Goal: Task Accomplishment & Management: Use online tool/utility

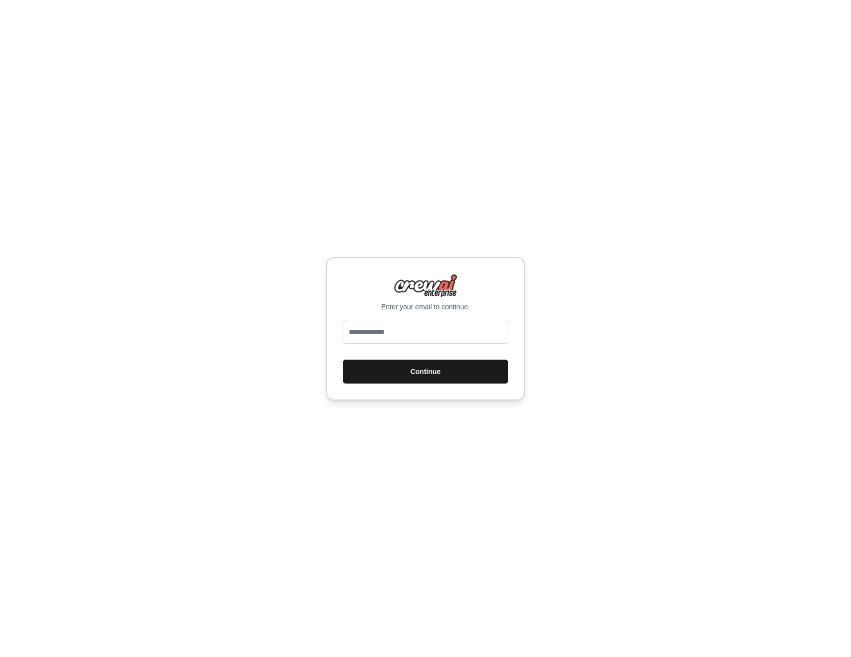
click at [430, 366] on button "Continue" at bounding box center [425, 372] width 165 height 24
type input "**********"
click at [425, 371] on button "Continue" at bounding box center [425, 372] width 165 height 24
click at [411, 366] on button "Continue" at bounding box center [425, 372] width 165 height 24
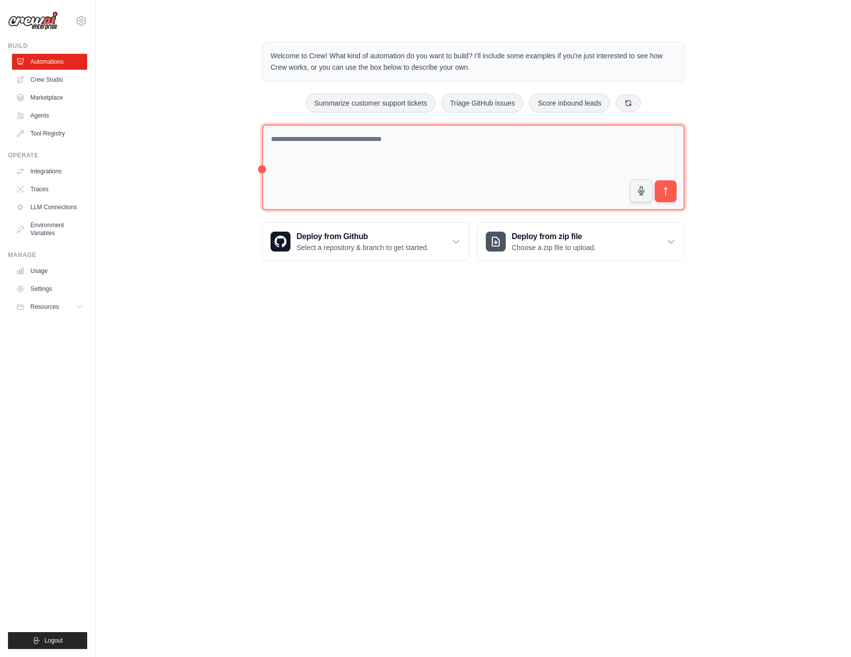
click at [400, 166] on textarea at bounding box center [473, 168] width 422 height 86
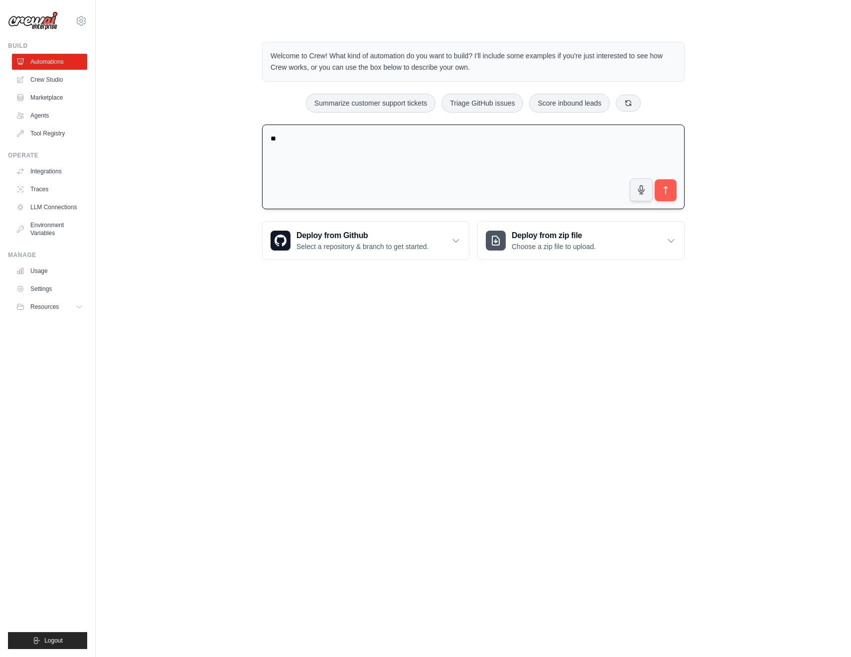
type textarea "*"
paste textarea "**********"
click at [588, 136] on textarea "**********" at bounding box center [473, 167] width 422 height 85
click at [412, 148] on textarea "**********" at bounding box center [473, 167] width 422 height 85
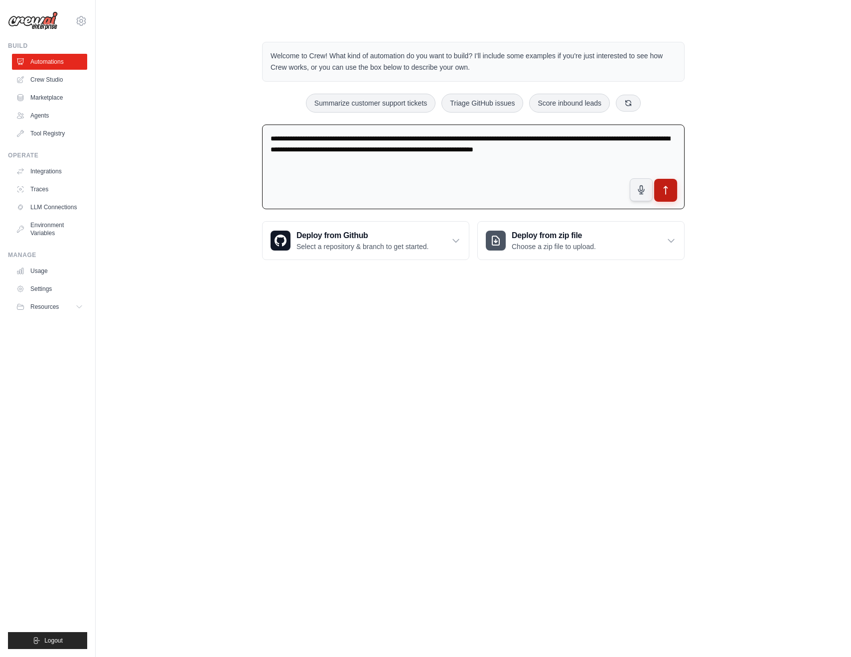
type textarea "**********"
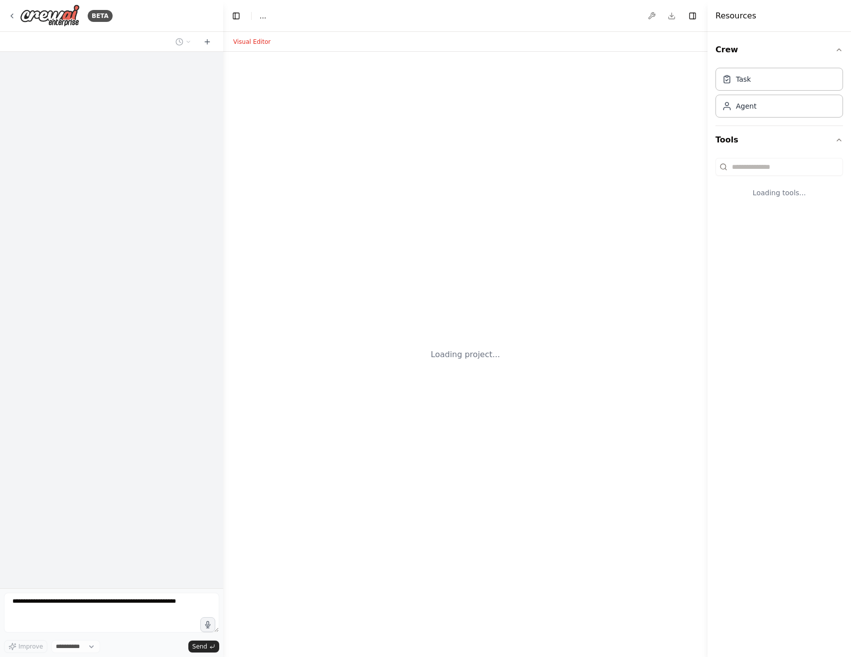
select select "****"
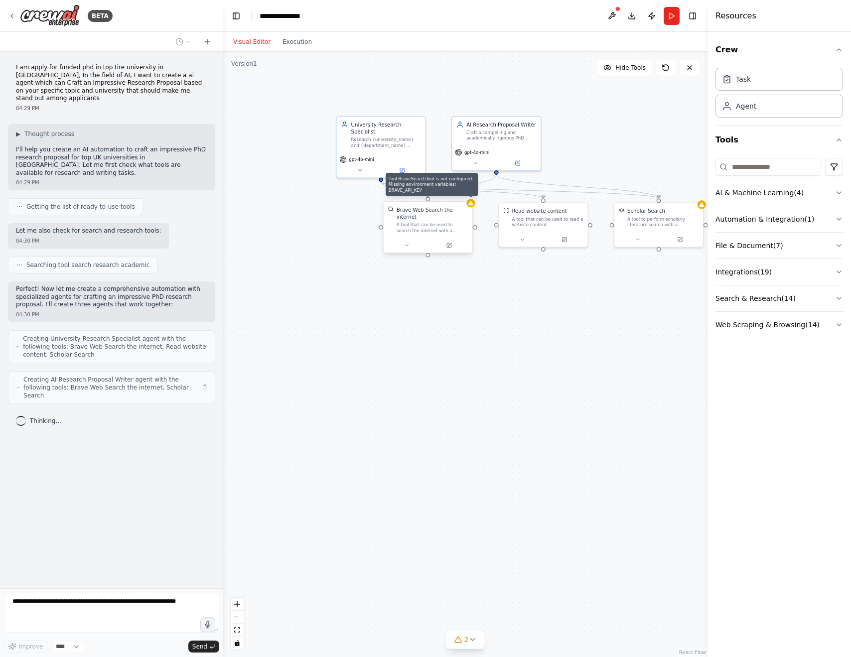
click at [471, 207] on div at bounding box center [470, 203] width 8 height 8
click at [447, 220] on div "Brave Web Search the internet" at bounding box center [435, 213] width 71 height 14
drag, startPoint x: 447, startPoint y: 222, endPoint x: 431, endPoint y: 224, distance: 16.1
click at [431, 224] on div "A tool that can be used to search the internet with a search_query." at bounding box center [428, 227] width 71 height 11
click at [449, 222] on div "A tool that can be used to search the internet with a search_query." at bounding box center [421, 227] width 71 height 11
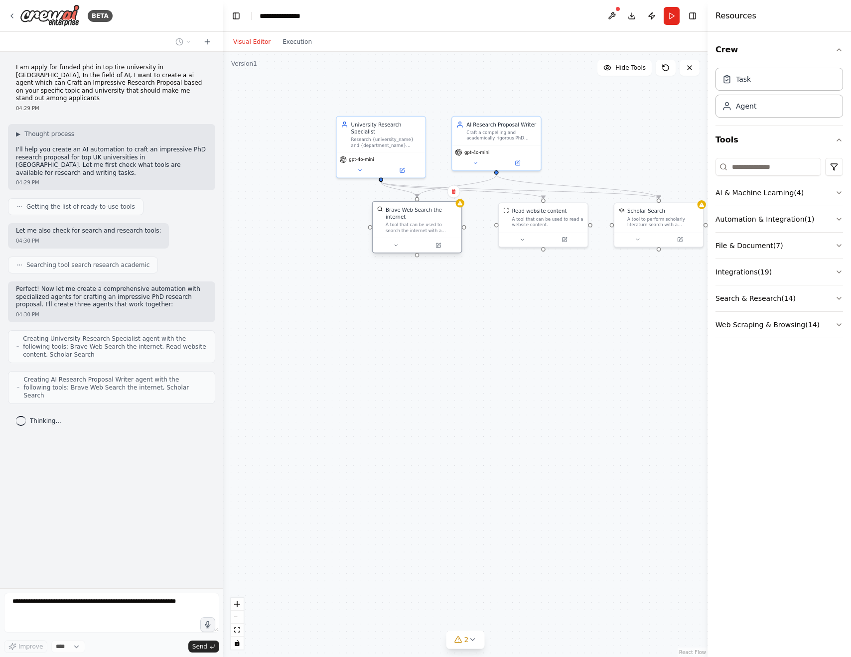
click at [449, 222] on div "A tool that can be used to search the internet with a search_query." at bounding box center [421, 227] width 71 height 11
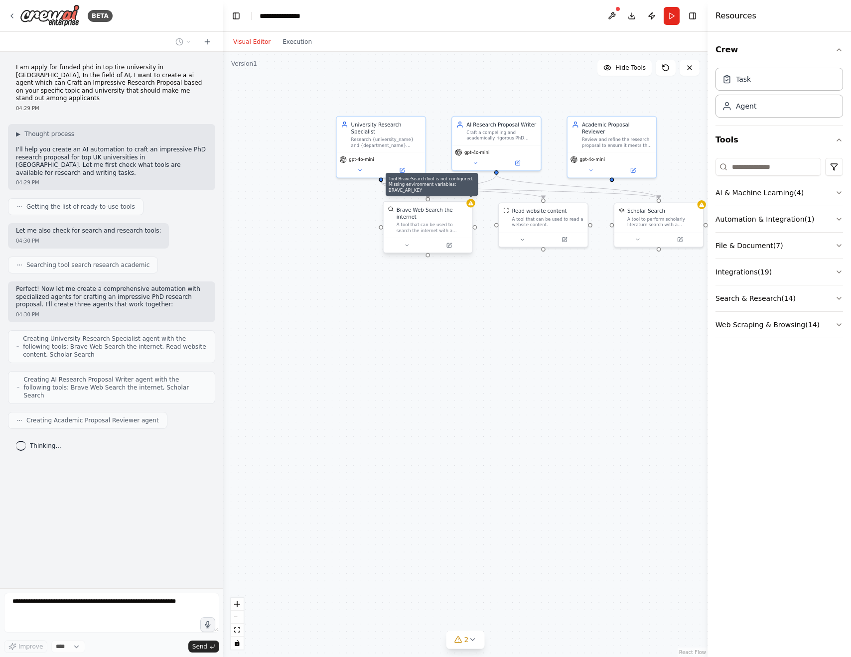
click at [448, 225] on div "A tool that can be used to search the internet with a search_query." at bounding box center [432, 227] width 71 height 11
click at [470, 206] on div at bounding box center [470, 203] width 8 height 8
click at [442, 230] on div "A tool that can be used to search the internet with a search_query." at bounding box center [432, 227] width 71 height 11
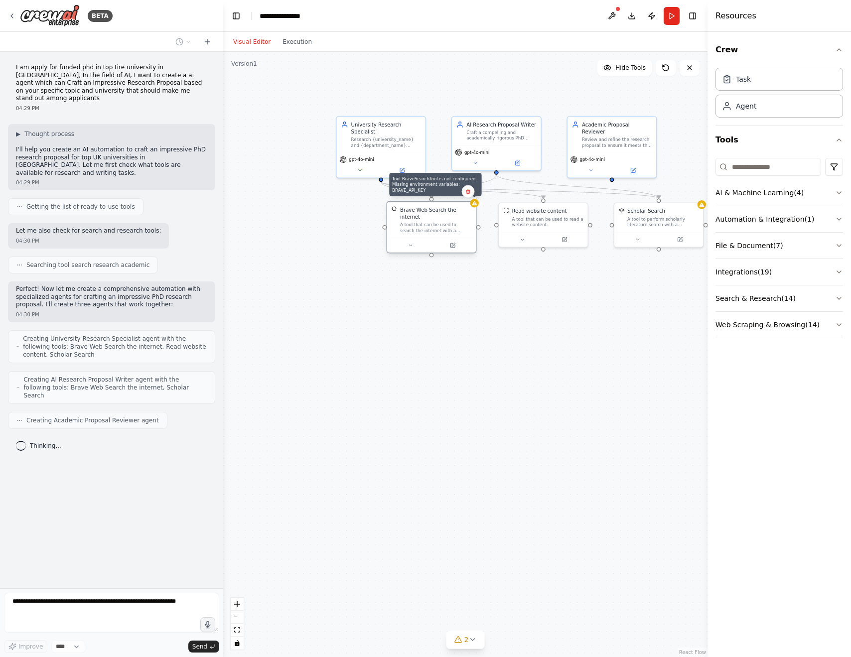
click at [477, 204] on div at bounding box center [474, 203] width 8 height 8
click at [433, 232] on div "A tool that can be used to search the internet with a search_query." at bounding box center [435, 227] width 71 height 11
click at [415, 245] on button at bounding box center [410, 245] width 41 height 8
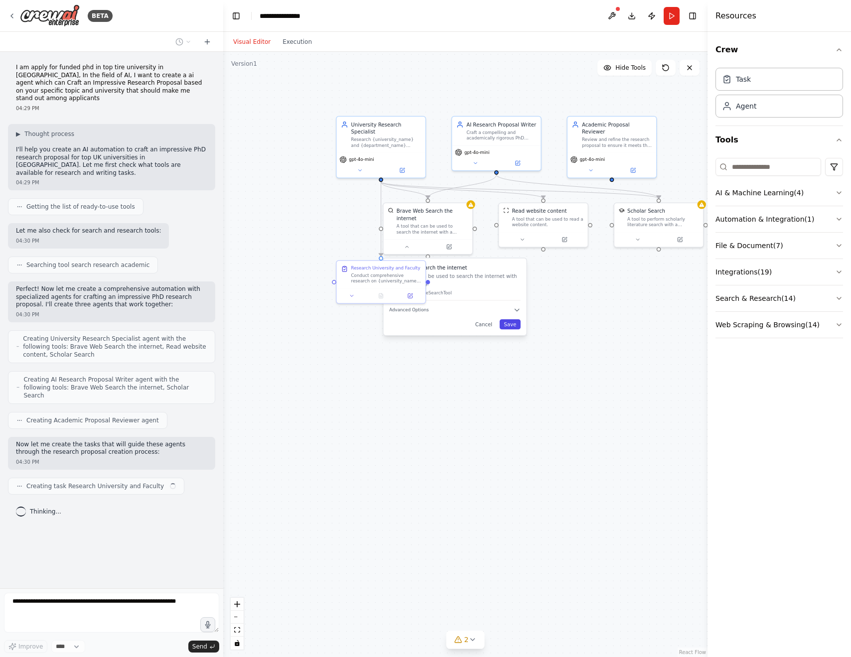
click at [517, 322] on button "Save" at bounding box center [510, 324] width 21 height 10
click at [453, 243] on div at bounding box center [428, 238] width 89 height 15
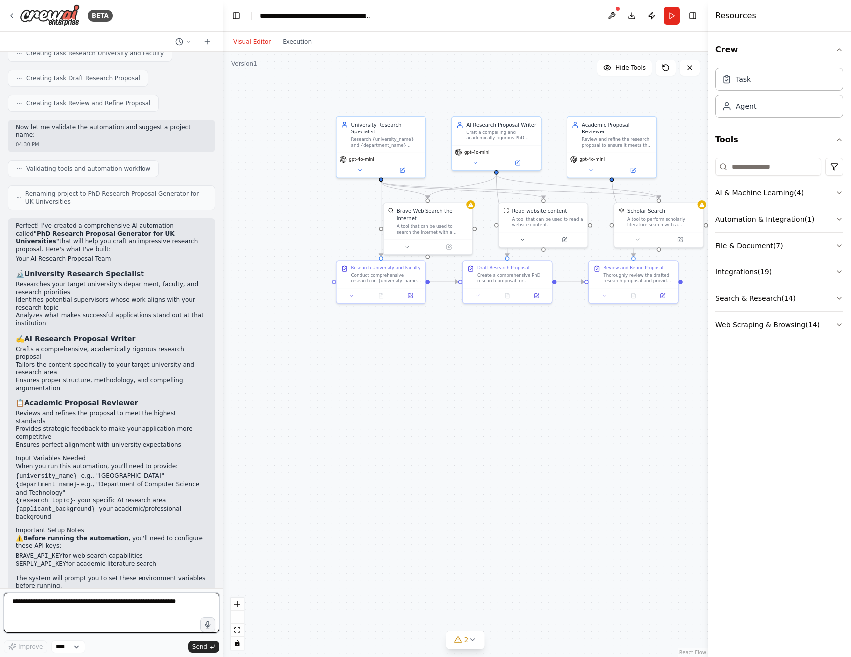
scroll to position [440, 0]
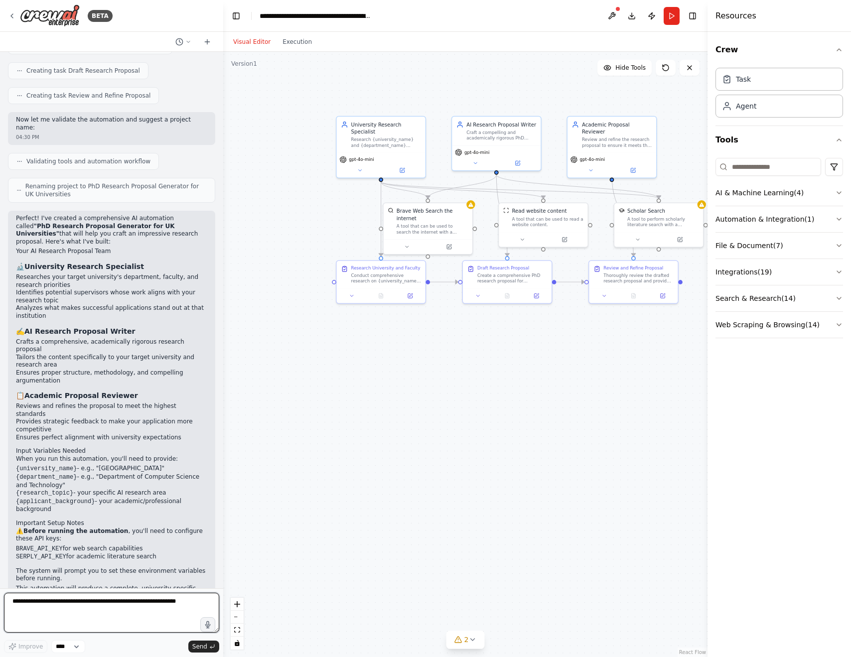
click at [155, 607] on textarea at bounding box center [111, 613] width 215 height 40
type textarea "**********"
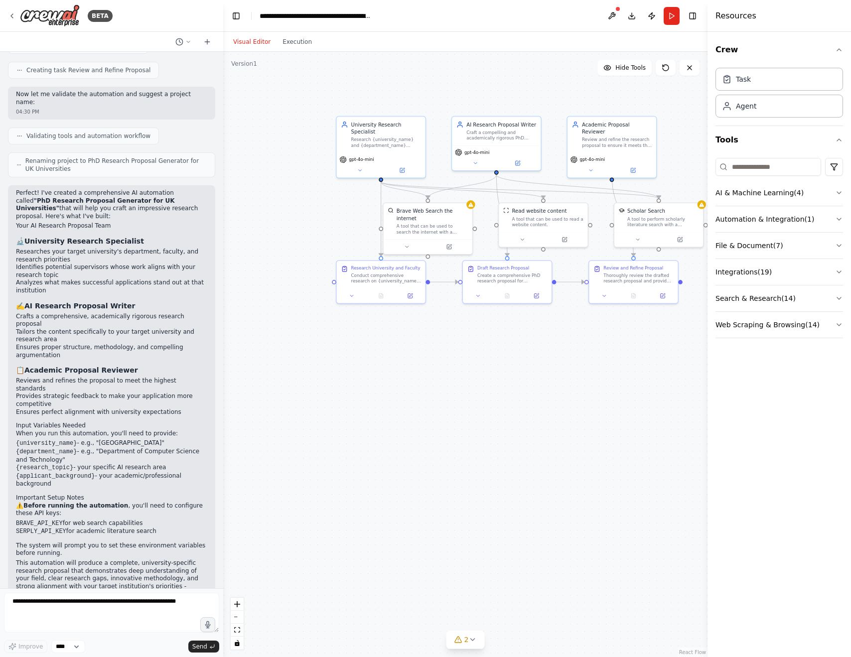
scroll to position [499, 0]
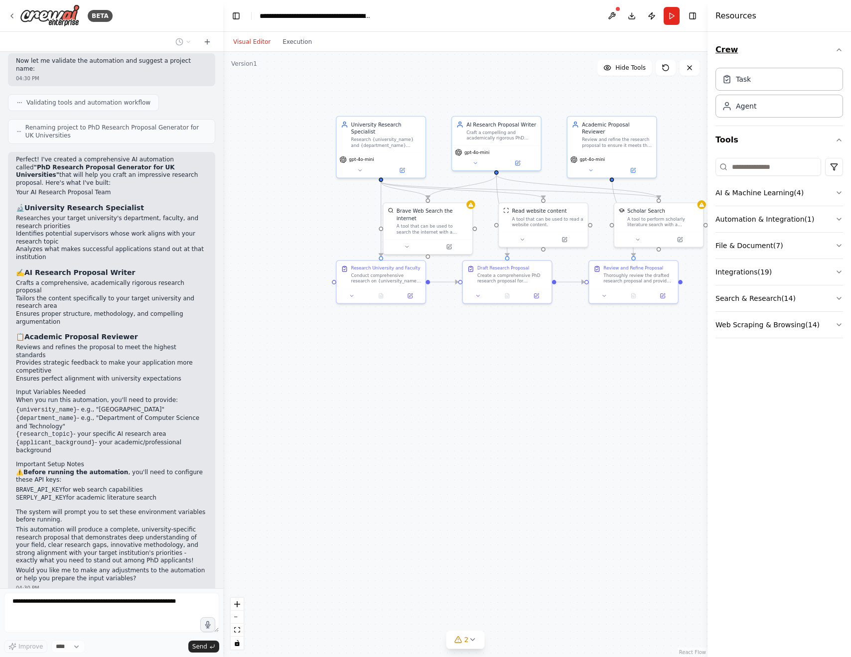
click at [839, 49] on icon "button" at bounding box center [839, 50] width 8 height 8
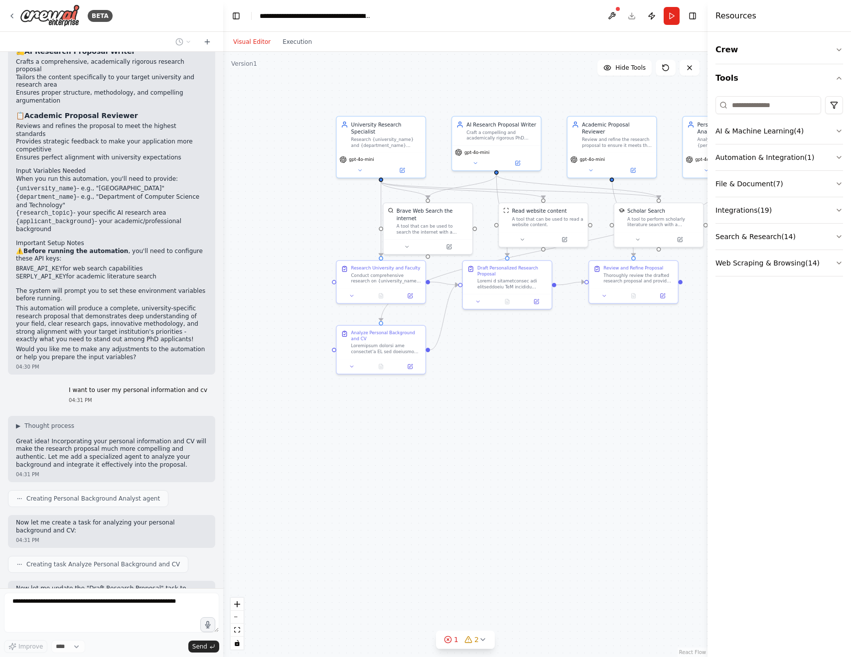
scroll to position [728, 0]
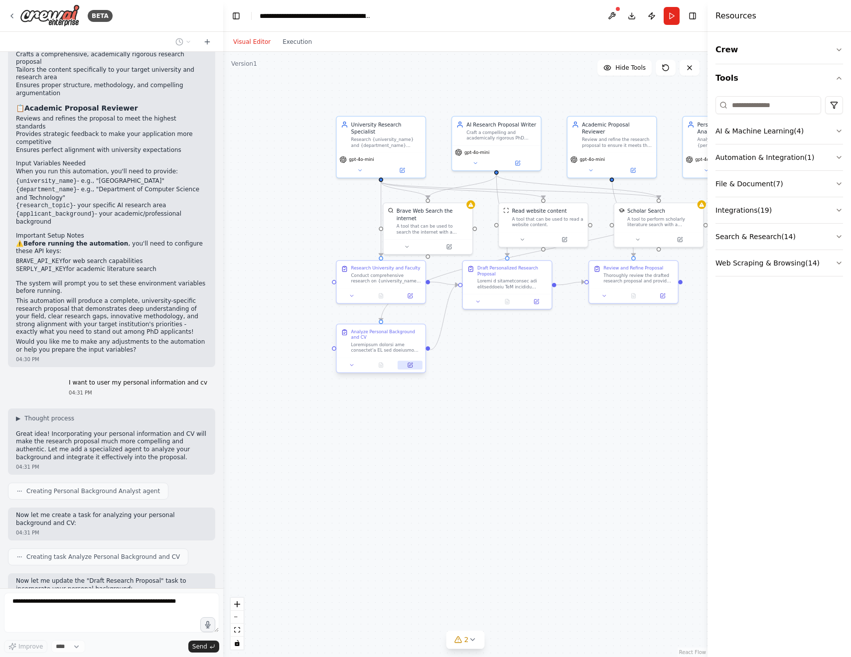
click at [414, 365] on button at bounding box center [410, 365] width 25 height 8
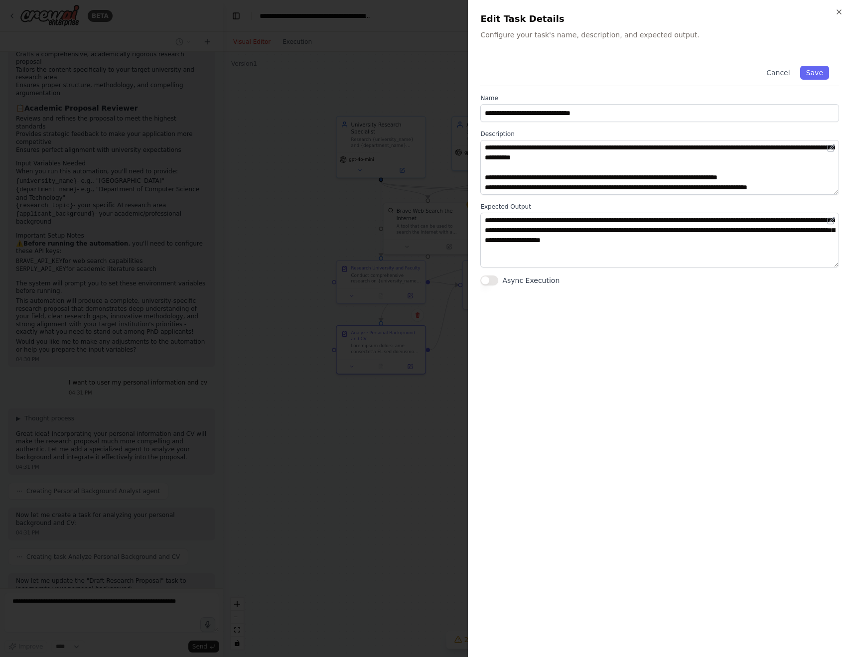
click at [350, 209] on div at bounding box center [425, 328] width 851 height 657
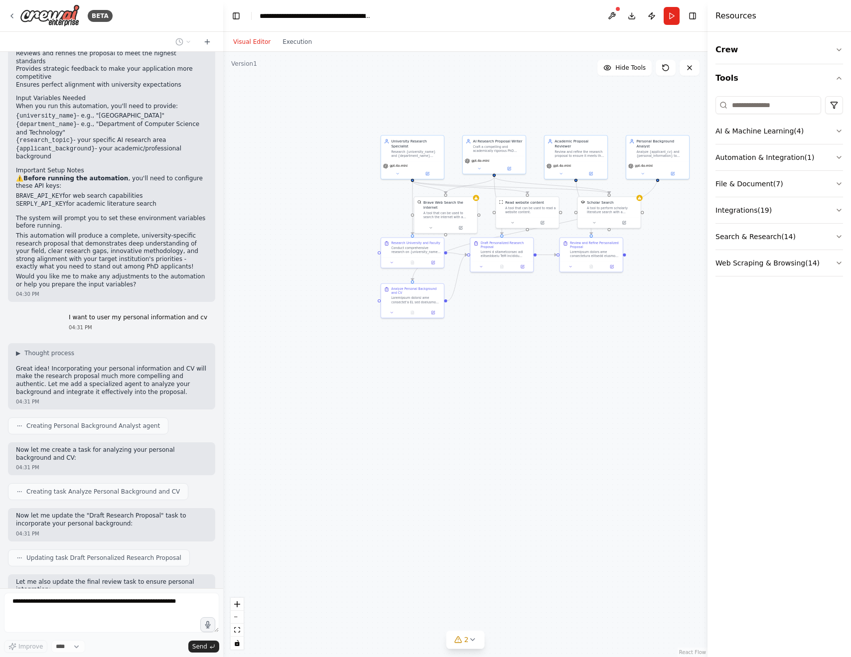
scroll to position [851, 0]
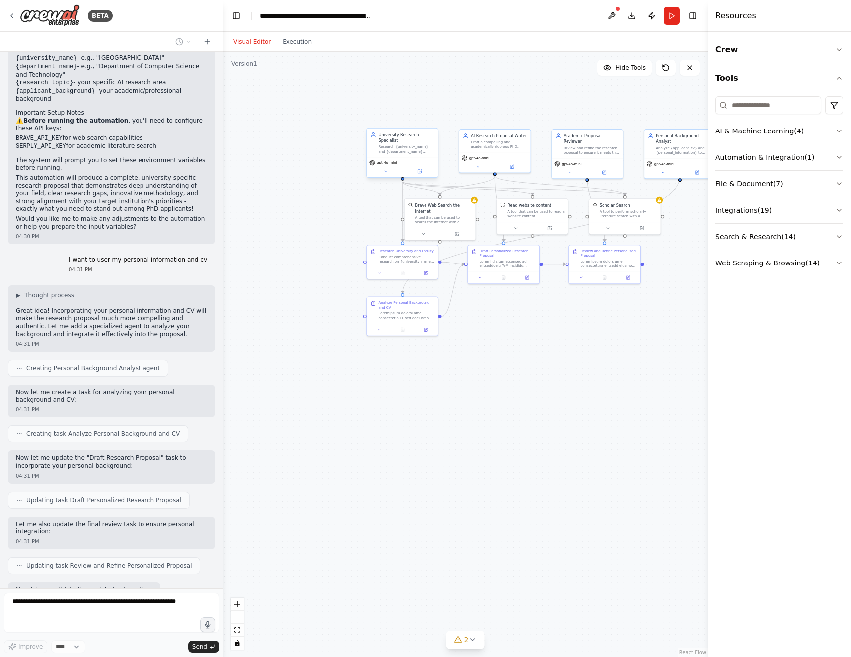
click at [419, 147] on div "Research {university_name} and {department_name} thoroughly to understand their…" at bounding box center [407, 148] width 56 height 9
click at [417, 175] on div "gpt-4o-mini" at bounding box center [402, 167] width 71 height 20
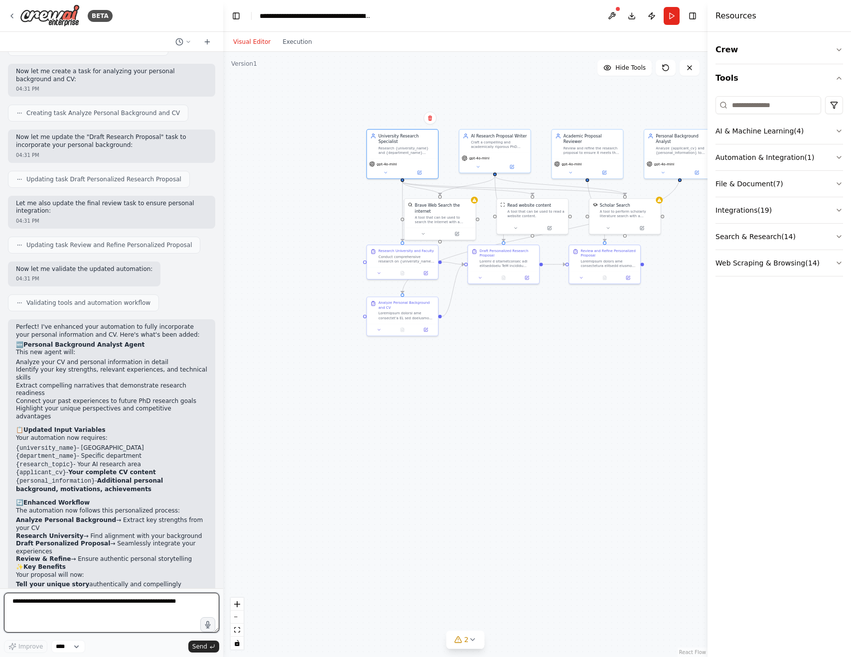
scroll to position [1179, 0]
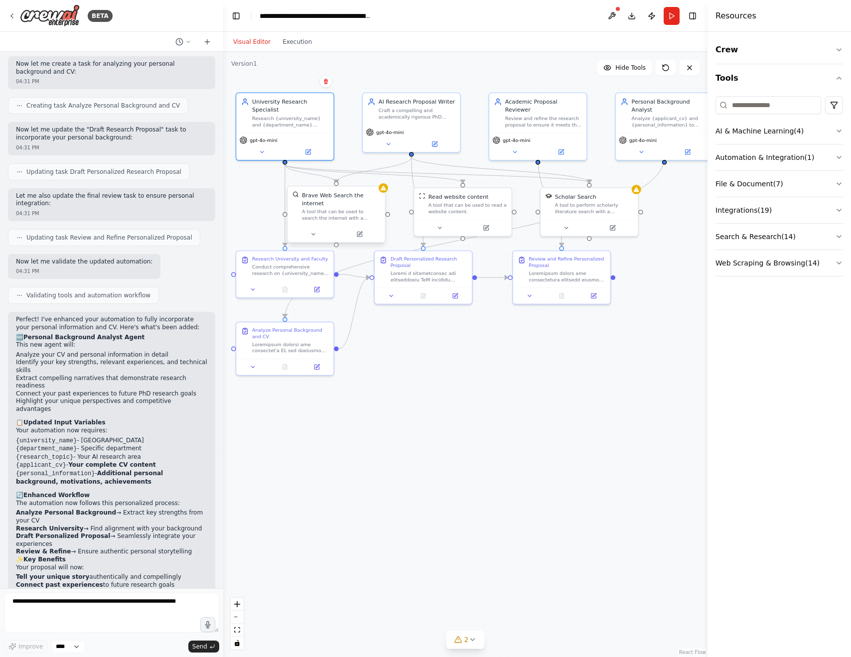
click at [347, 199] on div "Brave Web Search the internet" at bounding box center [341, 199] width 78 height 16
click at [358, 209] on div "A tool that can be used to search the internet with a search_query." at bounding box center [341, 215] width 78 height 12
click at [385, 191] on div at bounding box center [383, 187] width 9 height 9
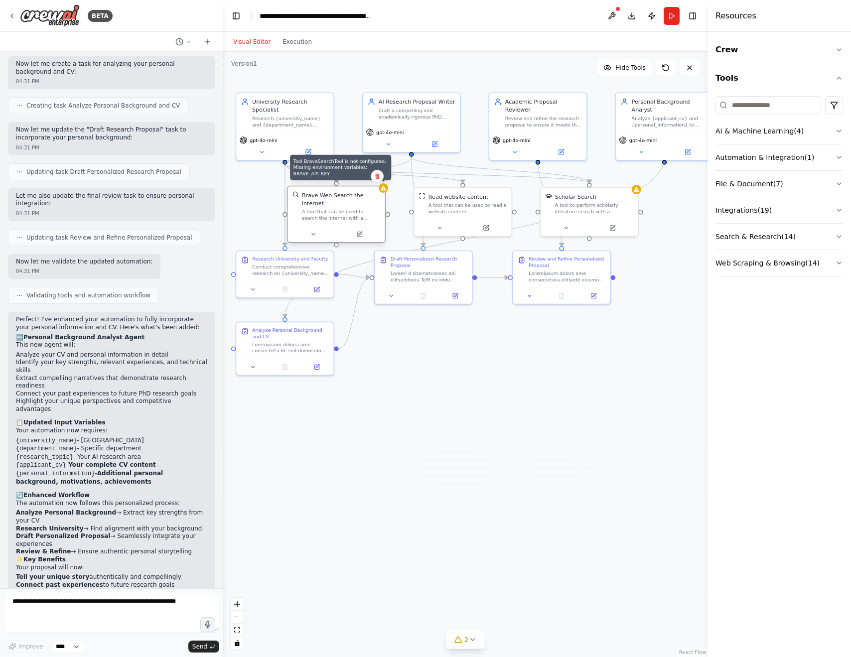
click at [385, 191] on div at bounding box center [383, 187] width 9 height 9
click at [311, 209] on div "A tool that can be used to search the internet with a search_query." at bounding box center [345, 215] width 78 height 12
click at [315, 233] on icon at bounding box center [317, 234] width 6 height 6
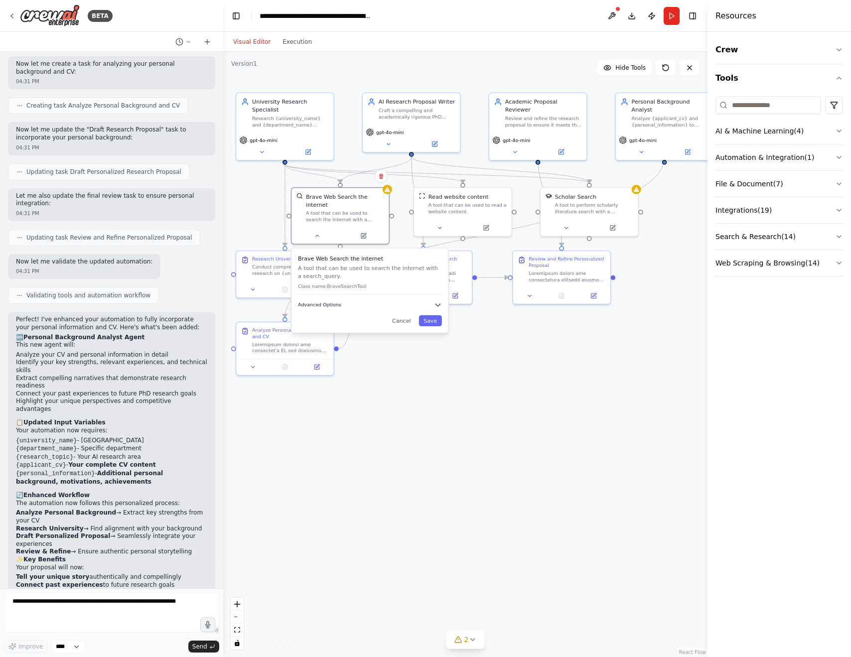
click at [340, 308] on button "Advanced Options" at bounding box center [370, 305] width 144 height 8
click at [384, 349] on input "text" at bounding box center [370, 348] width 134 height 14
paste input "**********"
type input "**********"
click at [434, 380] on button "Save" at bounding box center [430, 380] width 23 height 11
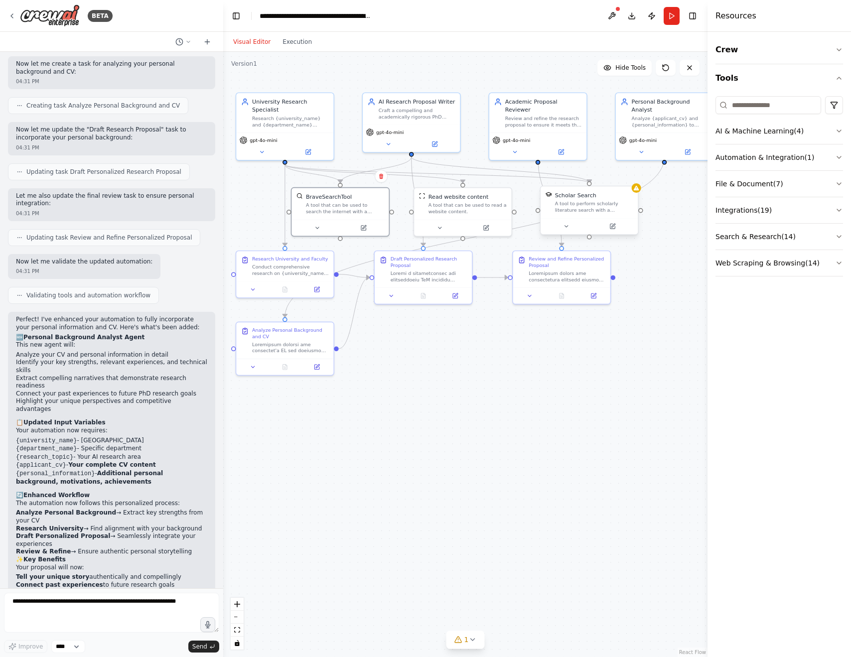
click at [609, 208] on div "A tool to perform scholarly literature search with a search_query." at bounding box center [594, 207] width 78 height 12
click at [639, 193] on div at bounding box center [636, 189] width 9 height 9
click at [571, 229] on button at bounding box center [570, 226] width 45 height 9
click at [616, 298] on button "Advanced Options" at bounding box center [623, 297] width 144 height 8
click at [624, 340] on input "text" at bounding box center [623, 340] width 134 height 14
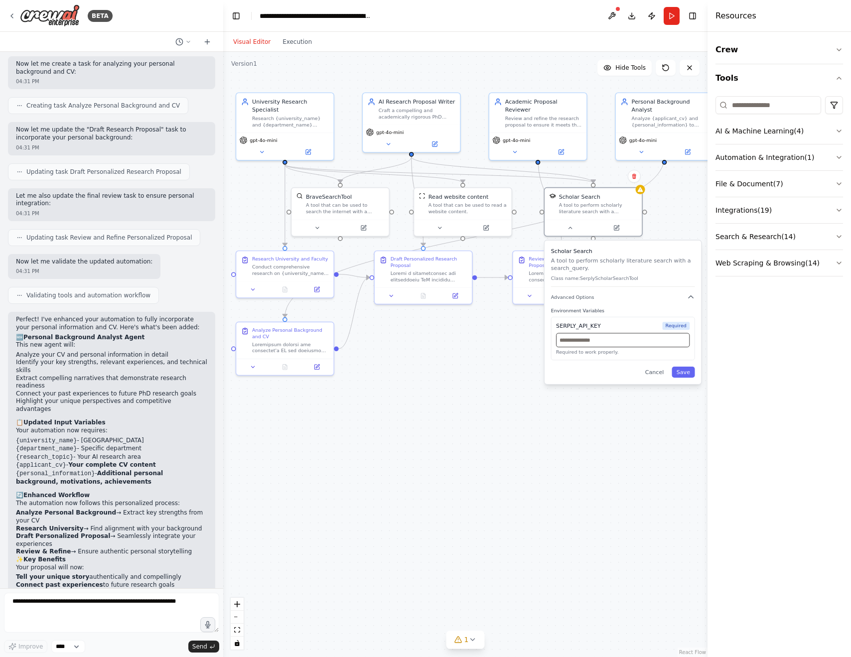
paste input "**********"
type input "**********"
click at [685, 373] on button "Save" at bounding box center [683, 372] width 23 height 11
click at [313, 154] on button at bounding box center [307, 150] width 45 height 9
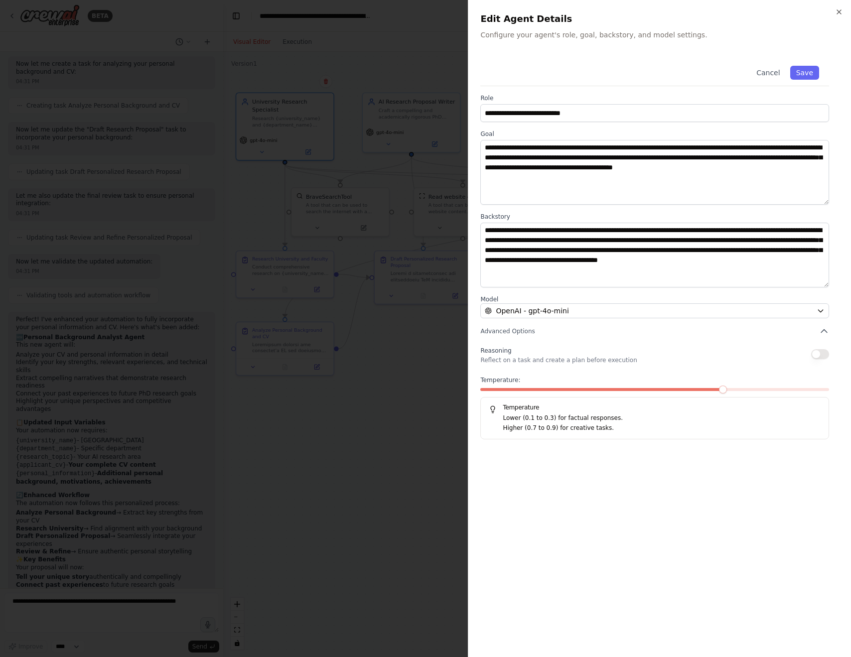
click at [415, 379] on div at bounding box center [425, 328] width 851 height 657
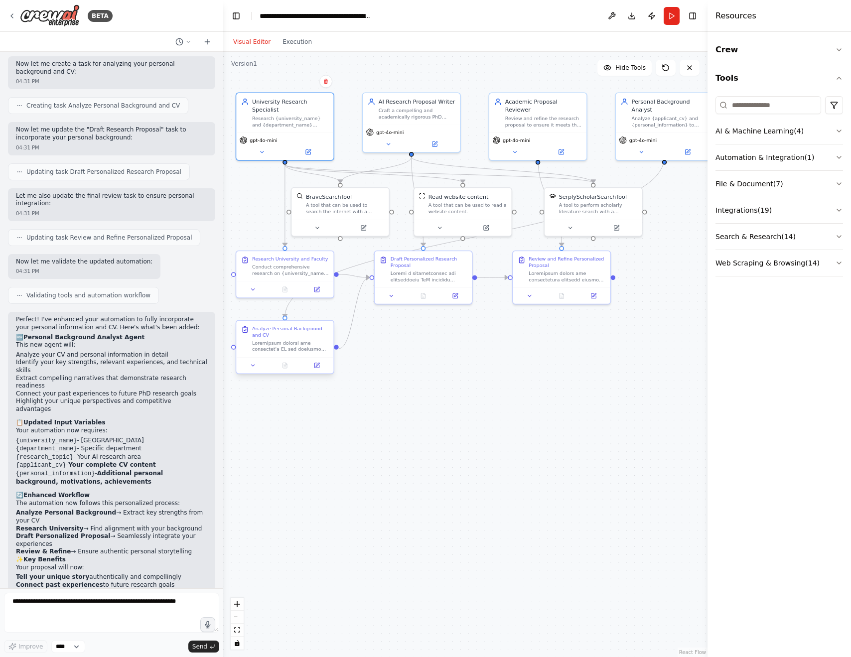
click at [295, 347] on div at bounding box center [290, 346] width 77 height 12
click at [317, 366] on icon at bounding box center [317, 364] width 3 height 3
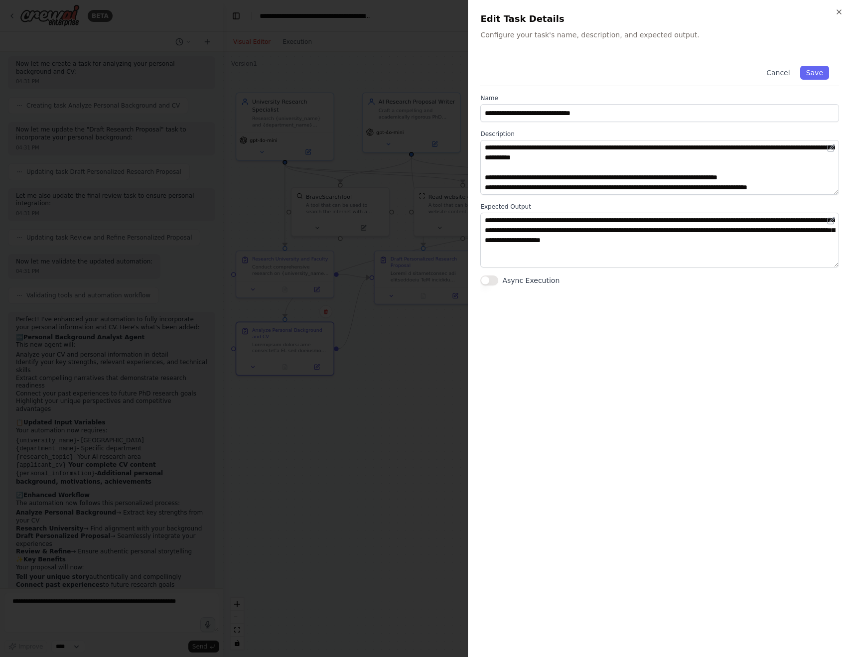
click at [295, 349] on div at bounding box center [425, 328] width 851 height 657
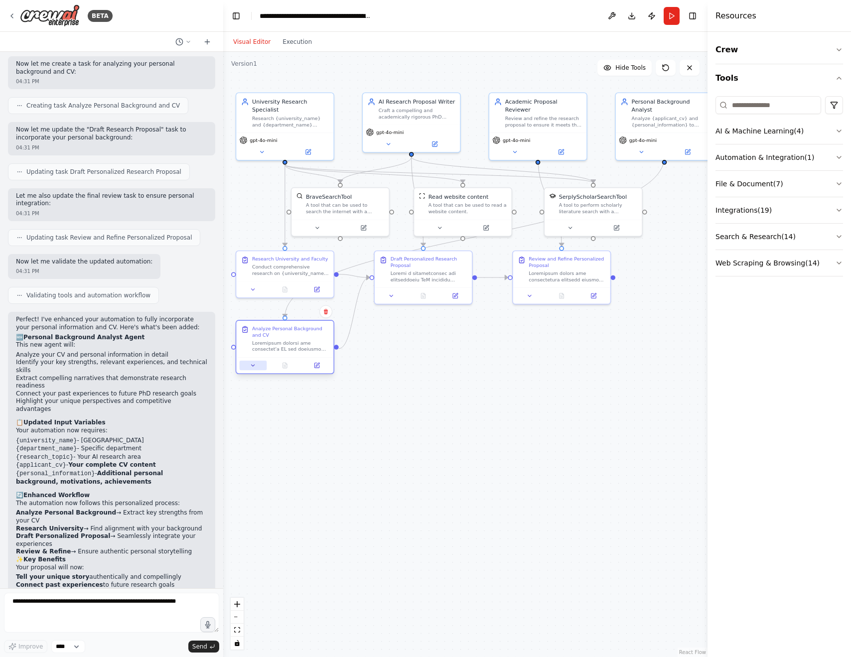
click at [255, 368] on icon at bounding box center [253, 365] width 6 height 6
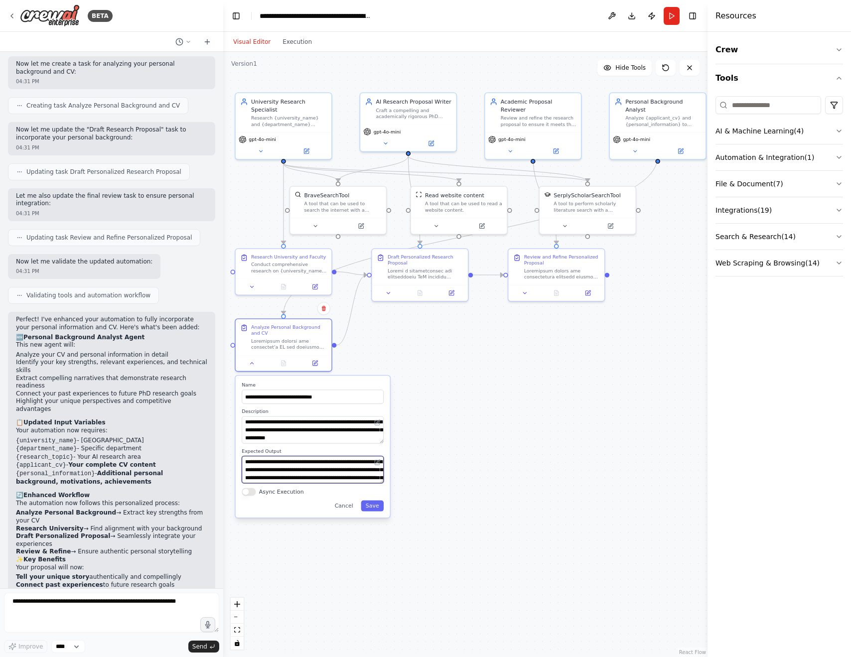
click at [314, 473] on textarea "**********" at bounding box center [313, 469] width 142 height 27
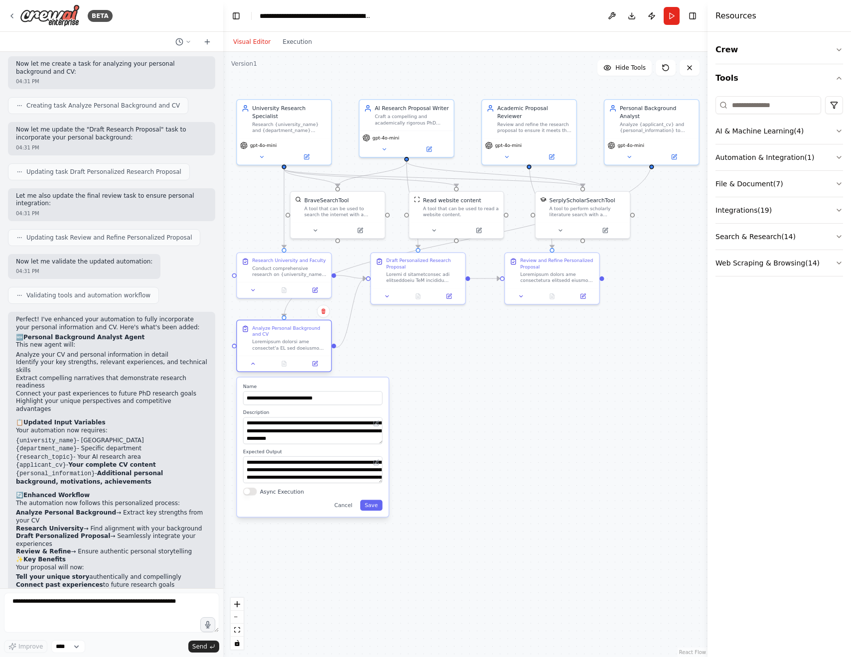
click at [287, 370] on div at bounding box center [284, 364] width 94 height 16
click at [290, 475] on textarea "**********" at bounding box center [313, 469] width 140 height 27
click at [254, 499] on div "**********" at bounding box center [312, 448] width 151 height 140
click at [254, 492] on button "Async Execution" at bounding box center [250, 491] width 14 height 7
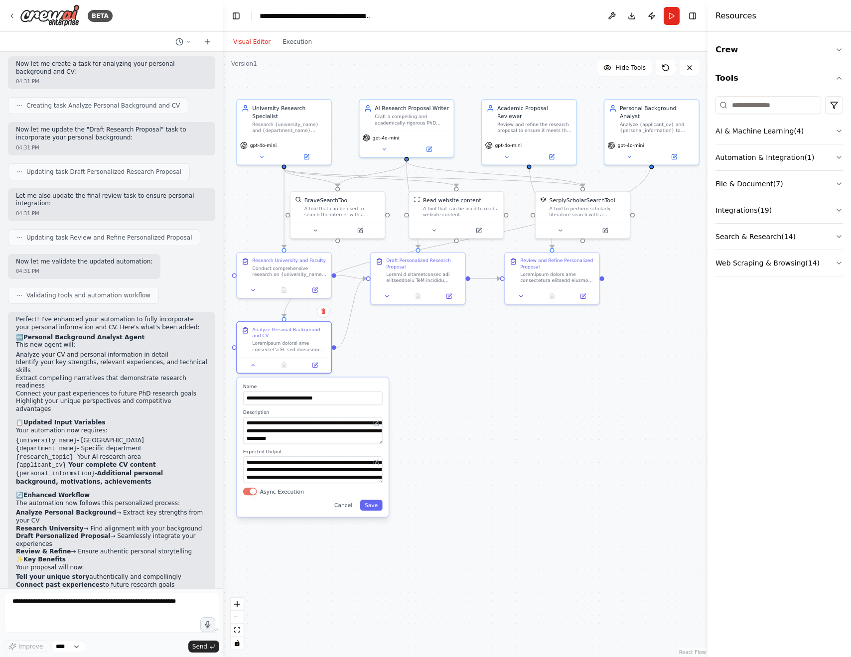
click at [254, 492] on button "Async Execution" at bounding box center [250, 491] width 14 height 7
click at [280, 336] on div "Analyze Personal Background and CV" at bounding box center [289, 331] width 74 height 12
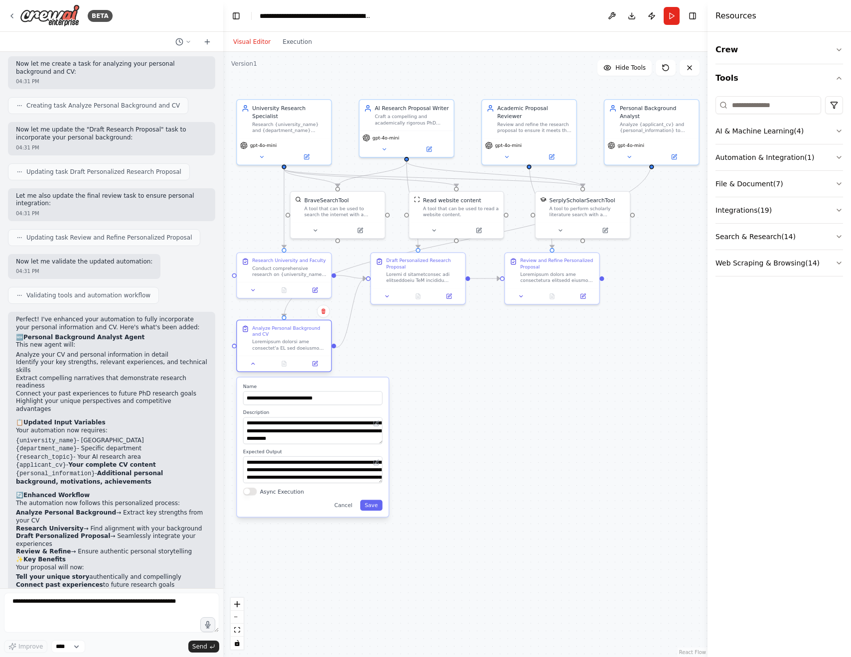
click at [280, 336] on div "Analyze Personal Background and CV" at bounding box center [289, 331] width 74 height 12
click at [279, 269] on div "Conduct comprehensive research on {university_name} {department_name} departmen…" at bounding box center [289, 270] width 74 height 12
click at [207, 39] on icon at bounding box center [207, 42] width 8 height 8
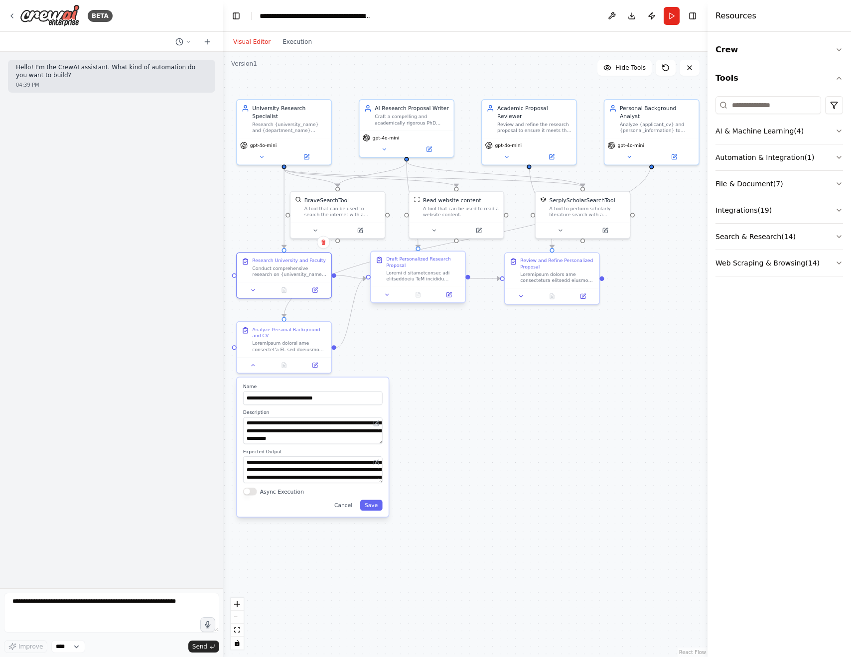
click at [397, 274] on div at bounding box center [423, 276] width 74 height 12
click at [174, 613] on textarea at bounding box center [111, 613] width 215 height 40
click at [299, 265] on div "Conduct comprehensive research on {university_name} {department_name} departmen…" at bounding box center [289, 270] width 74 height 12
click at [410, 271] on div at bounding box center [423, 276] width 74 height 12
click at [671, 13] on button "Run" at bounding box center [672, 16] width 16 height 18
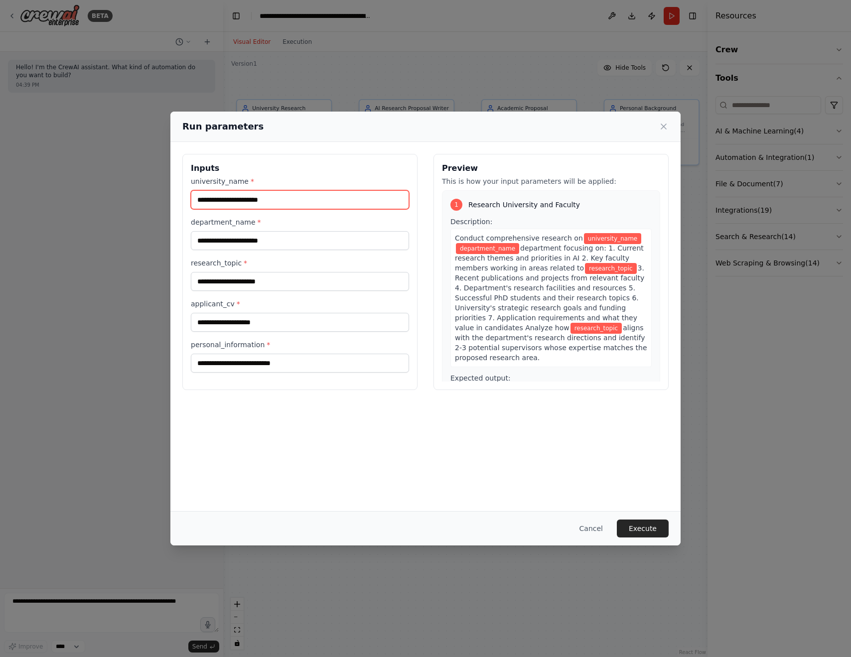
click at [287, 201] on input "university_name *" at bounding box center [300, 199] width 218 height 19
click at [230, 203] on input "*****" at bounding box center [300, 199] width 218 height 19
drag, startPoint x: 230, startPoint y: 203, endPoint x: 192, endPoint y: 203, distance: 37.9
click at [192, 203] on input "*****" at bounding box center [300, 199] width 218 height 19
paste input "**********"
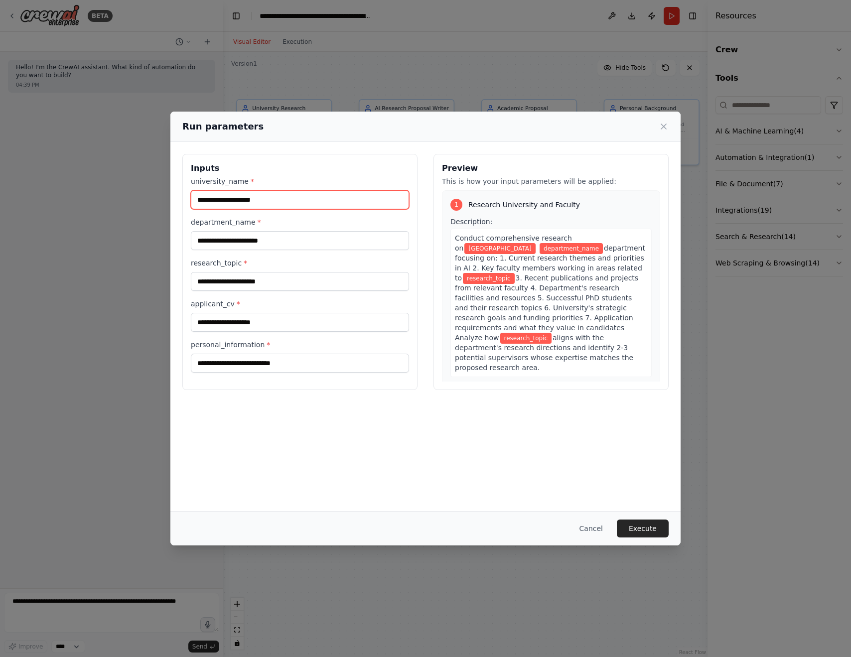
type input "**********"
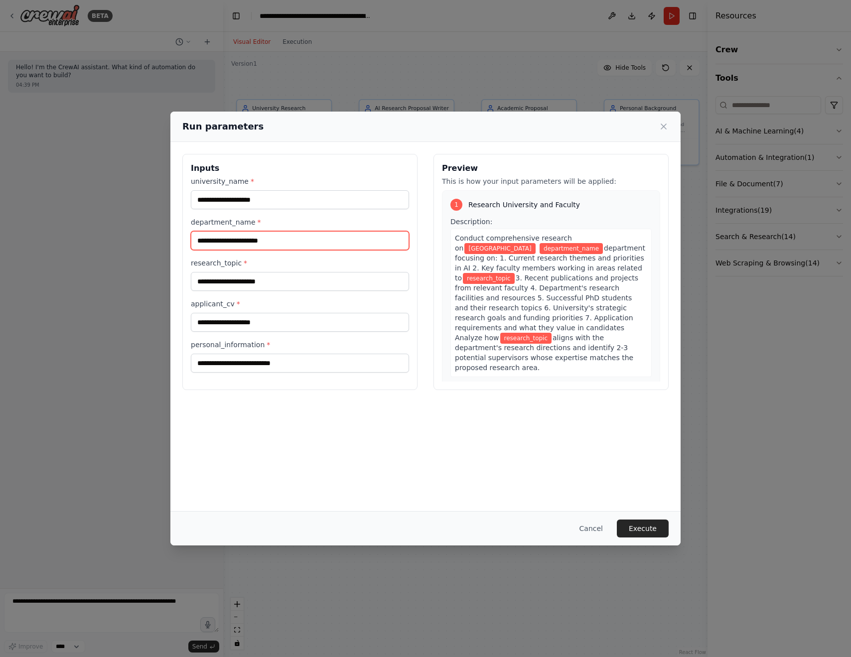
drag, startPoint x: 285, startPoint y: 243, endPoint x: 158, endPoint y: 244, distance: 126.6
click at [158, 244] on div "**********" at bounding box center [425, 328] width 851 height 657
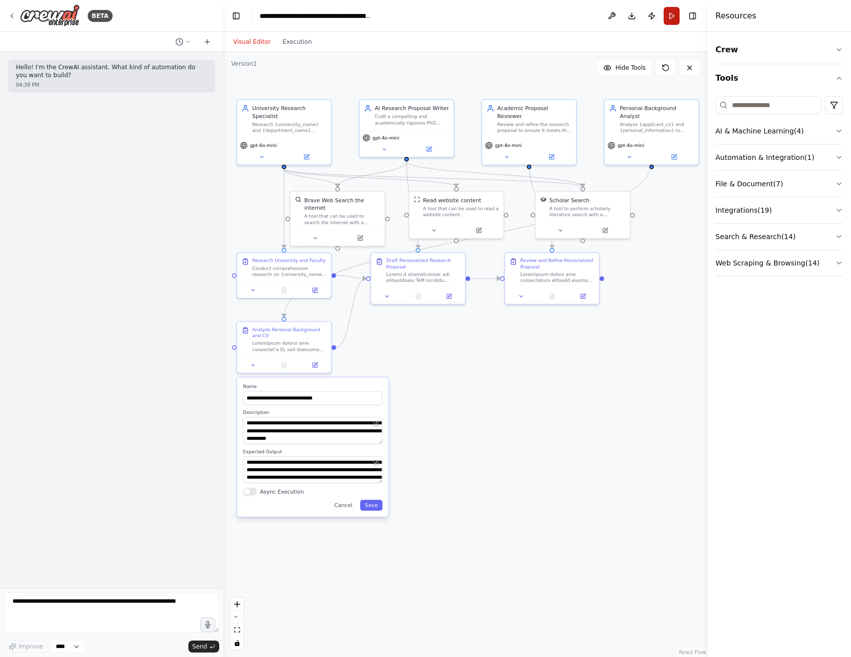
click at [673, 17] on button "Run" at bounding box center [672, 16] width 16 height 18
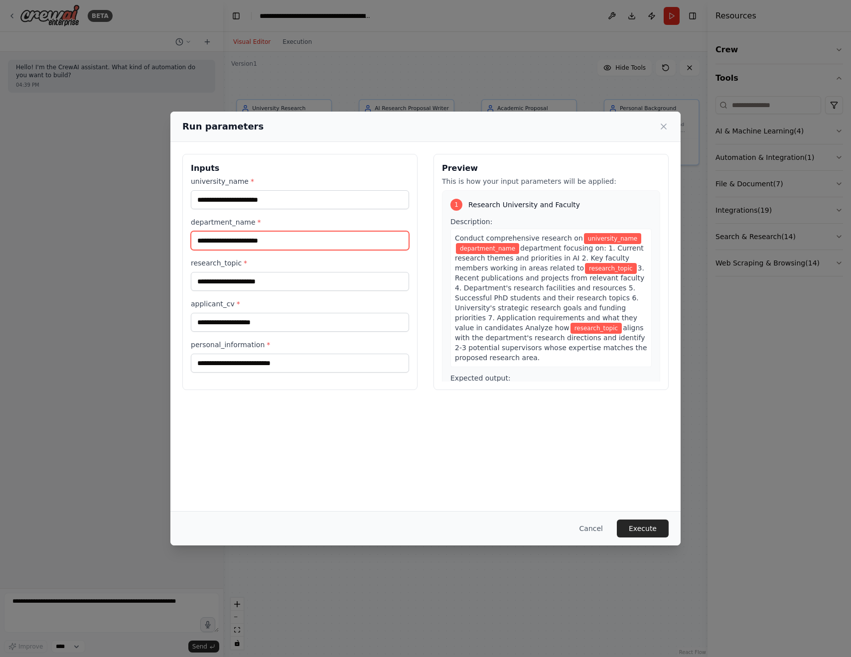
click at [262, 239] on input "department_name *" at bounding box center [300, 240] width 218 height 19
paste input "**********"
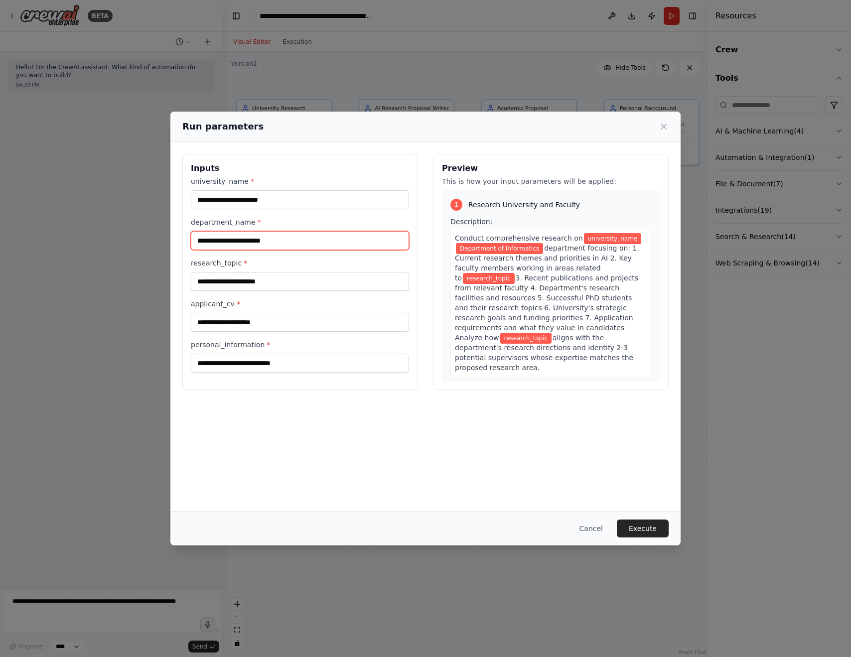
type input "**********"
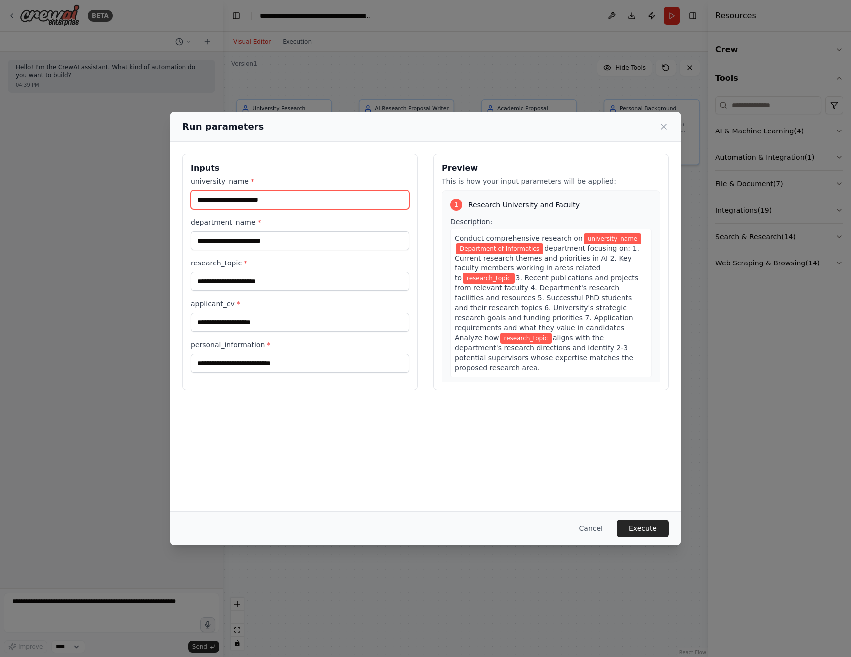
click at [288, 202] on input "university_name *" at bounding box center [300, 199] width 218 height 19
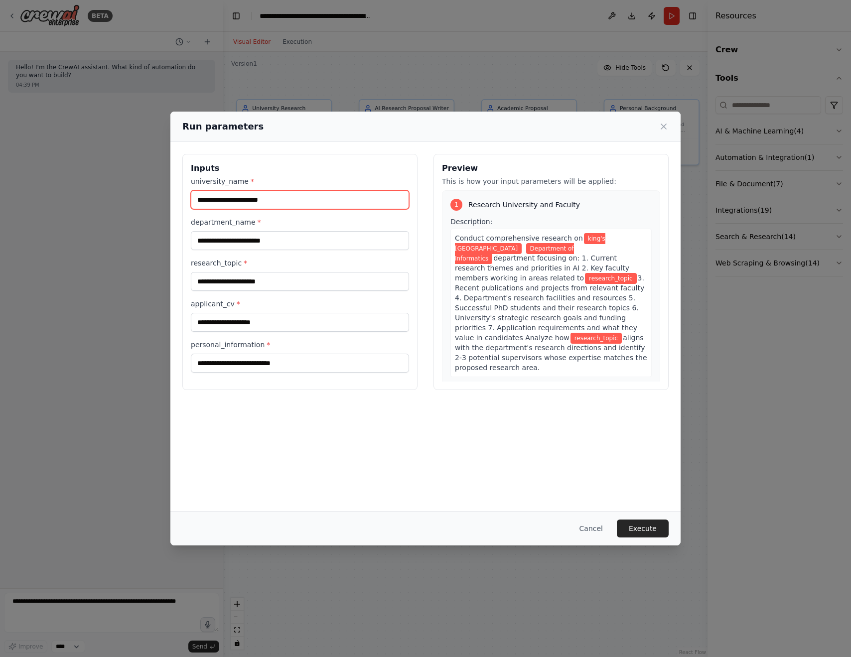
type input "**********"
click at [271, 280] on input "research_topic *" at bounding box center [300, 281] width 218 height 19
paste input "**********"
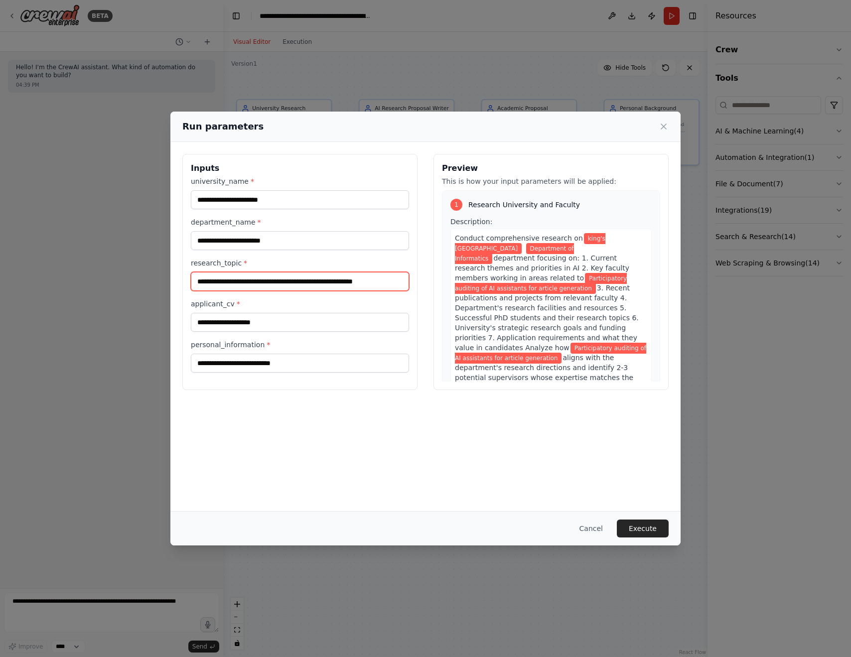
type input "**********"
click at [257, 325] on input "applicant_cv *" at bounding box center [300, 322] width 218 height 19
click at [266, 324] on input "applicant_cv *" at bounding box center [300, 322] width 218 height 19
click at [665, 125] on icon at bounding box center [664, 127] width 10 height 10
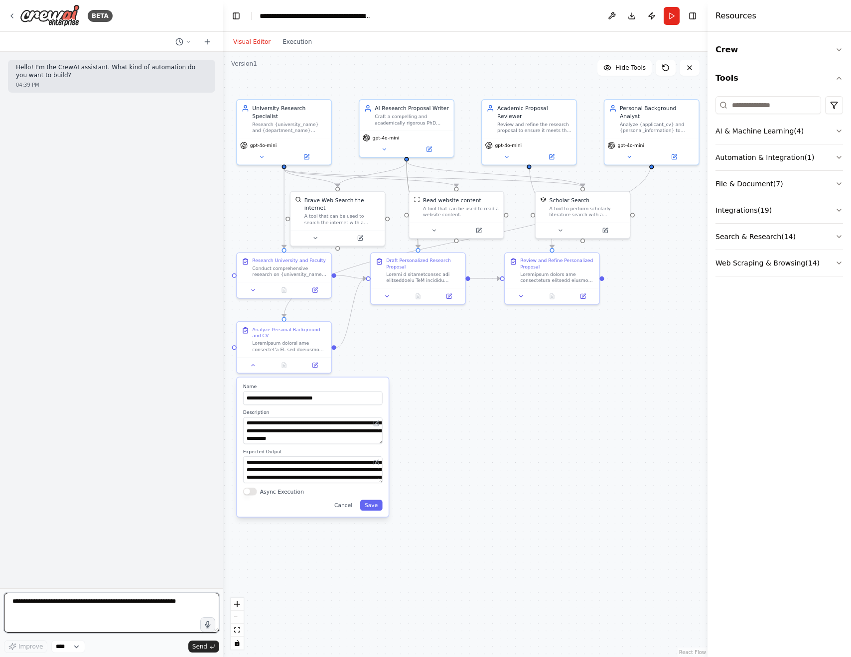
click at [122, 610] on textarea at bounding box center [111, 613] width 215 height 40
type textarea "**********"
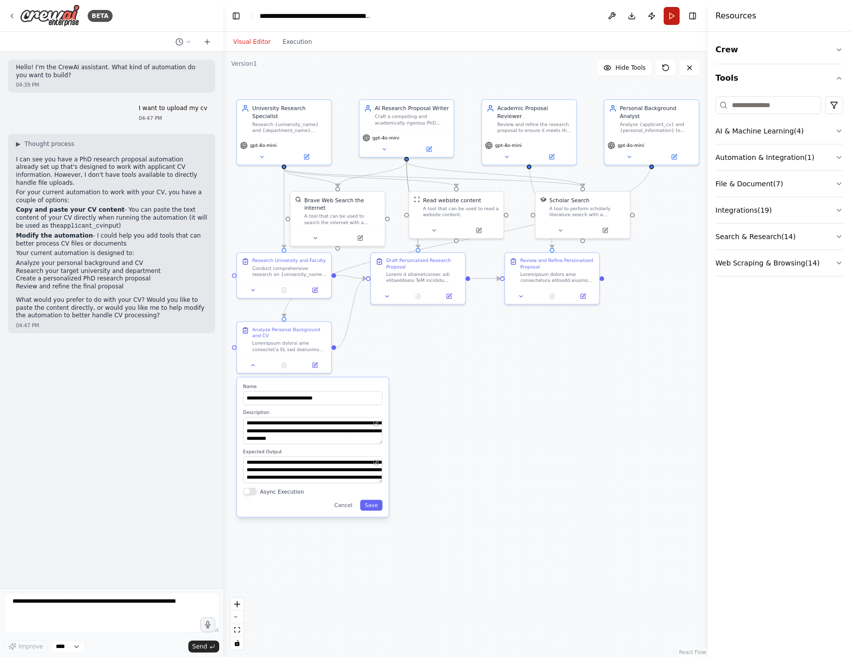
click at [668, 15] on button "Run" at bounding box center [672, 16] width 16 height 18
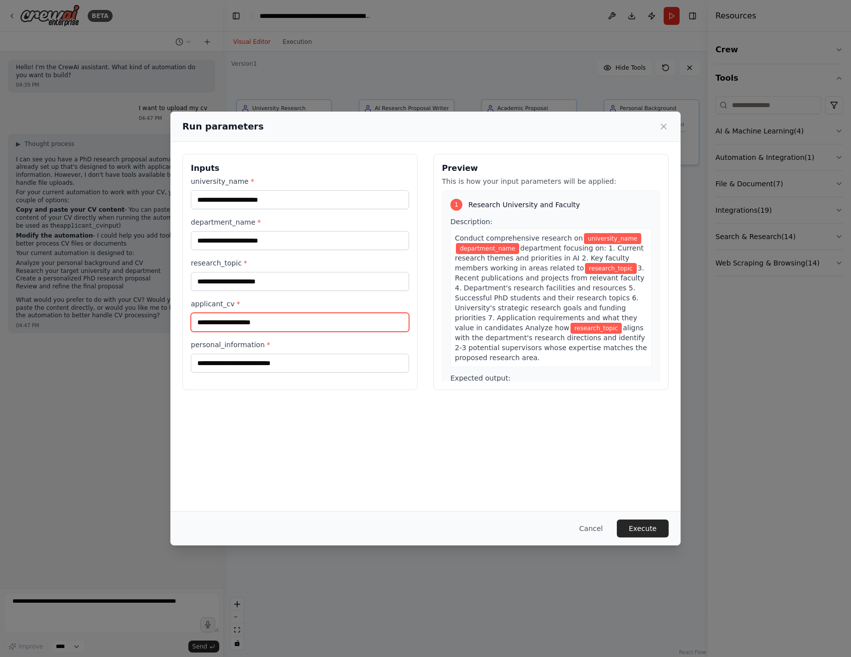
click at [279, 319] on input "applicant_cv *" at bounding box center [300, 322] width 218 height 19
click at [114, 318] on div "Run parameters Inputs university_name * department_name * research_topic * appl…" at bounding box center [425, 328] width 851 height 657
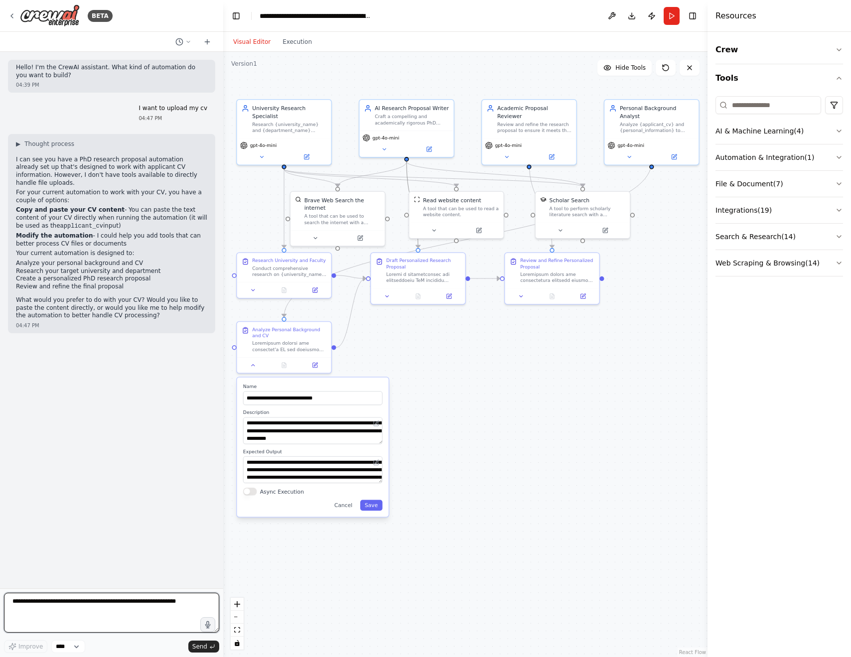
click at [65, 602] on textarea at bounding box center [111, 613] width 215 height 40
type textarea "**********"
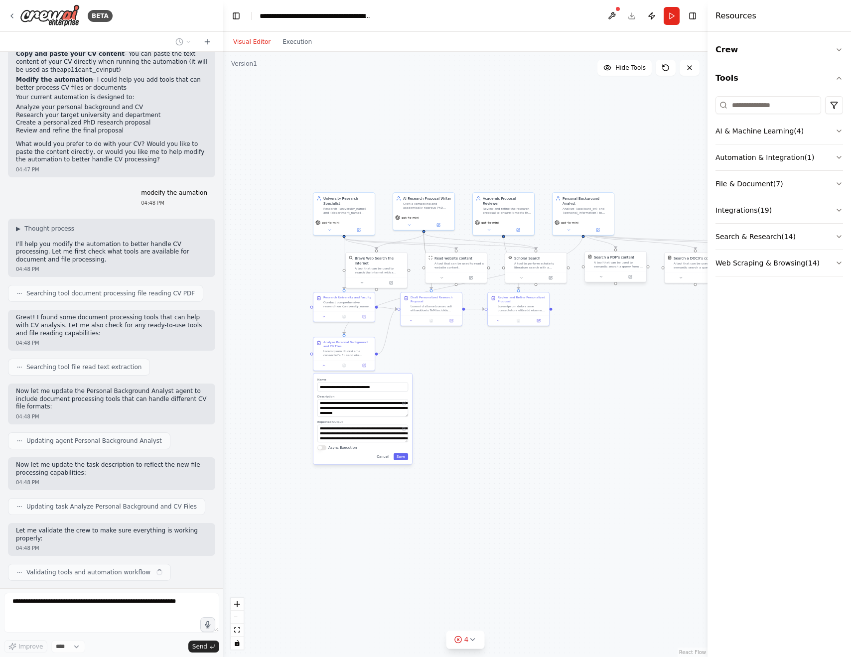
scroll to position [163, 0]
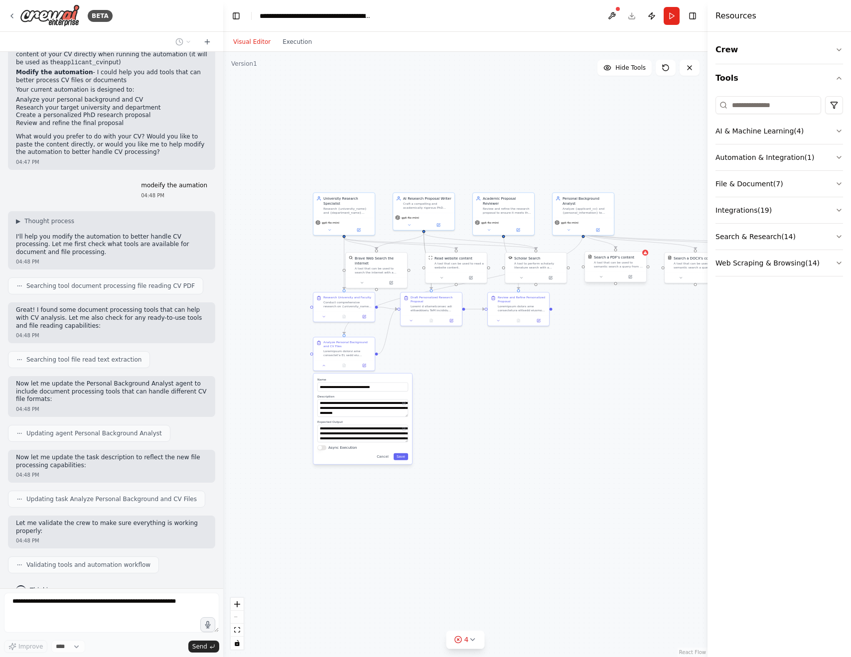
click at [628, 264] on div "A tool that can be used to semantic search a query from a PDF's content." at bounding box center [618, 265] width 49 height 8
click at [601, 276] on button at bounding box center [603, 277] width 28 height 6
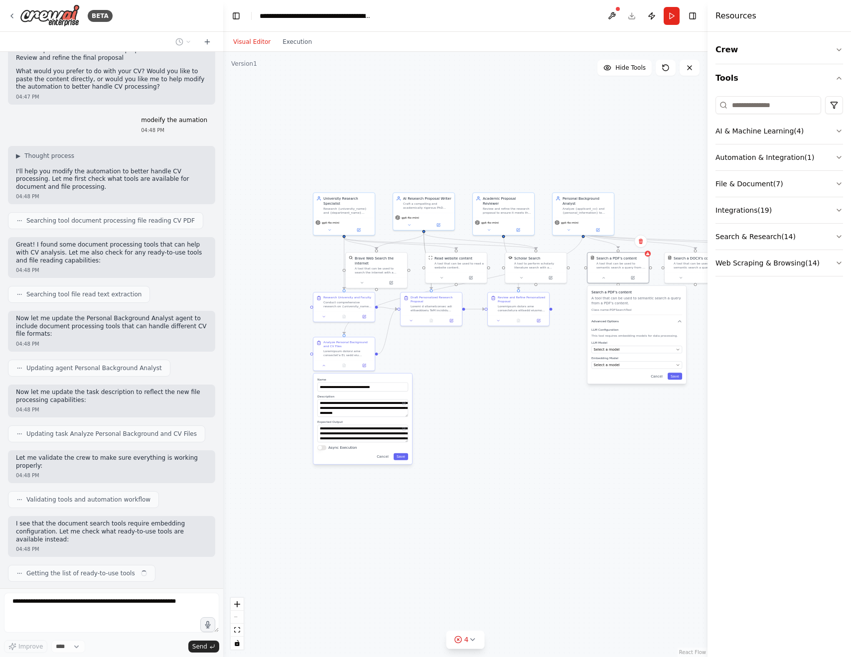
scroll to position [236, 0]
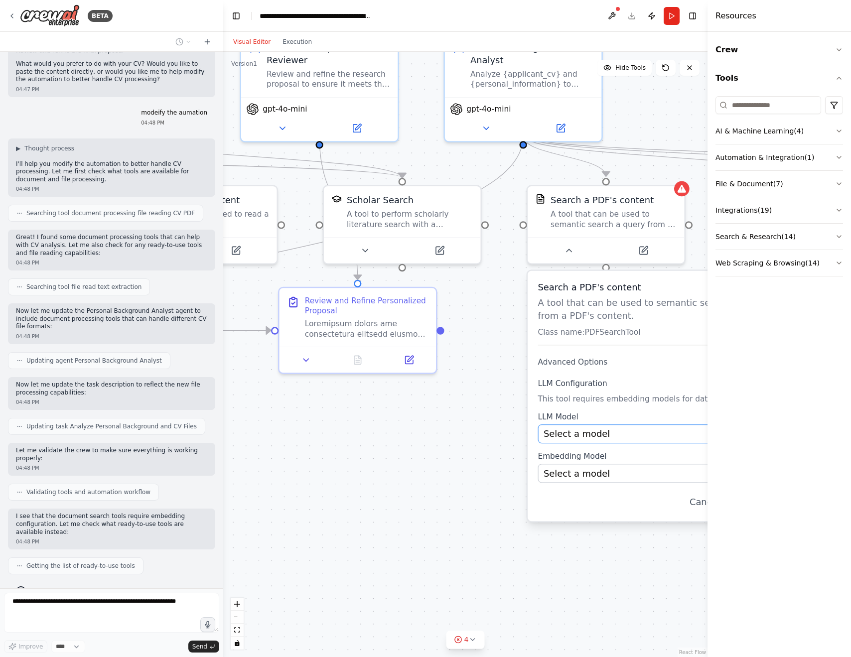
click at [596, 435] on span "Select a model" at bounding box center [577, 433] width 66 height 13
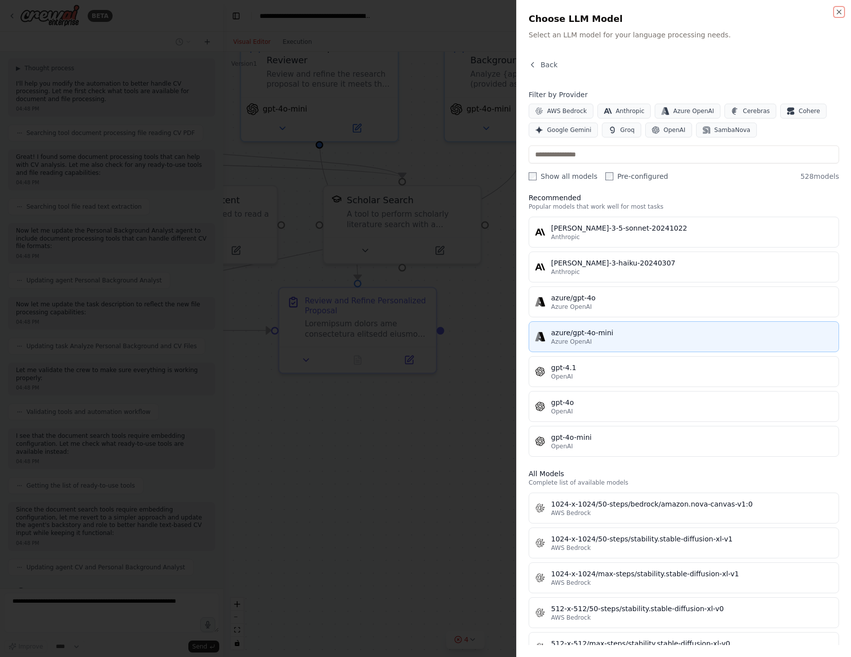
scroll to position [8, 0]
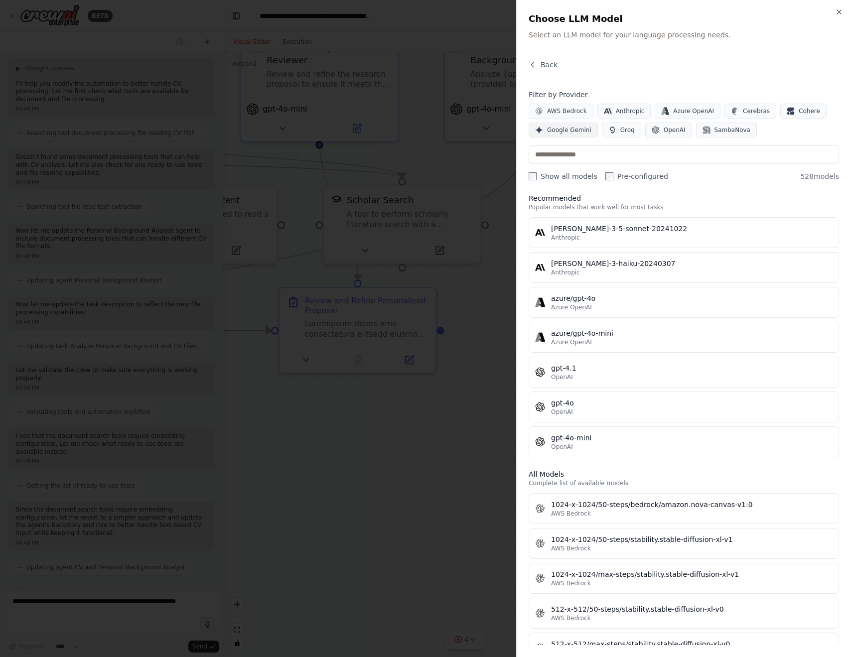
click at [569, 132] on span "Google Gemini" at bounding box center [569, 130] width 44 height 8
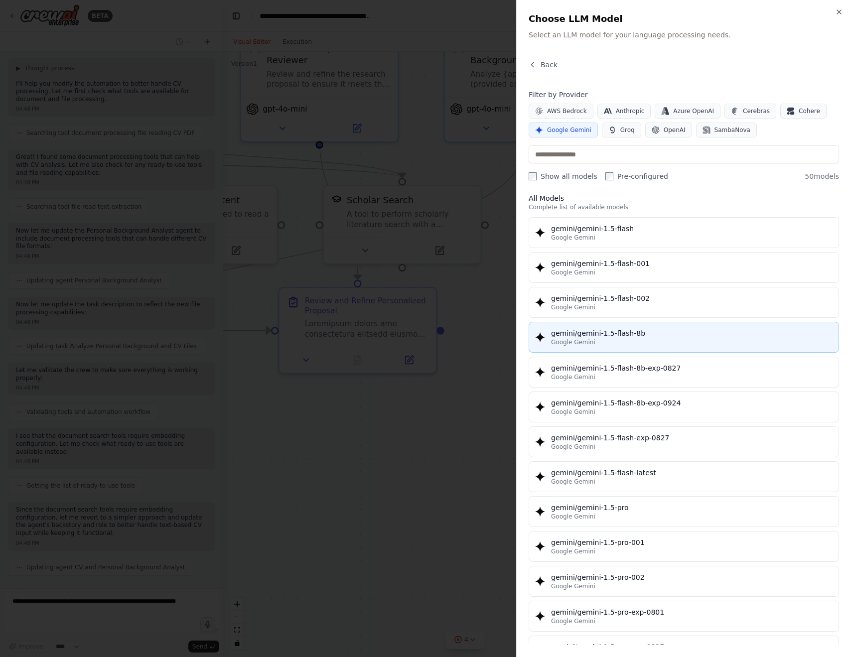
scroll to position [341, 0]
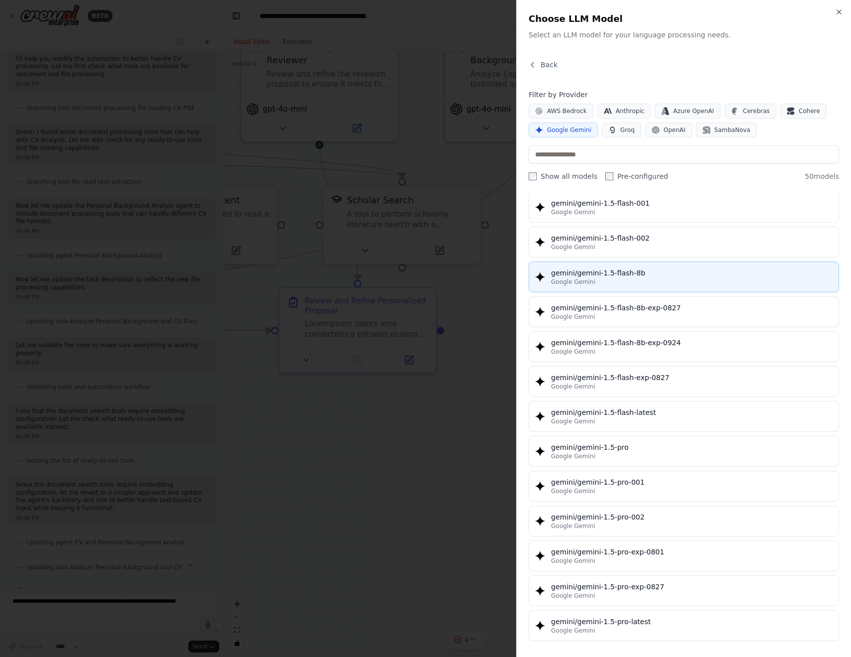
type input "**********"
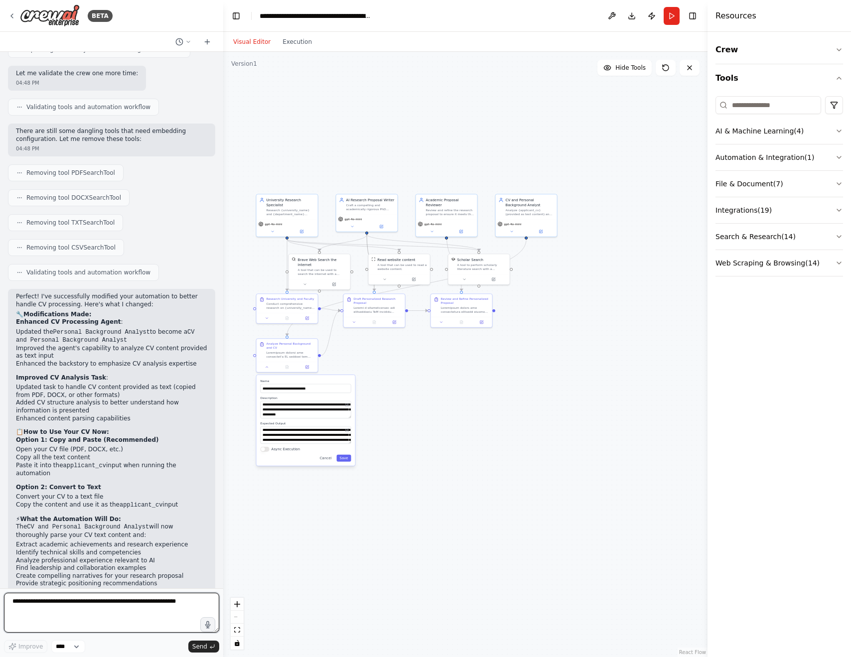
scroll to position [867, 0]
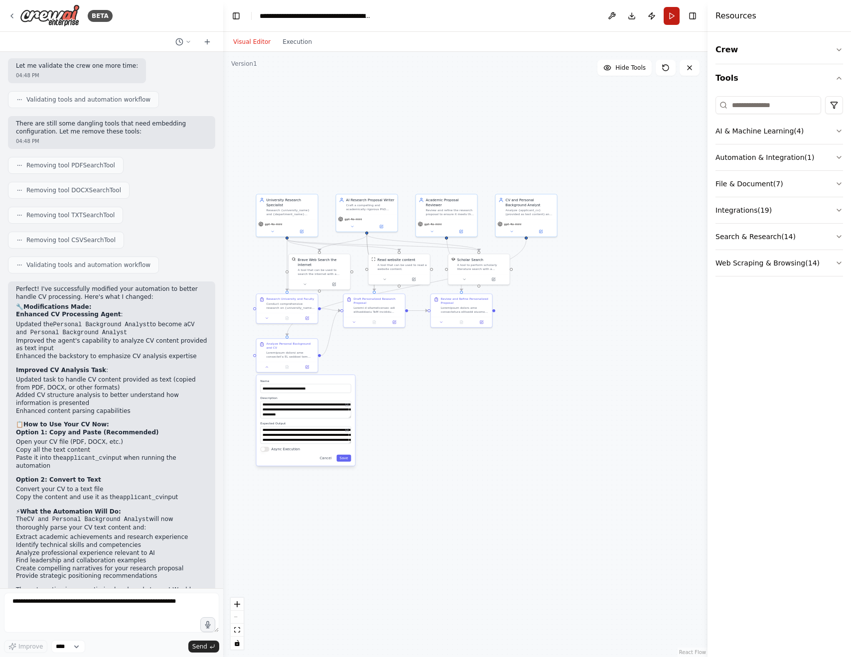
click at [673, 23] on button "Run" at bounding box center [672, 16] width 16 height 18
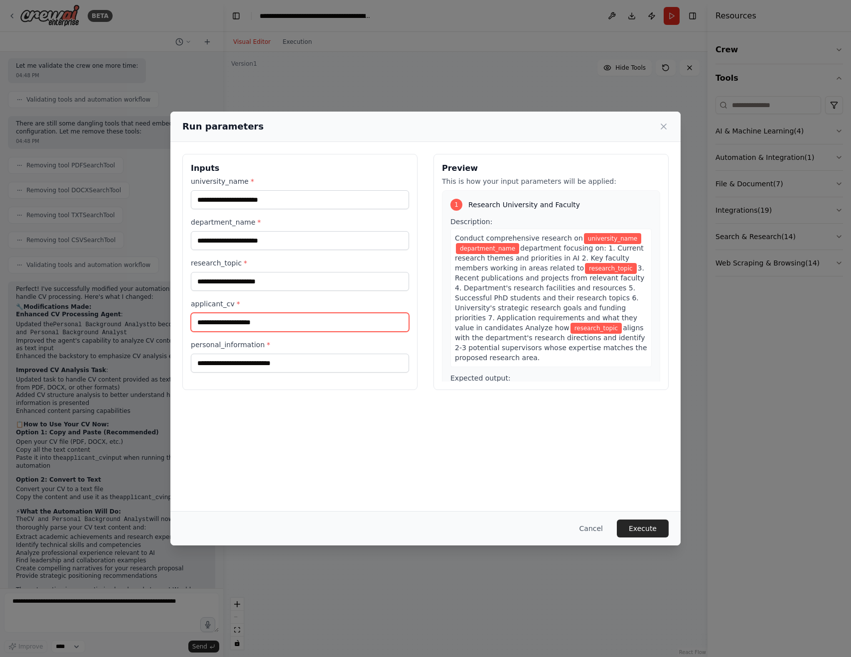
click at [339, 325] on input "applicant_cv *" at bounding box center [300, 322] width 218 height 19
click at [318, 616] on div "Run parameters Inputs university_name * department_name * research_topic * appl…" at bounding box center [425, 328] width 851 height 657
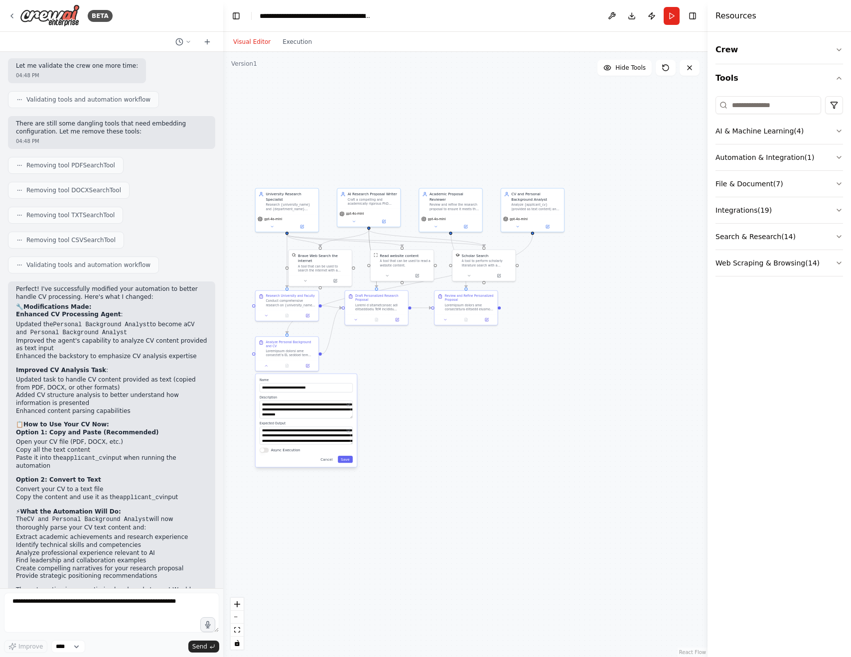
click at [416, 396] on div ".deletable-edge-delete-btn { width: 20px; height: 20px; border: 0px solid #ffff…" at bounding box center [465, 354] width 484 height 605
click at [330, 460] on button "Cancel" at bounding box center [326, 459] width 18 height 7
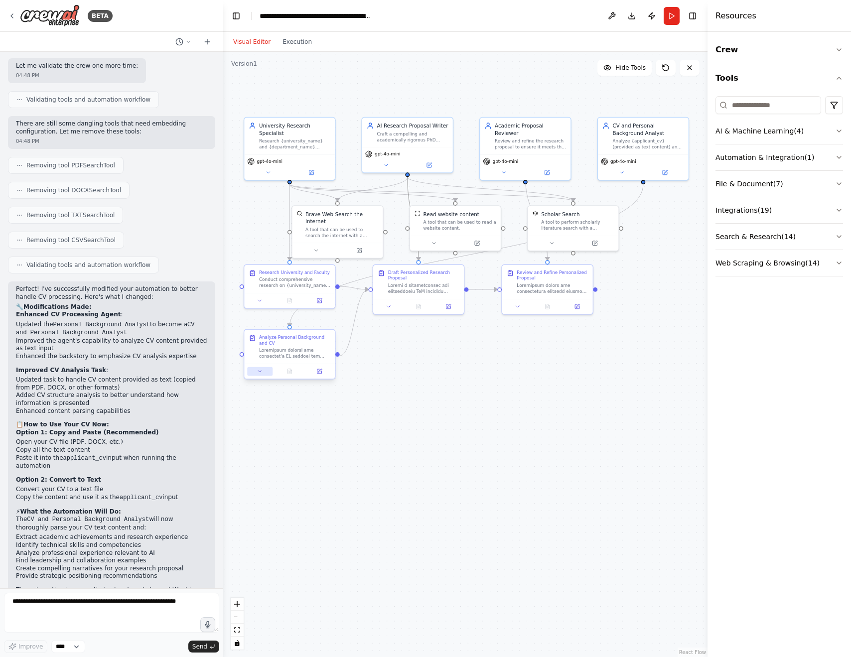
click at [260, 373] on icon at bounding box center [260, 372] width 6 height 6
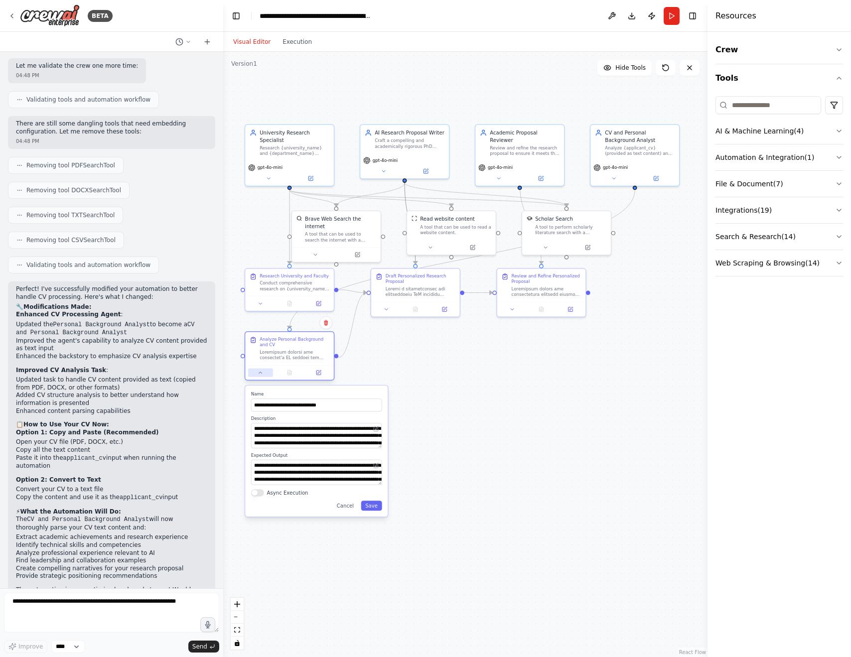
click at [265, 374] on button at bounding box center [260, 372] width 25 height 8
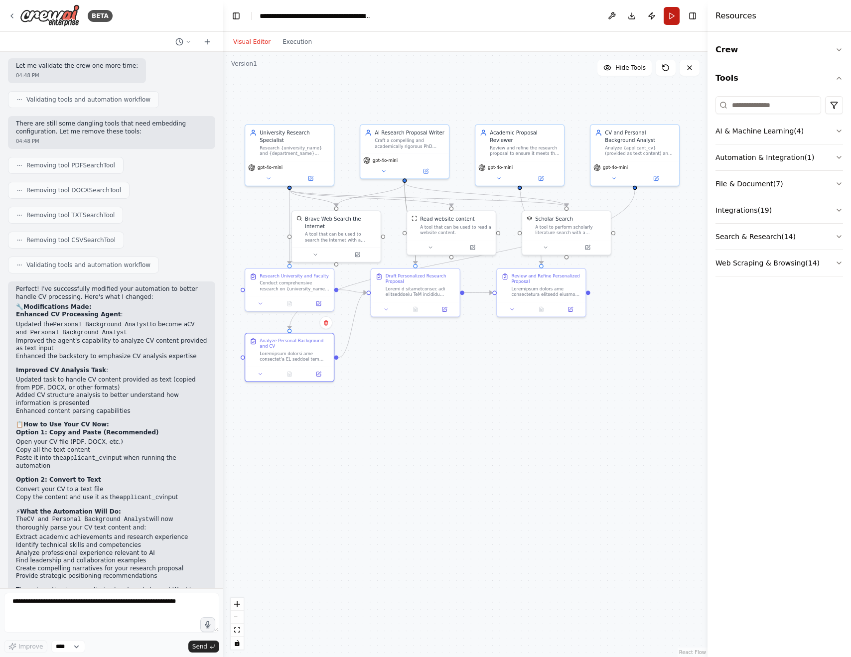
click at [668, 14] on button "Run" at bounding box center [672, 16] width 16 height 18
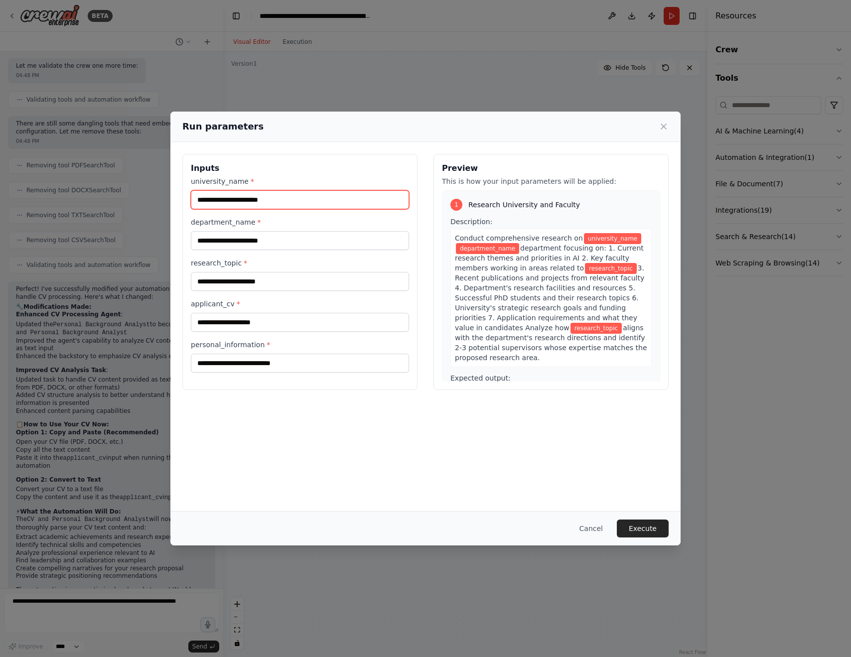
click at [284, 206] on input "university_name *" at bounding box center [300, 199] width 218 height 19
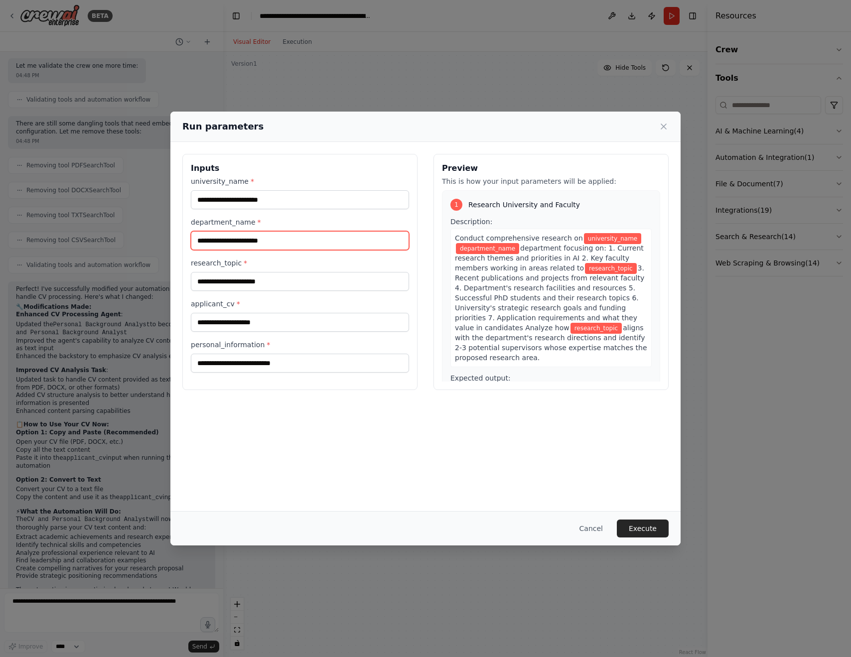
click at [283, 236] on input "department_name *" at bounding box center [300, 240] width 218 height 19
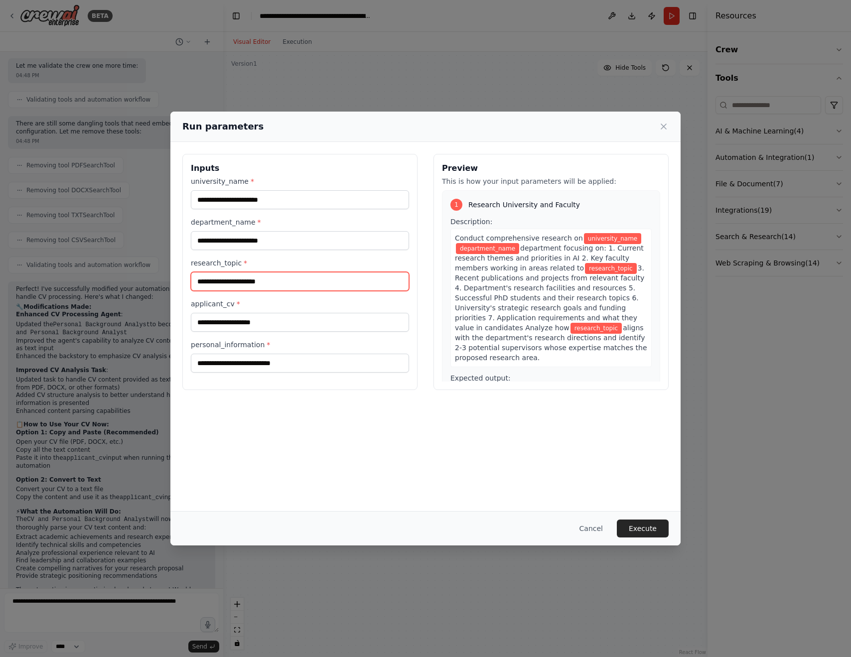
click at [282, 282] on input "research_topic *" at bounding box center [300, 281] width 218 height 19
paste input "**********"
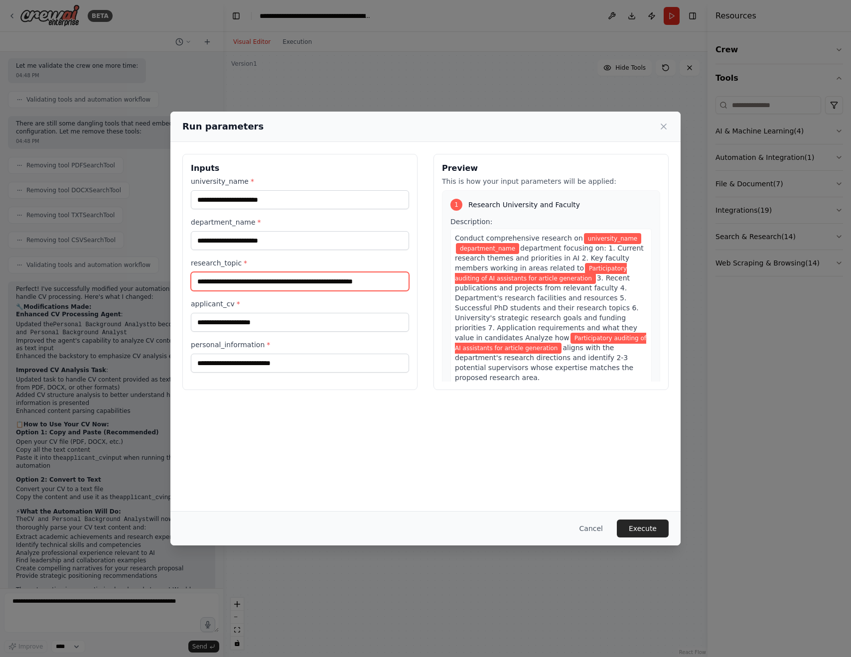
type input "**********"
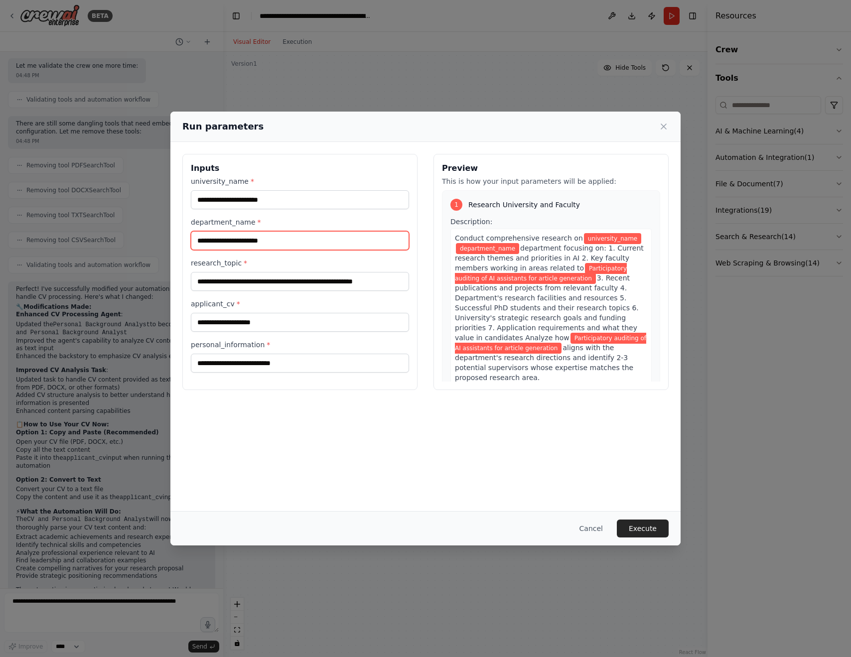
click at [272, 243] on input "department_name *" at bounding box center [300, 240] width 218 height 19
paste input "**********"
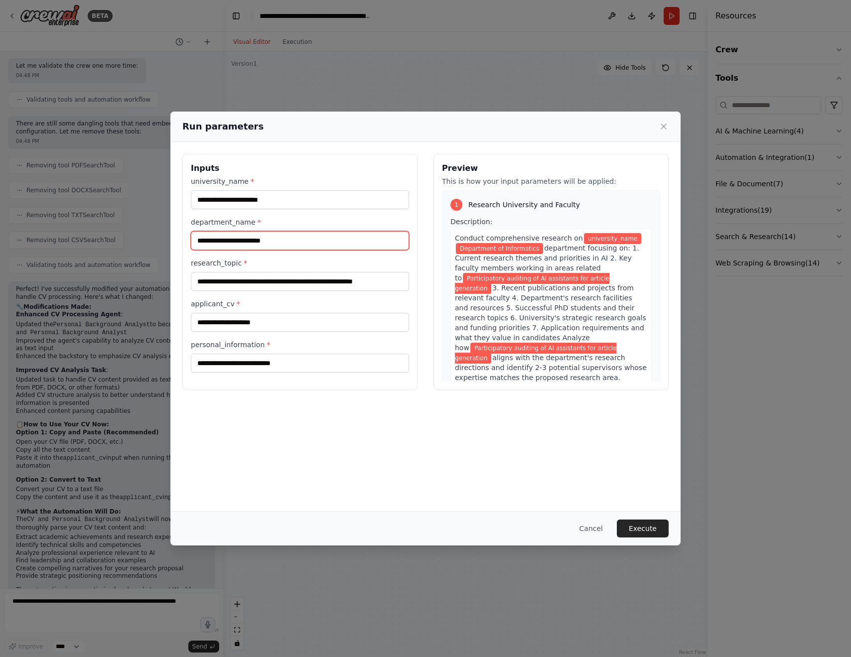
type input "**********"
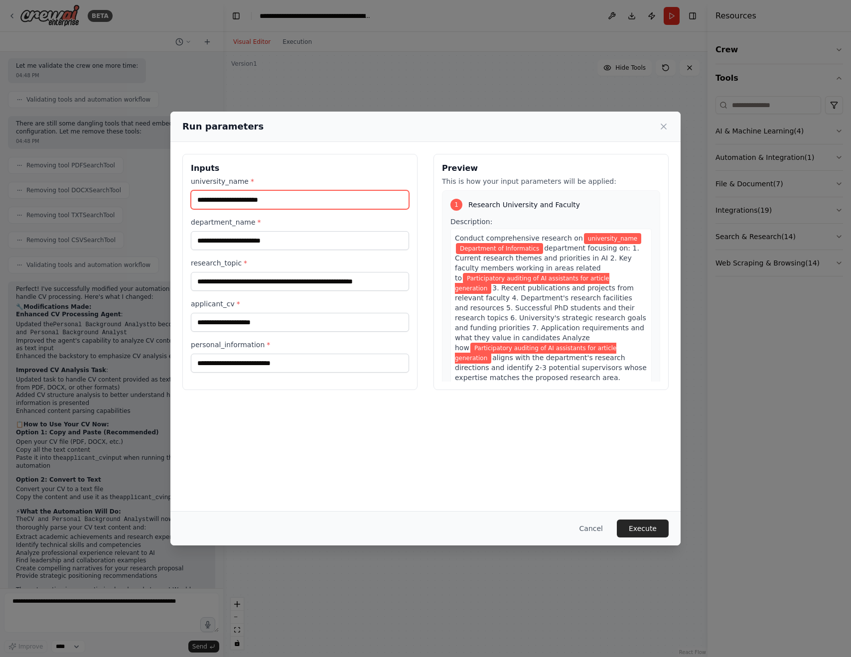
click at [247, 204] on input "university_name *" at bounding box center [300, 199] width 218 height 19
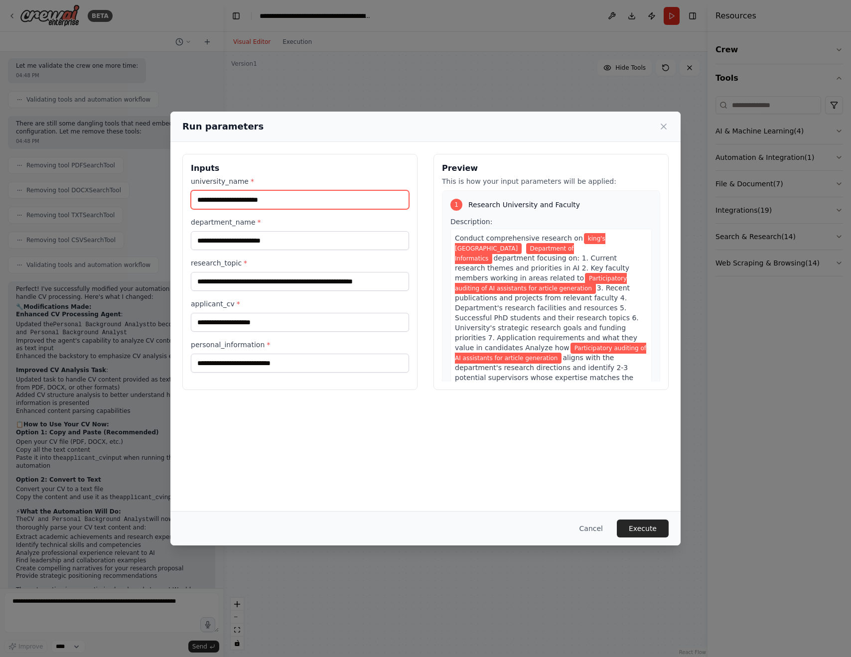
type input "**********"
click at [291, 327] on input "applicant_cv *" at bounding box center [300, 322] width 218 height 19
paste input "**********"
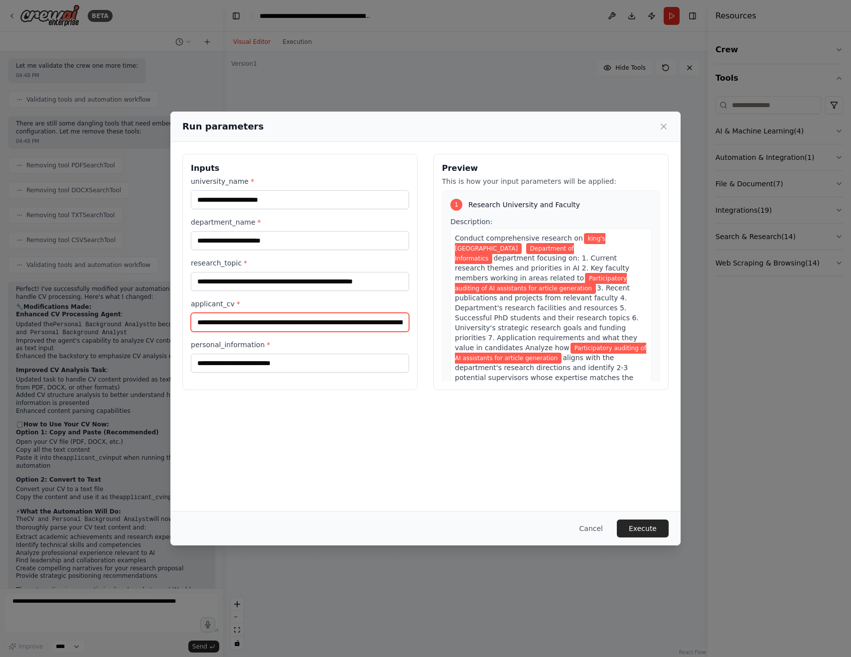
type input "**********"
click at [292, 363] on input "personal_information *" at bounding box center [300, 363] width 218 height 19
paste input "**********"
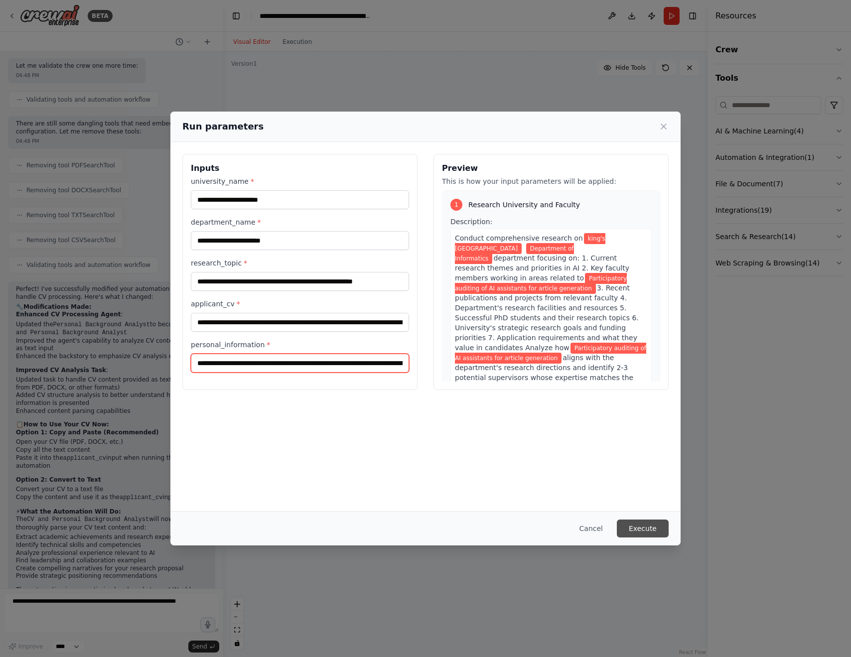
type input "**********"
click at [643, 524] on button "Execute" at bounding box center [643, 529] width 52 height 18
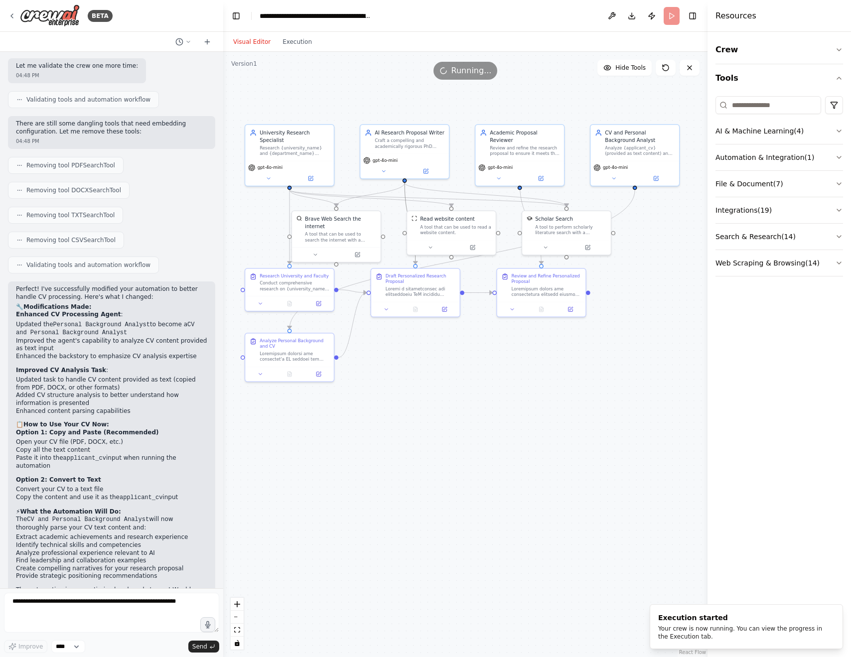
click at [590, 535] on div ".deletable-edge-delete-btn { width: 20px; height: 20px; border: 0px solid #ffff…" at bounding box center [465, 354] width 484 height 605
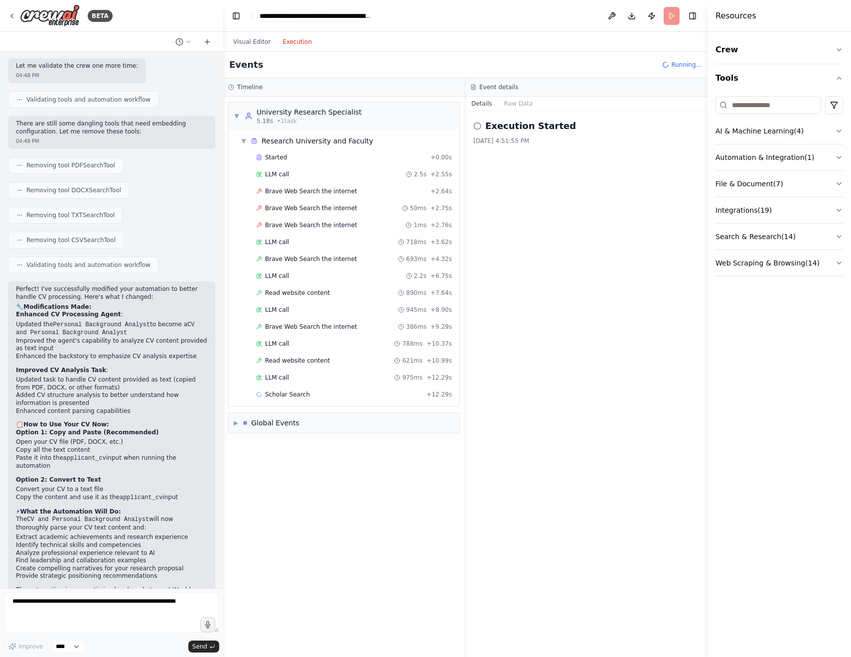
click at [291, 39] on button "Execution" at bounding box center [297, 42] width 41 height 12
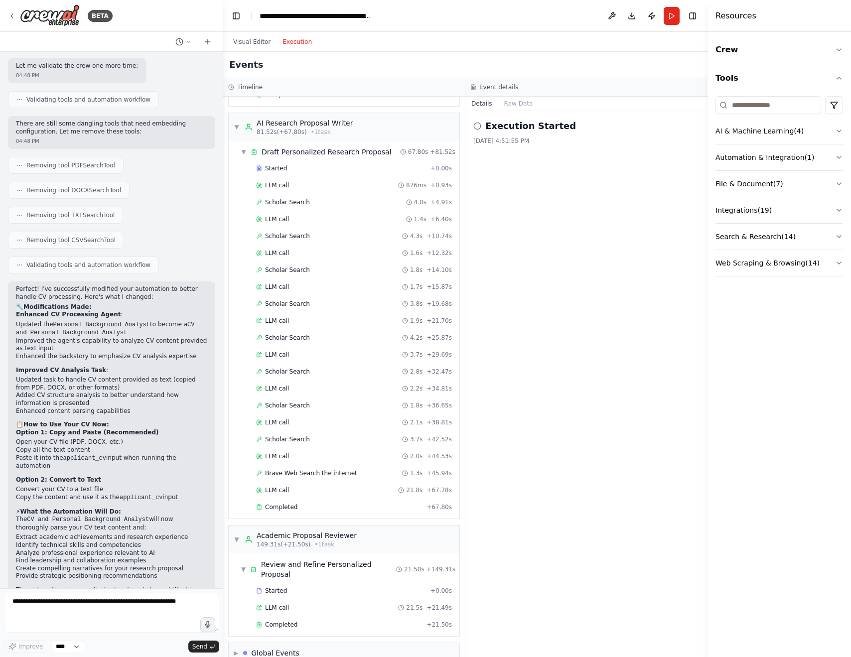
scroll to position [788, 0]
click at [239, 649] on div "▶ Global Events" at bounding box center [267, 654] width 66 height 10
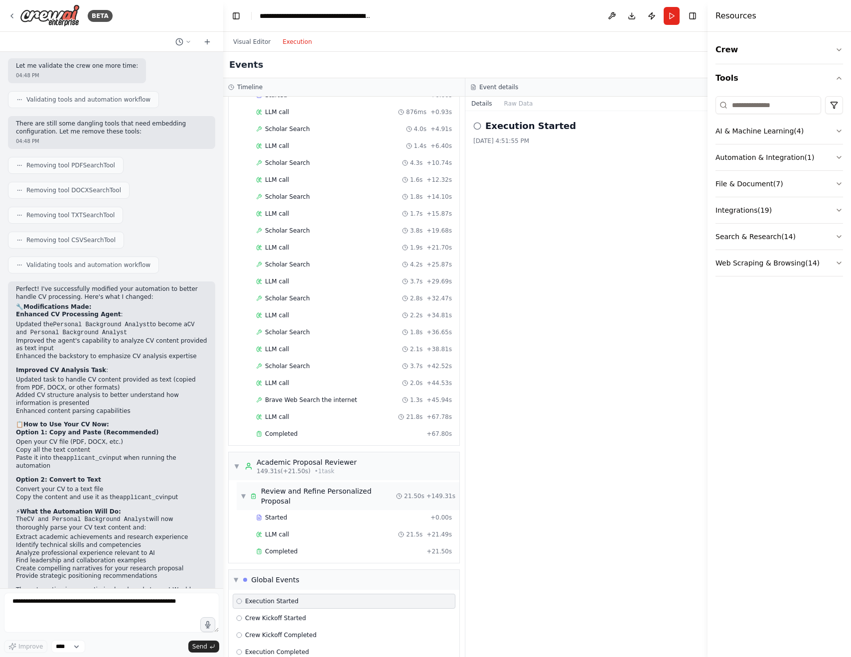
scroll to position [0, 0]
click at [259, 48] on div "Visual Editor Execution" at bounding box center [272, 42] width 91 height 20
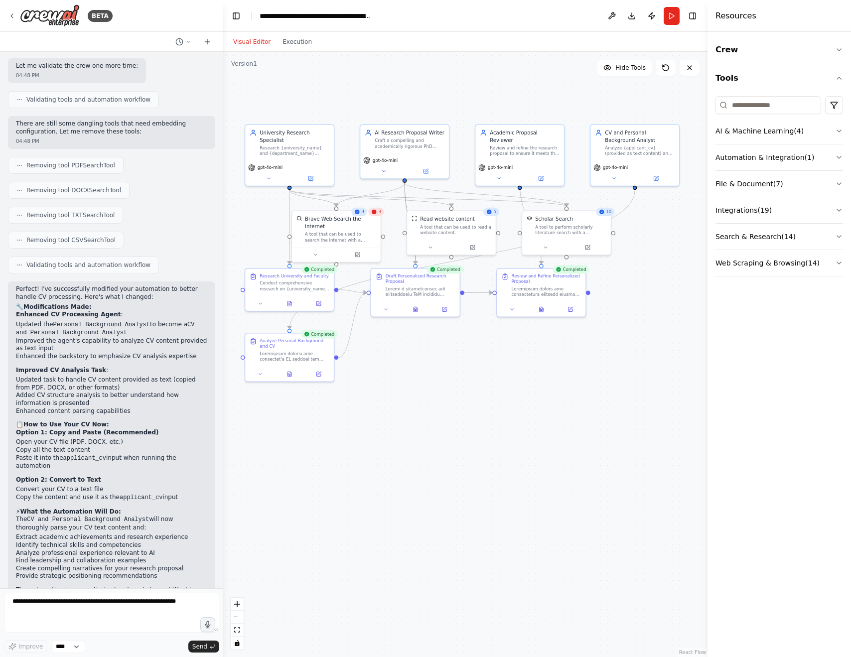
click at [256, 42] on button "Visual Editor" at bounding box center [251, 42] width 49 height 12
click at [770, 186] on button "File & Document ( 7 )" at bounding box center [779, 184] width 128 height 26
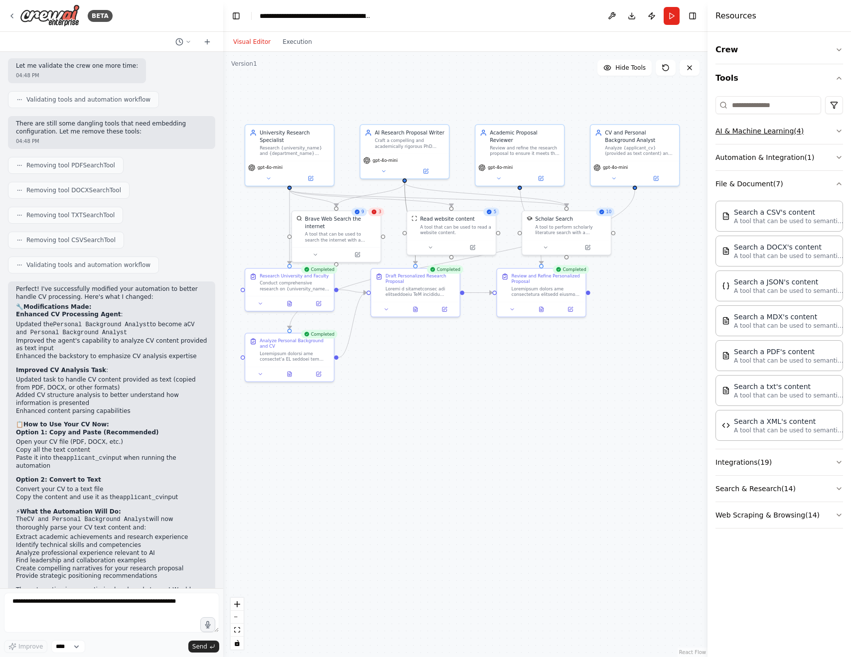
click at [823, 133] on button "AI & Machine Learning ( 4 )" at bounding box center [779, 131] width 128 height 26
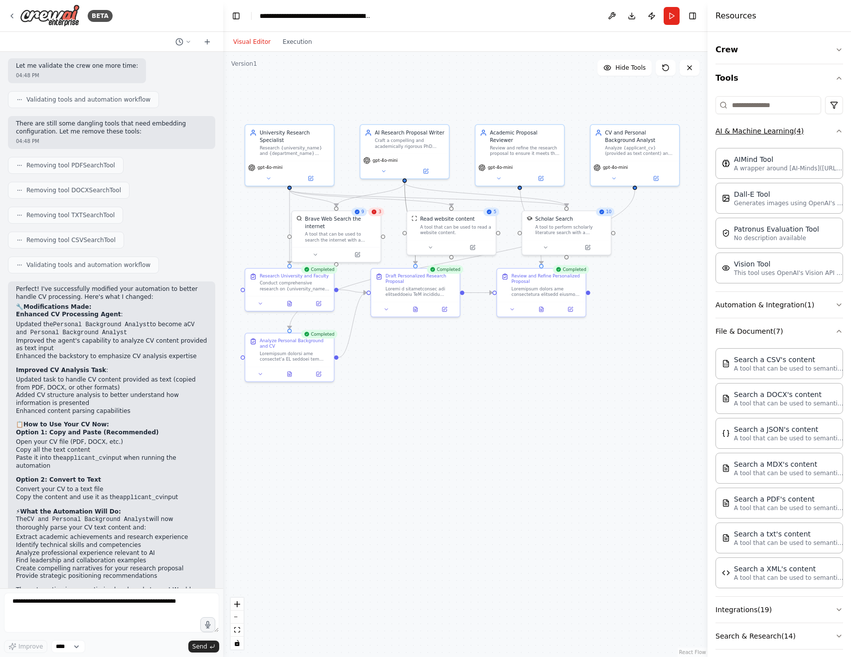
click at [823, 133] on button "AI & Machine Learning ( 4 )" at bounding box center [779, 131] width 128 height 26
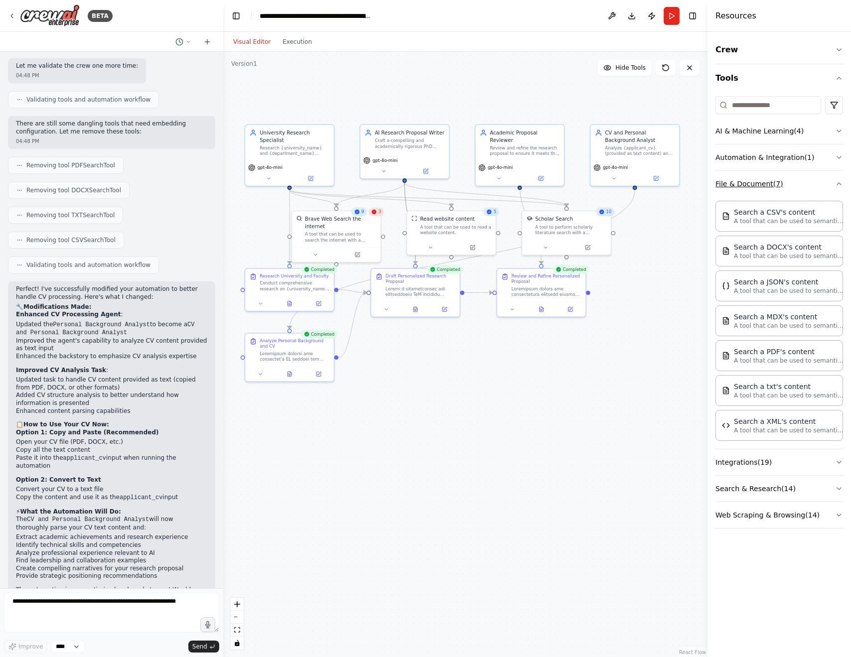
click at [826, 181] on button "File & Document ( 7 )" at bounding box center [779, 184] width 128 height 26
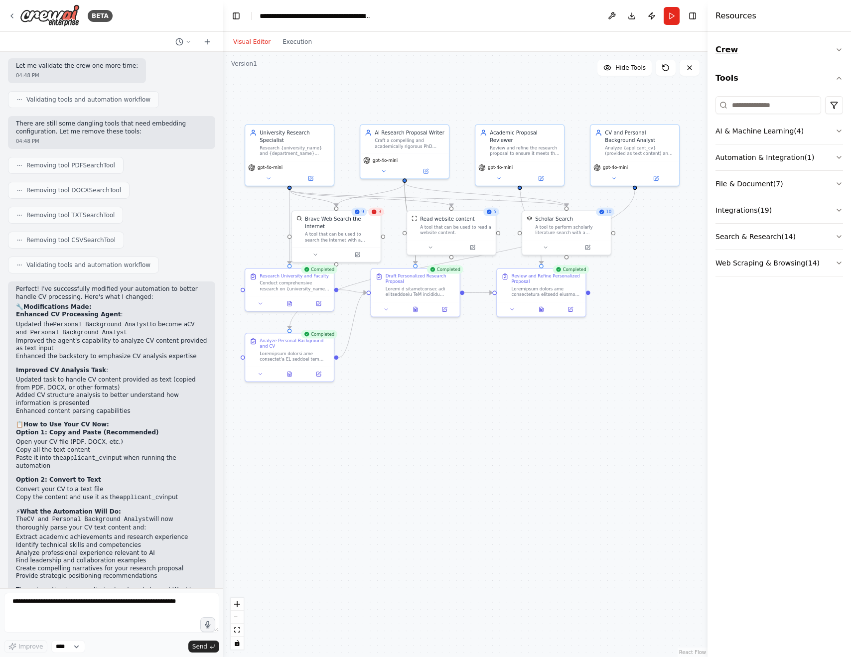
click at [762, 50] on button "Crew" at bounding box center [779, 50] width 128 height 28
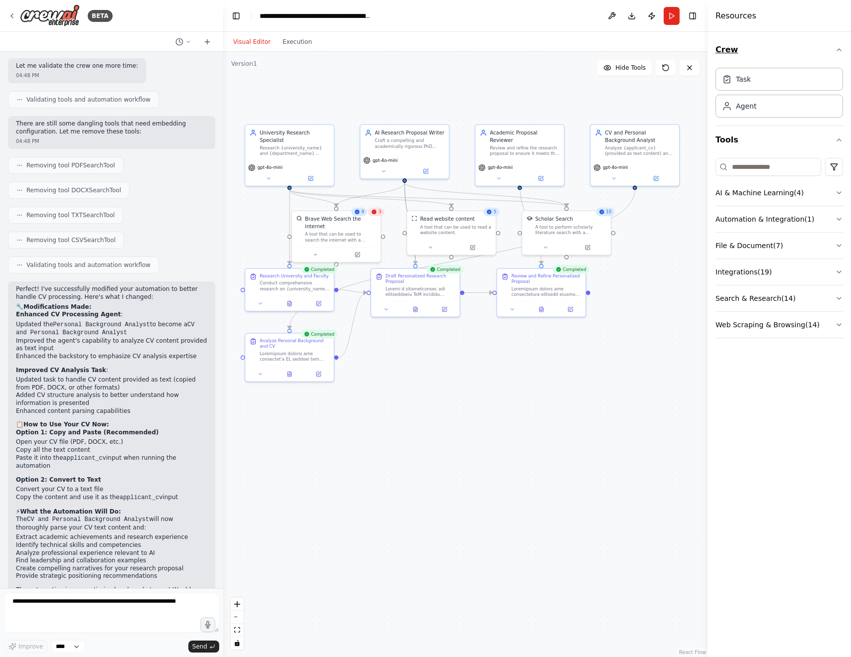
click at [762, 50] on button "Crew" at bounding box center [779, 50] width 128 height 28
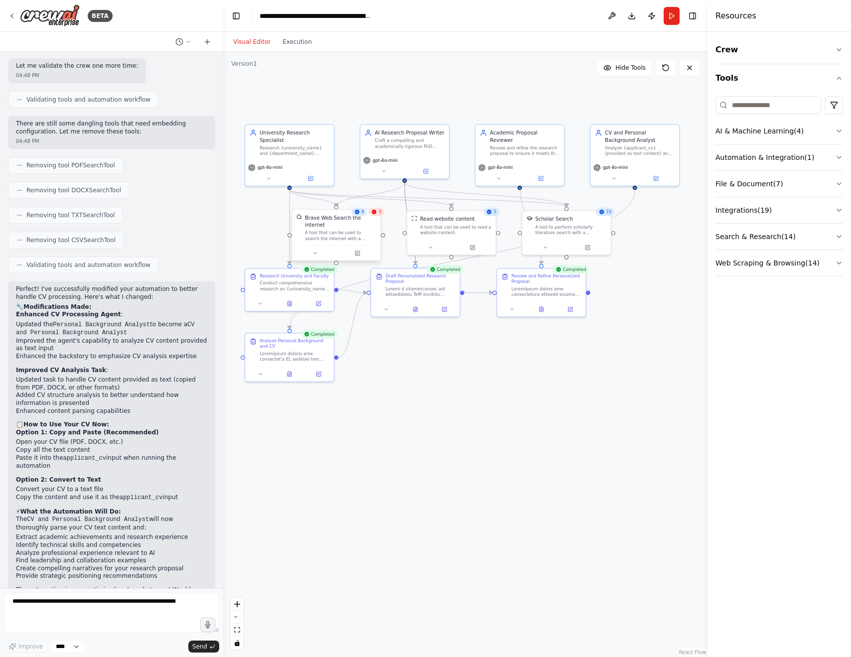
click at [373, 221] on div "Brave Web Search the internet" at bounding box center [340, 221] width 71 height 14
click at [374, 214] on icon at bounding box center [374, 212] width 4 height 4
click at [320, 253] on button at bounding box center [318, 253] width 41 height 8
click at [377, 314] on div "Brave Web Search the internet A tool that can be used to search the internet wi…" at bounding box center [366, 304] width 142 height 77
click at [426, 317] on icon "button" at bounding box center [428, 317] width 7 height 7
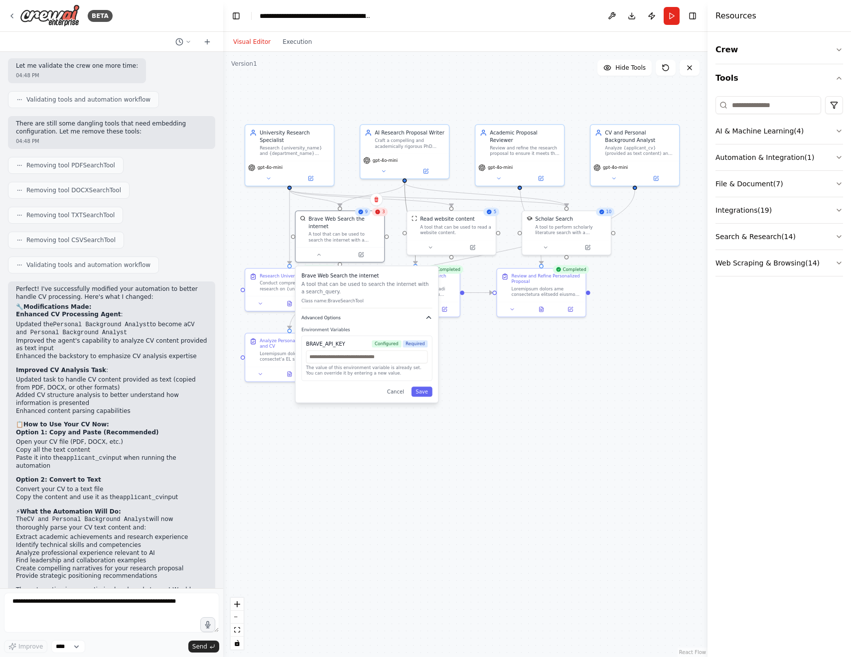
click at [426, 317] on icon "button" at bounding box center [428, 317] width 7 height 7
click at [372, 222] on div "Brave Web Search the internet" at bounding box center [343, 221] width 71 height 14
click at [377, 215] on icon at bounding box center [378, 212] width 6 height 6
click at [449, 222] on div "Read website content A tool that can be used to read a website content." at bounding box center [455, 224] width 71 height 20
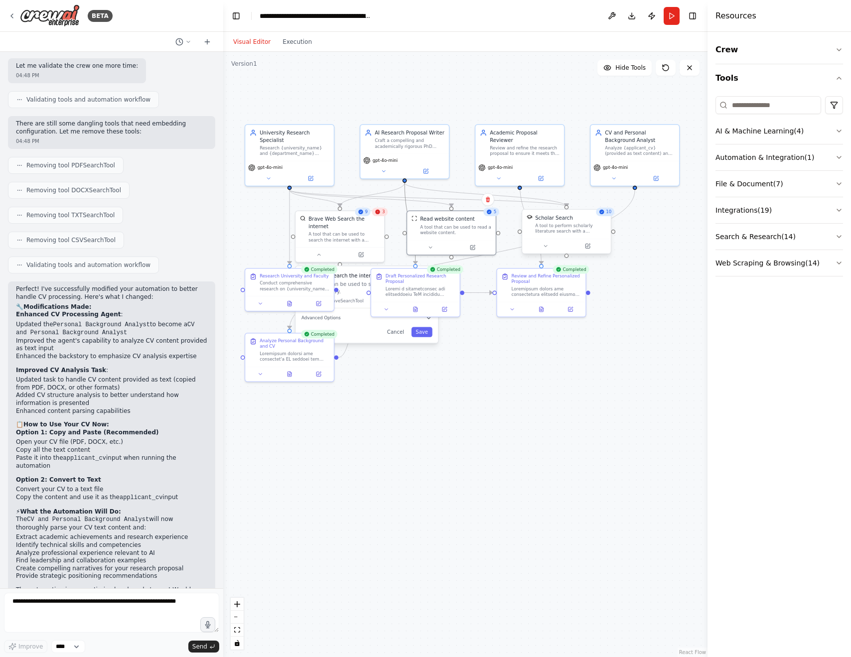
click at [539, 216] on div "Scholar Search" at bounding box center [554, 217] width 38 height 7
click at [543, 277] on div "Review and Refine Personalized Proposal" at bounding box center [547, 277] width 70 height 11
click at [632, 14] on button "Download" at bounding box center [632, 16] width 16 height 18
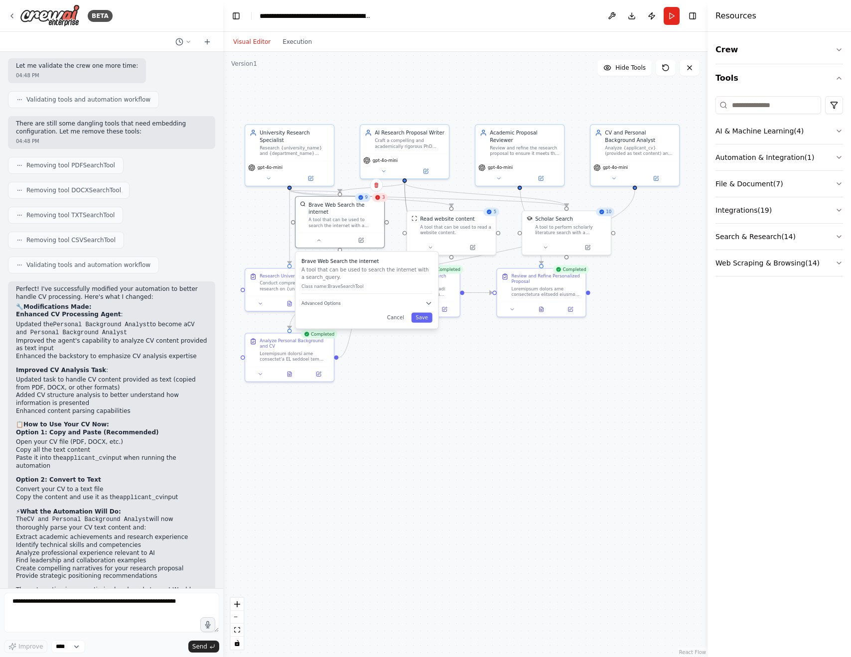
click at [357, 273] on p "A tool that can be used to search the internet with a search_query." at bounding box center [366, 273] width 131 height 14
click at [297, 290] on div "Brave Web Search the internet A tool that can be used to search the internet wi…" at bounding box center [366, 290] width 142 height 77
click at [273, 289] on div "Conduct comprehensive research on {university_name} {department_name} departmen…" at bounding box center [295, 284] width 70 height 11
click at [297, 347] on div "Analyze Personal Background and CV" at bounding box center [295, 341] width 70 height 11
drag, startPoint x: 405, startPoint y: 280, endPoint x: 470, endPoint y: 435, distance: 167.9
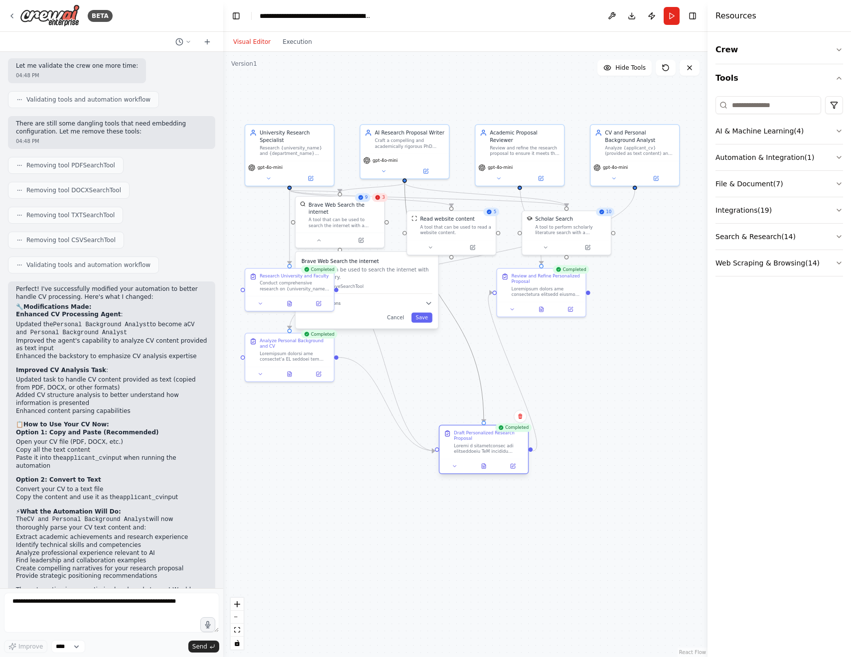
click at [470, 436] on div "Draft Personalized Research Proposal" at bounding box center [489, 435] width 70 height 11
drag, startPoint x: 292, startPoint y: 346, endPoint x: 305, endPoint y: 494, distance: 148.5
click at [305, 494] on div "Analyze Personal Background and CV" at bounding box center [309, 492] width 70 height 24
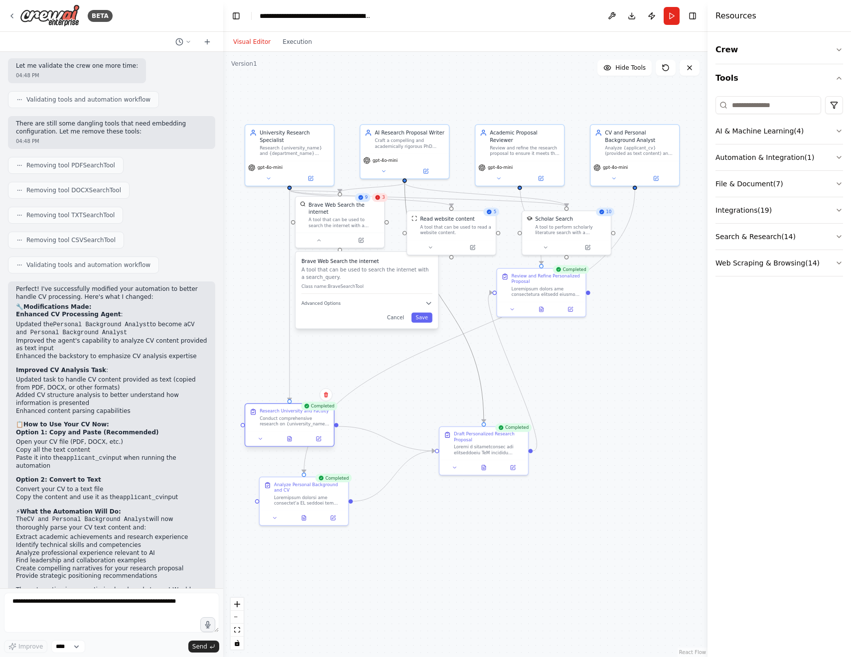
drag, startPoint x: 280, startPoint y: 280, endPoint x: 281, endPoint y: 416, distance: 135.5
click at [281, 416] on div "Conduct comprehensive research on {university_name} {department_name} departmen…" at bounding box center [295, 421] width 70 height 11
drag, startPoint x: 439, startPoint y: 229, endPoint x: 453, endPoint y: 213, distance: 20.8
click at [453, 213] on div "A tool that can be used to read a website content." at bounding box center [473, 213] width 71 height 11
click at [464, 210] on div "A tool that can be used to read a website content." at bounding box center [466, 213] width 71 height 11
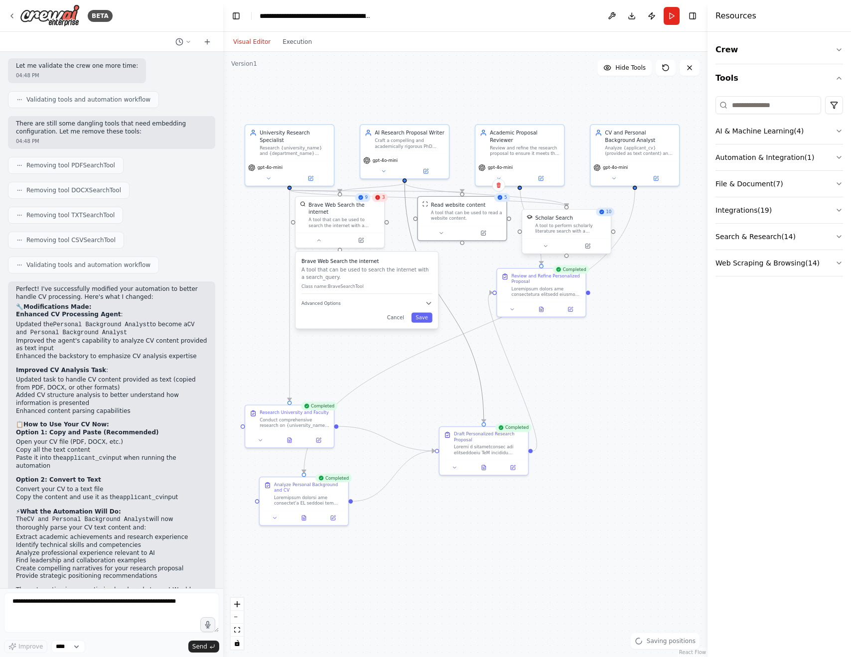
click at [555, 221] on div "Scholar Search" at bounding box center [554, 217] width 38 height 7
click at [553, 279] on div "Review and Refine Personalized Proposal" at bounding box center [547, 277] width 70 height 11
click at [294, 42] on button "Execution" at bounding box center [297, 42] width 41 height 12
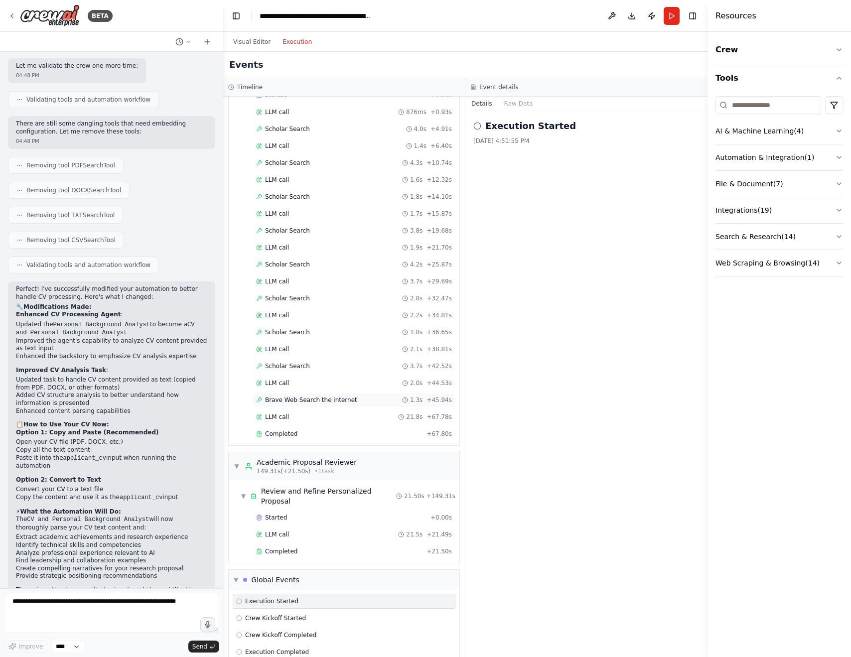
scroll to position [0, 0]
click at [343, 544] on div "Completed + 21.50s" at bounding box center [354, 551] width 203 height 15
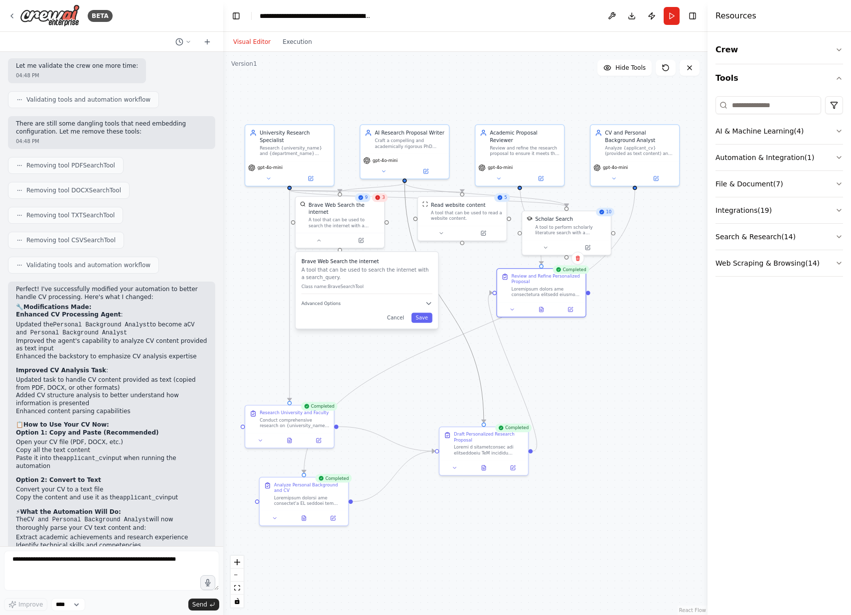
click at [251, 43] on button "Visual Editor" at bounding box center [251, 42] width 49 height 12
click at [205, 42] on icon at bounding box center [207, 42] width 4 height 0
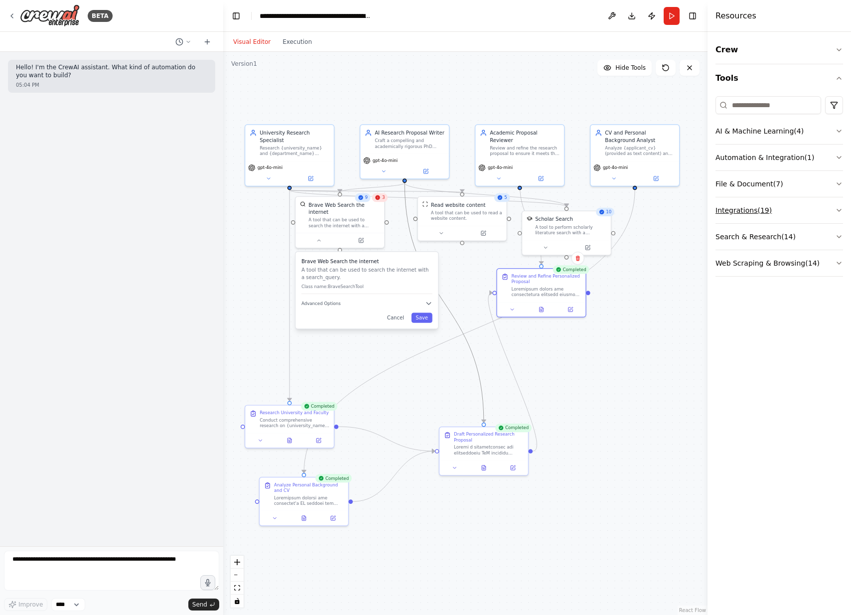
click at [815, 209] on button "Integrations ( 19 )" at bounding box center [779, 210] width 128 height 26
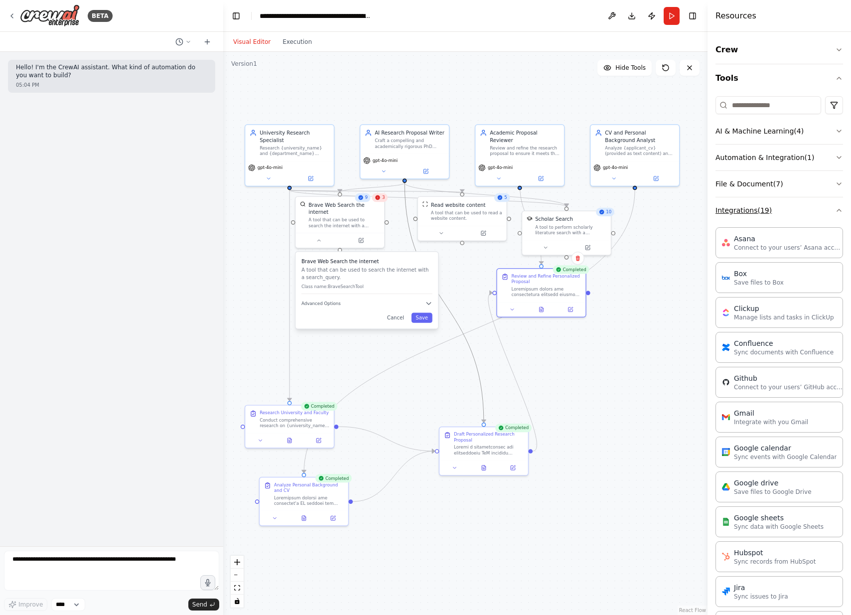
click at [815, 209] on button "Integrations ( 19 )" at bounding box center [779, 210] width 128 height 26
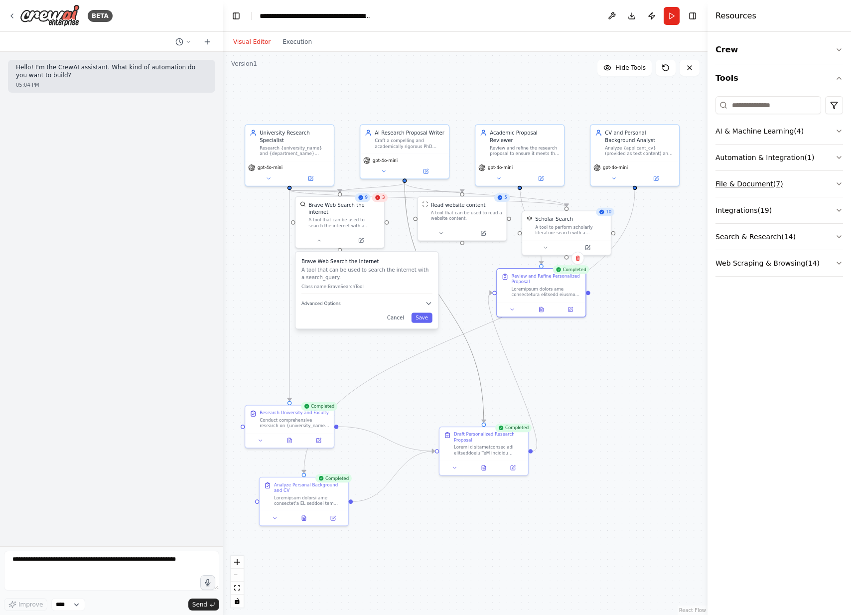
click at [812, 172] on button "File & Document ( 7 )" at bounding box center [779, 184] width 128 height 26
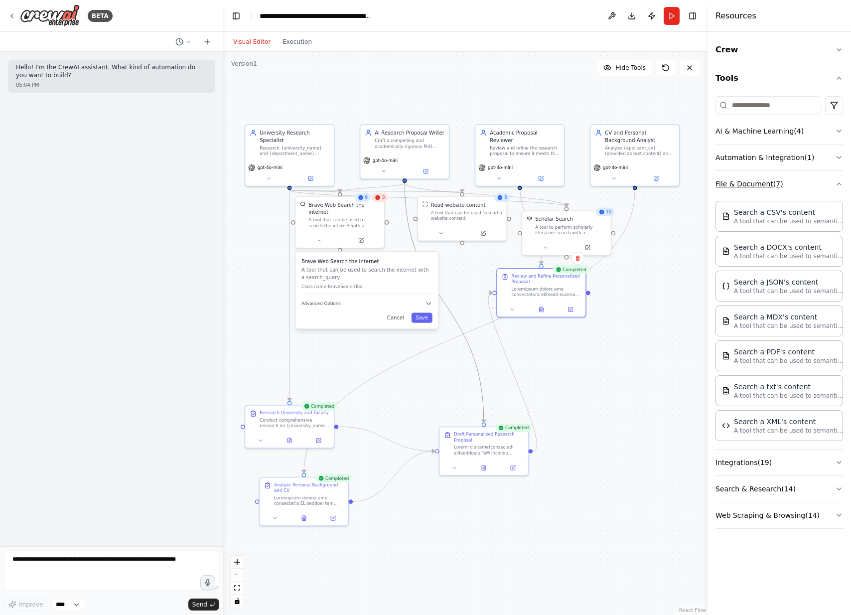
click at [812, 173] on button "File & Document ( 7 )" at bounding box center [779, 184] width 128 height 26
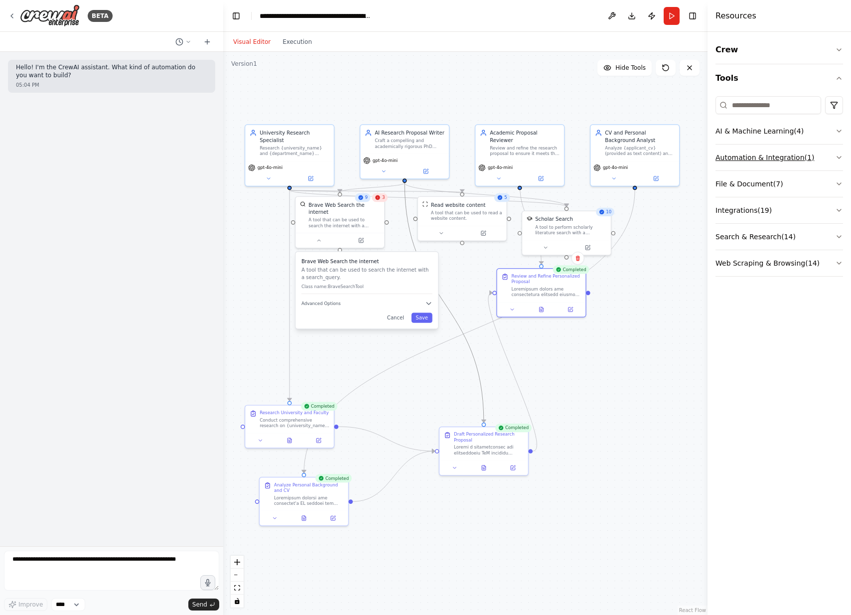
click at [822, 155] on button "Automation & Integration ( 1 )" at bounding box center [779, 157] width 128 height 26
click at [825, 138] on button "AI & Machine Learning ( 4 )" at bounding box center [779, 131] width 128 height 26
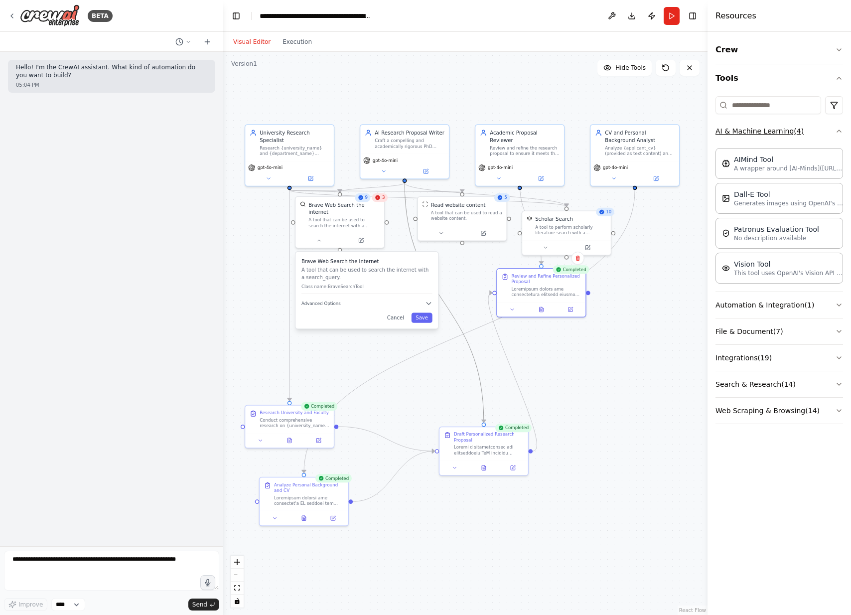
click at [825, 138] on button "AI & Machine Learning ( 4 )" at bounding box center [779, 131] width 128 height 26
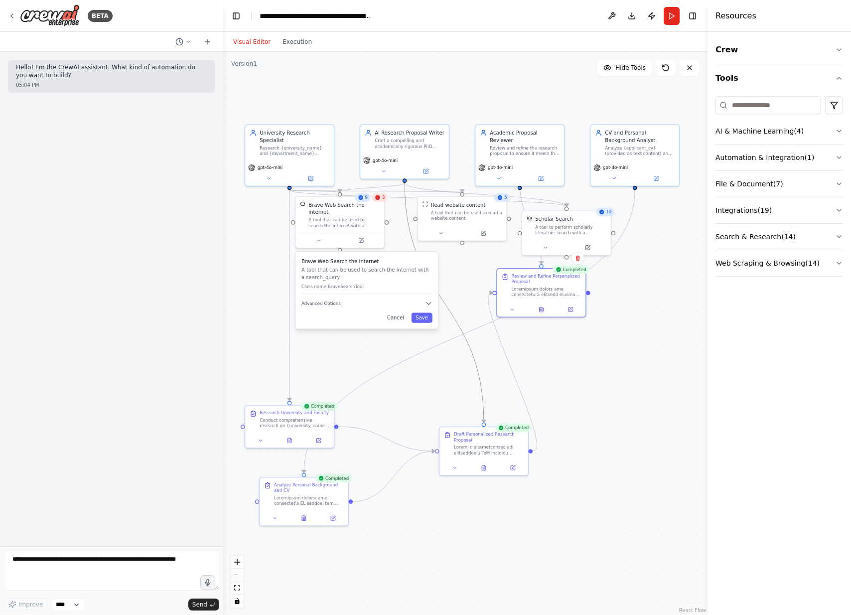
click at [814, 229] on button "Search & Research ( 14 )" at bounding box center [779, 237] width 128 height 26
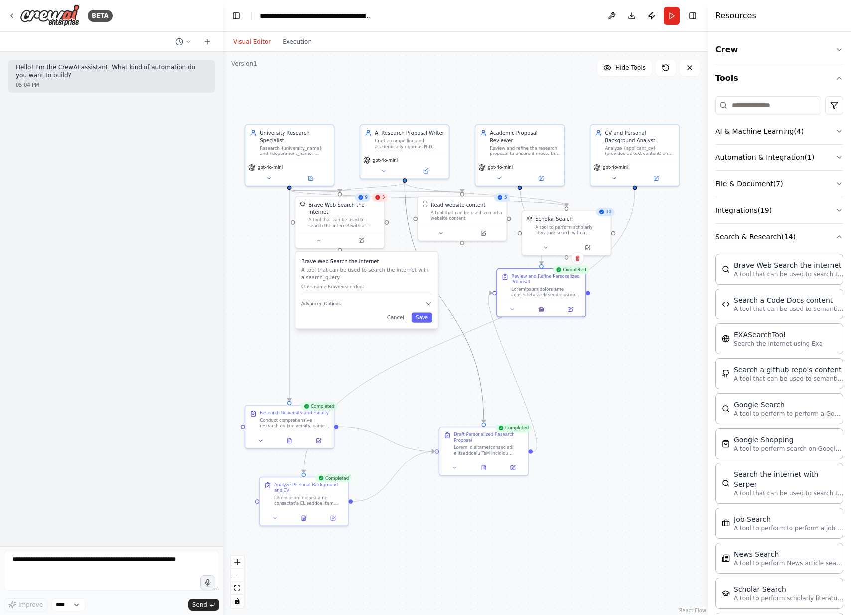
click at [814, 229] on button "Search & Research ( 14 )" at bounding box center [779, 237] width 128 height 26
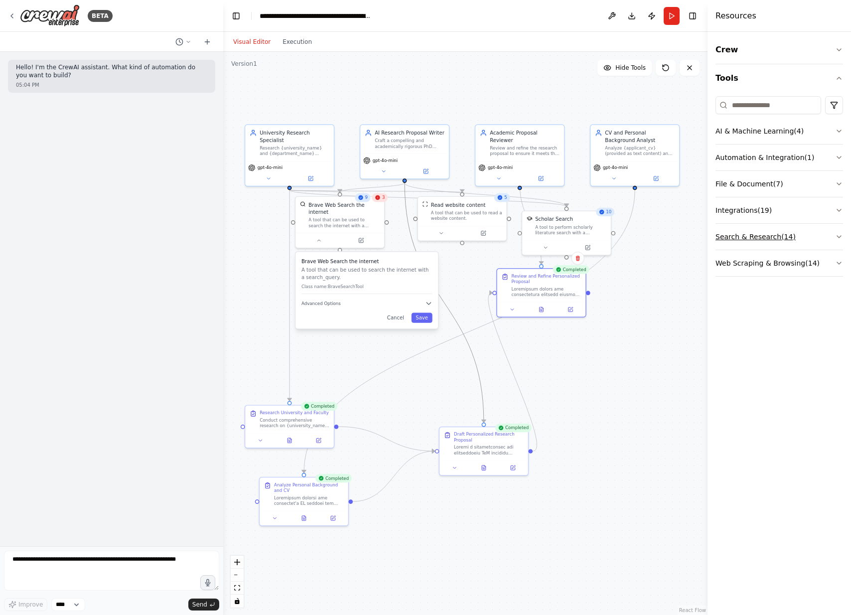
click at [815, 234] on button "Search & Research ( 14 )" at bounding box center [779, 237] width 128 height 26
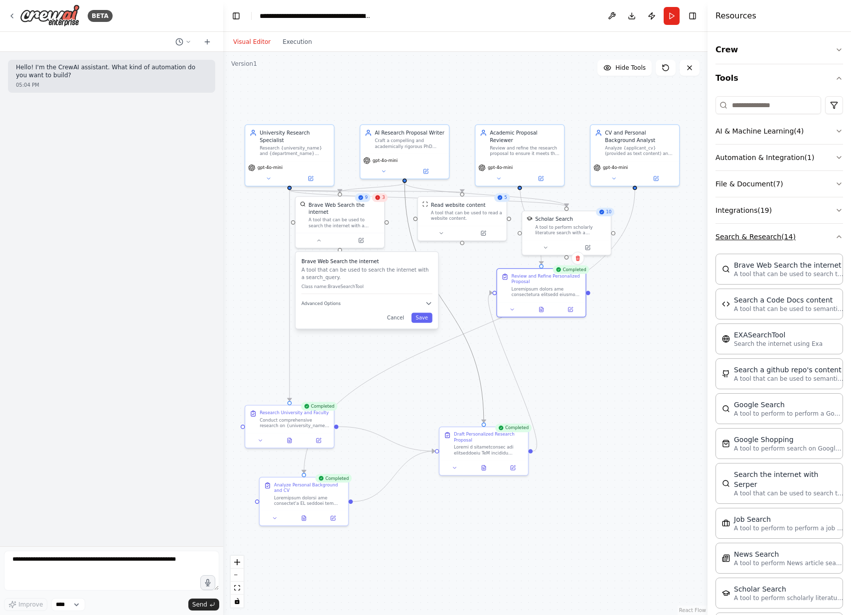
click at [823, 242] on button "Search & Research ( 14 )" at bounding box center [779, 237] width 128 height 26
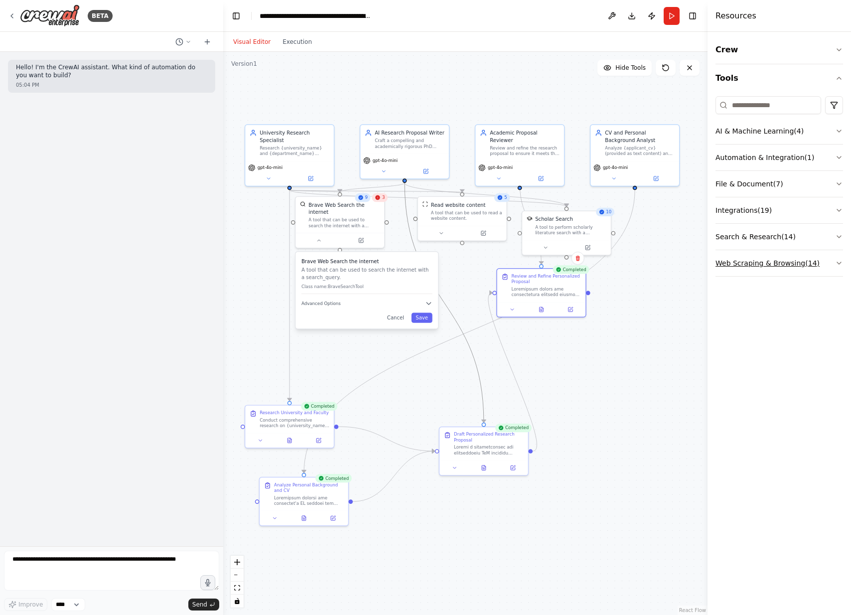
click at [826, 257] on button "Web Scraping & Browsing ( 14 )" at bounding box center [779, 263] width 128 height 26
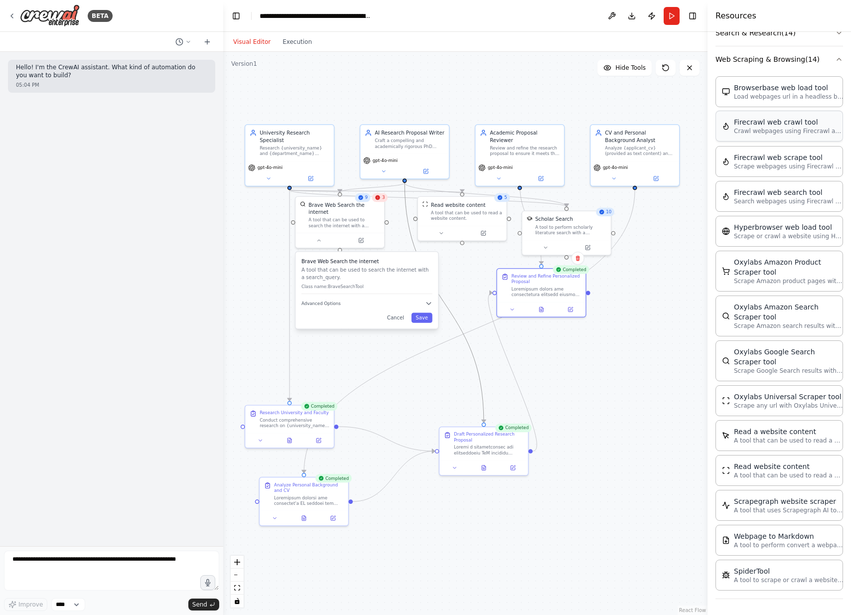
scroll to position [204, 0]
click at [712, 300] on div "Crew Tools AI & Machine Learning ( 4 ) Automation & Integration ( 1 ) File & Do…" at bounding box center [778, 323] width 143 height 583
click at [540, 285] on div at bounding box center [547, 289] width 70 height 11
click at [493, 437] on div "Draft Personalized Research Proposal" at bounding box center [489, 435] width 70 height 11
click at [473, 447] on div at bounding box center [489, 448] width 70 height 11
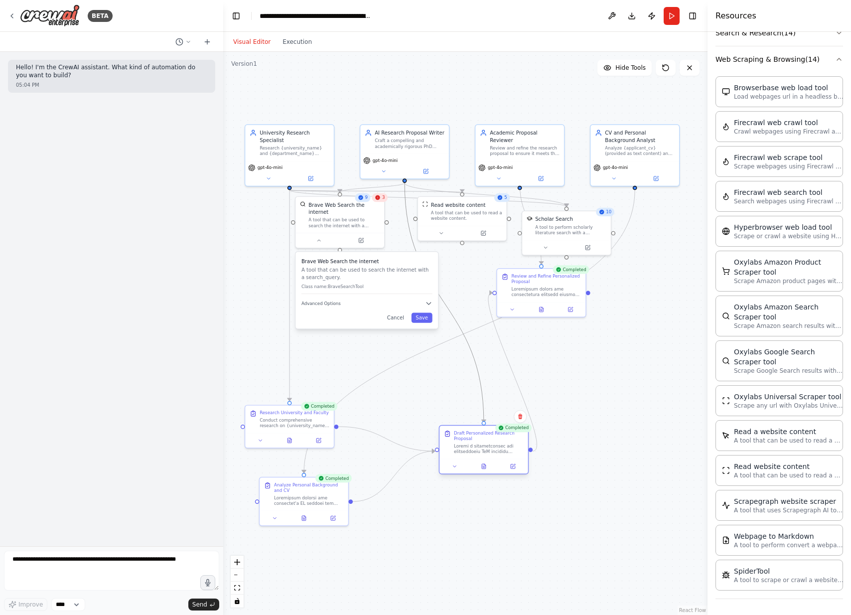
click at [473, 447] on div at bounding box center [489, 448] width 70 height 11
click at [486, 468] on icon at bounding box center [484, 466] width 4 height 5
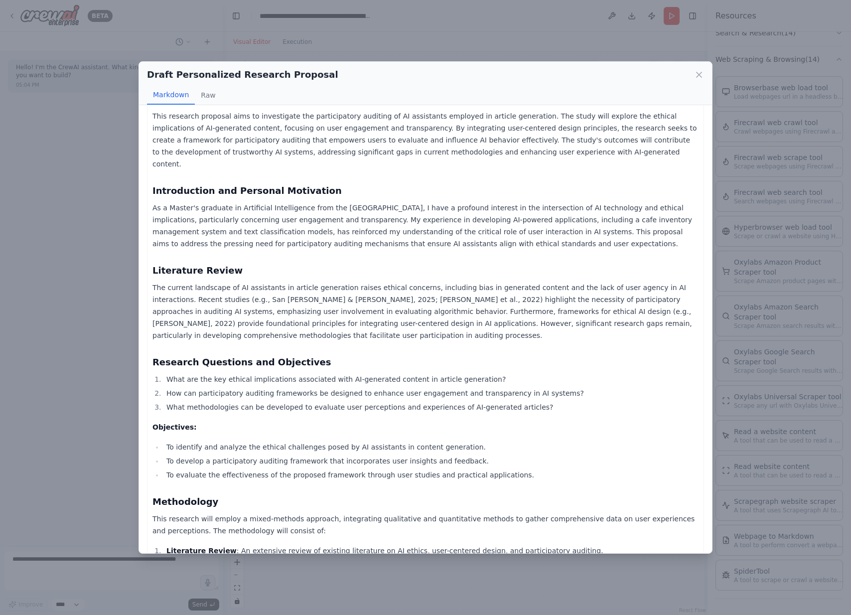
scroll to position [92, 0]
drag, startPoint x: 221, startPoint y: 287, endPoint x: 356, endPoint y: 285, distance: 135.0
click at [356, 285] on p "The current landscape of AI assistants in article generation raises ethical con…" at bounding box center [425, 312] width 546 height 60
copy p "San Vito & Stumpf, 2025; Lam et al., 2022"
drag, startPoint x: 431, startPoint y: 298, endPoint x: 475, endPoint y: 299, distance: 43.4
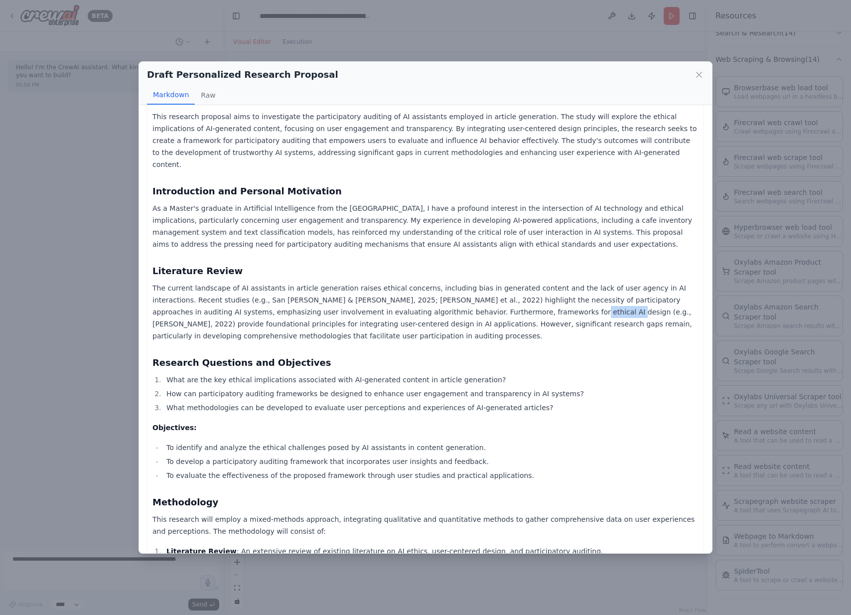
click at [475, 299] on p "The current landscape of AI assistants in article generation raises ethical con…" at bounding box center [425, 312] width 546 height 60
copy p "Gerdes, 2022"
drag, startPoint x: 299, startPoint y: 287, endPoint x: 222, endPoint y: 288, distance: 77.2
click at [222, 288] on p "The current landscape of AI assistants in article generation raises ethical con…" at bounding box center [425, 312] width 546 height 60
copy p "San Vito & Stumpf, 2025"
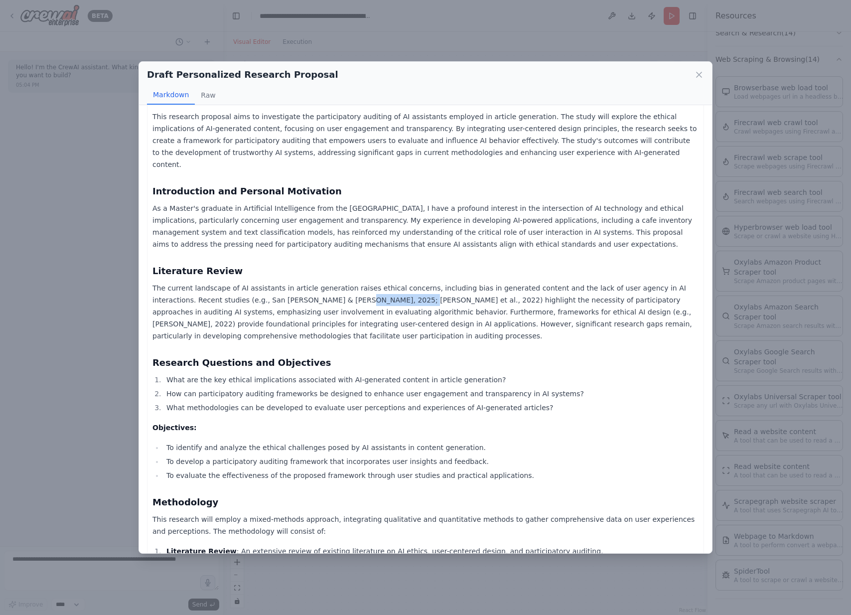
drag, startPoint x: 305, startPoint y: 286, endPoint x: 355, endPoint y: 286, distance: 49.8
click at [355, 286] on p "The current landscape of AI assistants in article generation raises ethical con…" at bounding box center [425, 312] width 546 height 60
copy p "Lam et al., 2022"
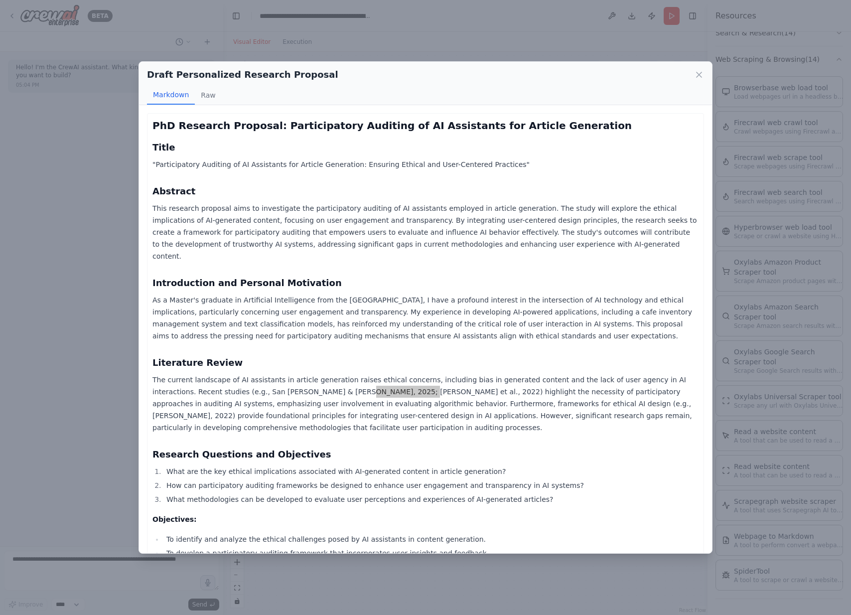
scroll to position [0, 0]
click at [200, 97] on button "Raw" at bounding box center [208, 95] width 26 height 19
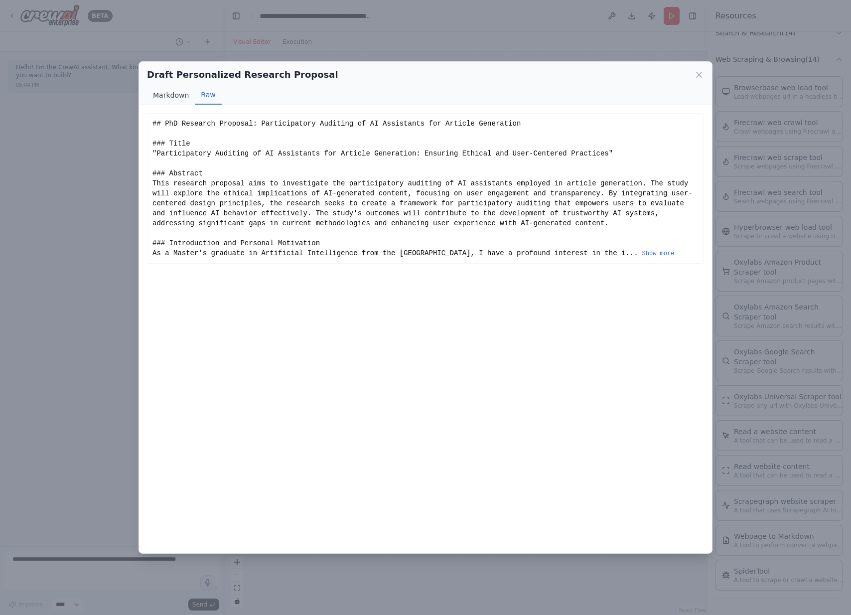
click at [180, 98] on button "Markdown" at bounding box center [171, 95] width 48 height 19
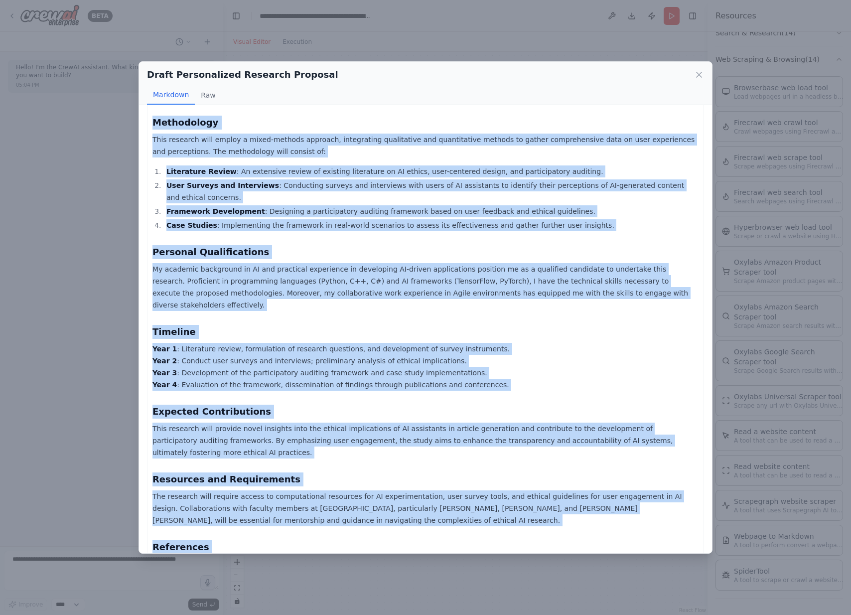
scroll to position [552, 0]
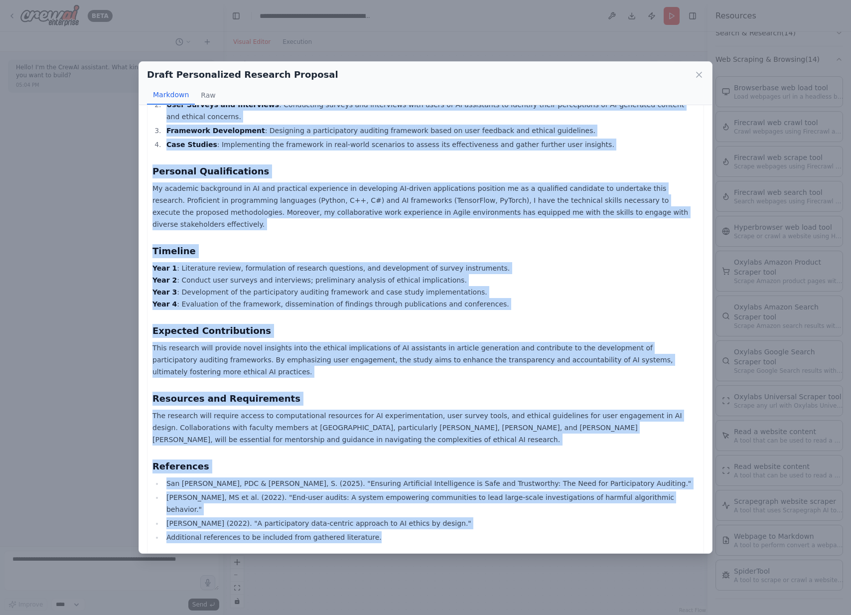
drag, startPoint x: 153, startPoint y: 126, endPoint x: 469, endPoint y: 581, distance: 554.5
click at [469, 581] on div "Draft Personalized Research Proposal Markdown Raw PhD Research Proposal: Partic…" at bounding box center [425, 307] width 851 height 615
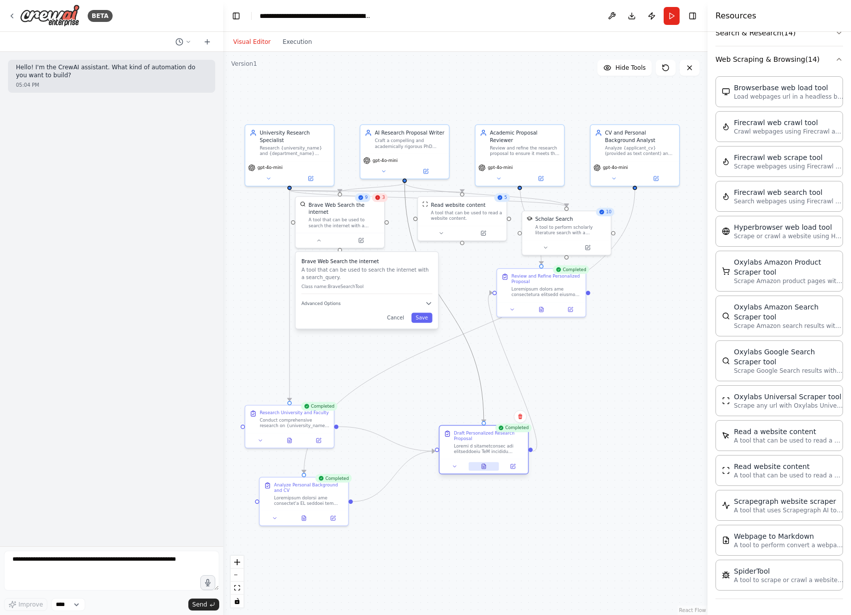
click at [487, 469] on button at bounding box center [483, 466] width 30 height 8
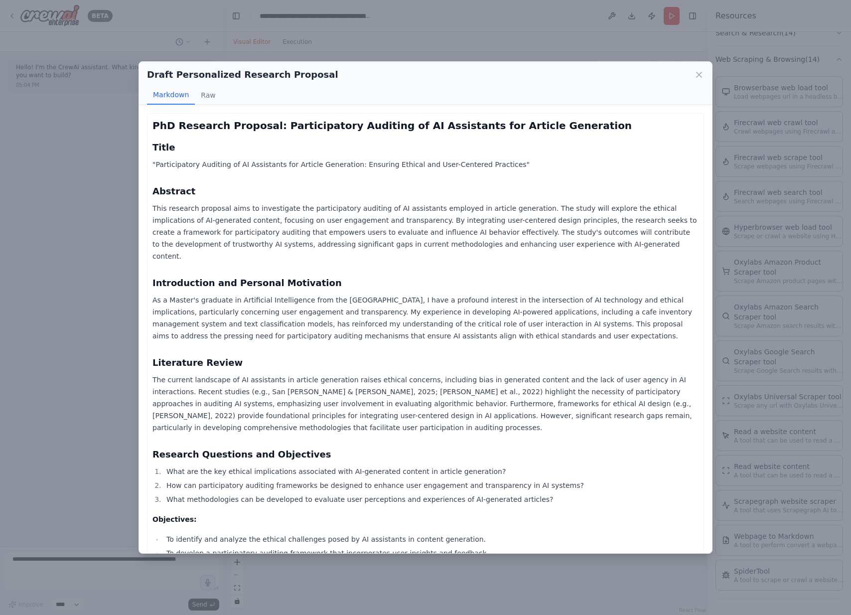
click at [138, 259] on div "Draft Personalized Research Proposal Markdown Raw PhD Research Proposal: Partic…" at bounding box center [425, 307] width 851 height 615
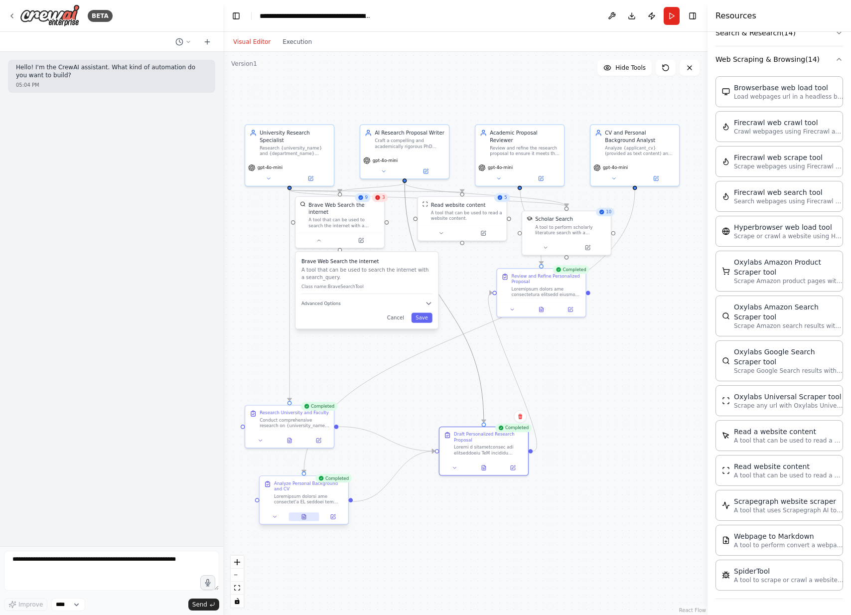
click at [310, 520] on button at bounding box center [303, 516] width 30 height 8
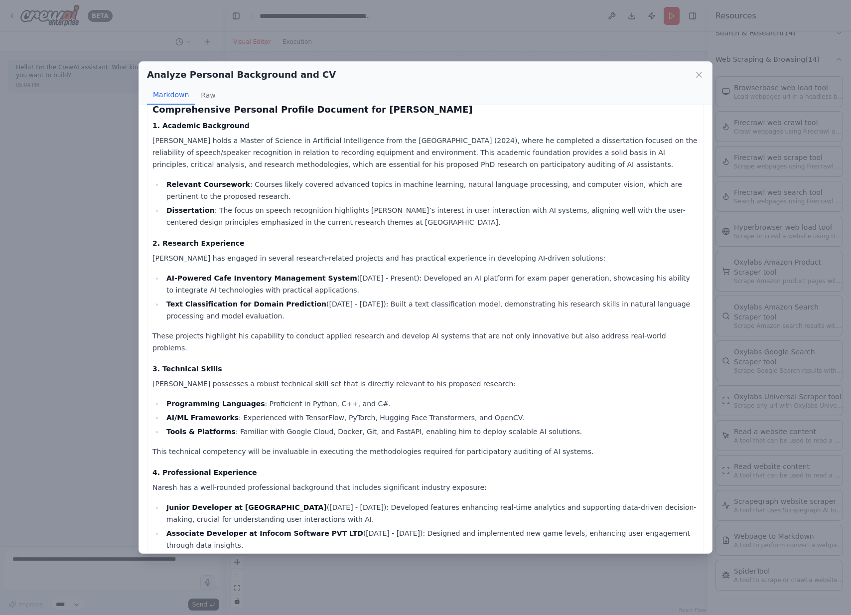
scroll to position [22, 0]
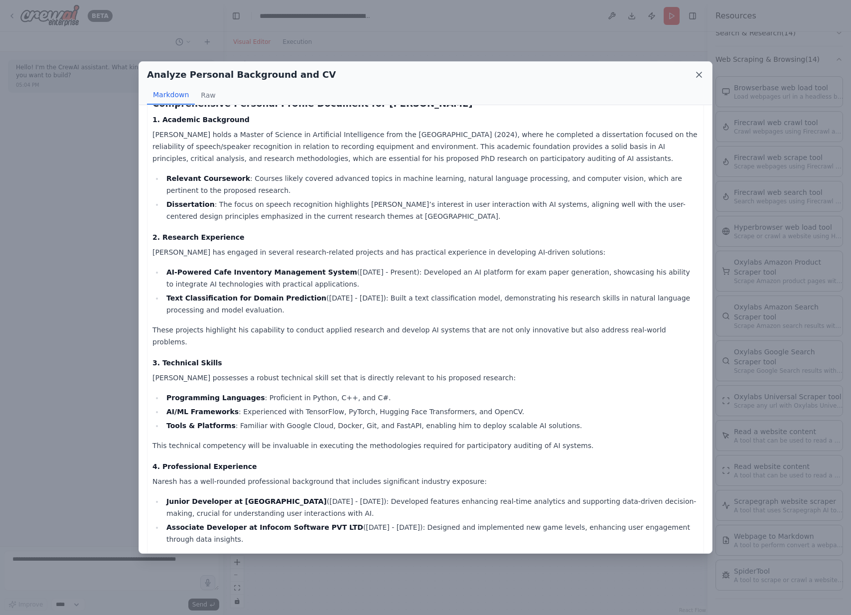
click at [701, 75] on icon at bounding box center [699, 75] width 10 height 10
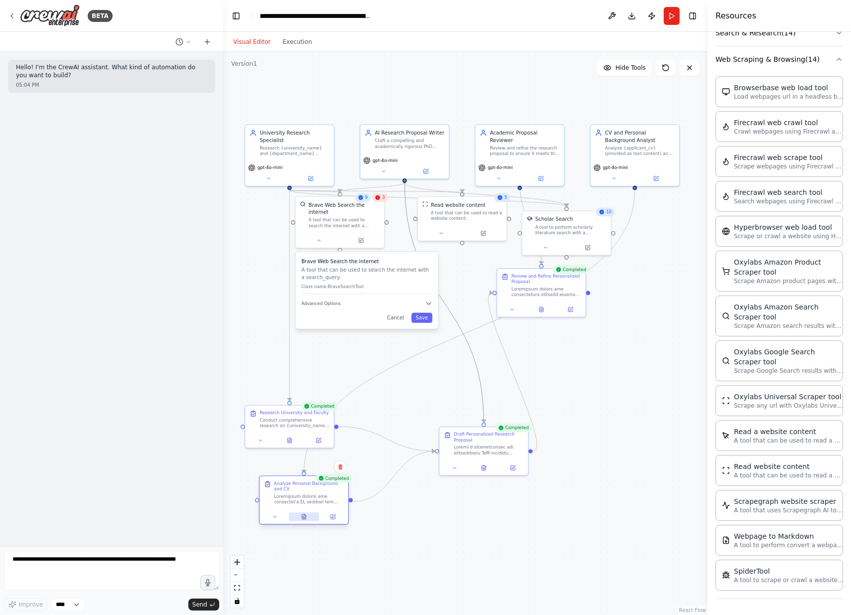
click at [302, 516] on icon at bounding box center [304, 516] width 4 height 5
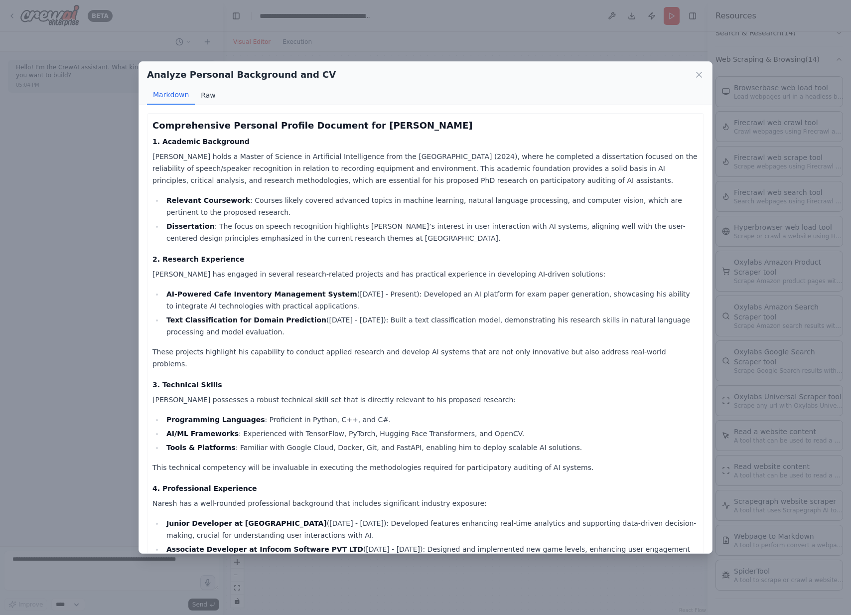
click at [205, 99] on button "Raw" at bounding box center [208, 95] width 26 height 19
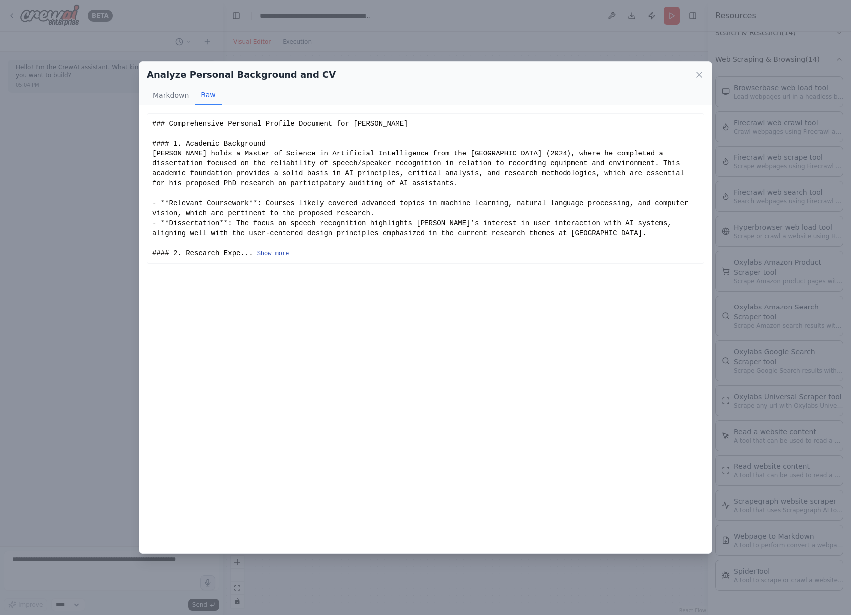
click at [275, 252] on button "Show more" at bounding box center [273, 254] width 32 height 8
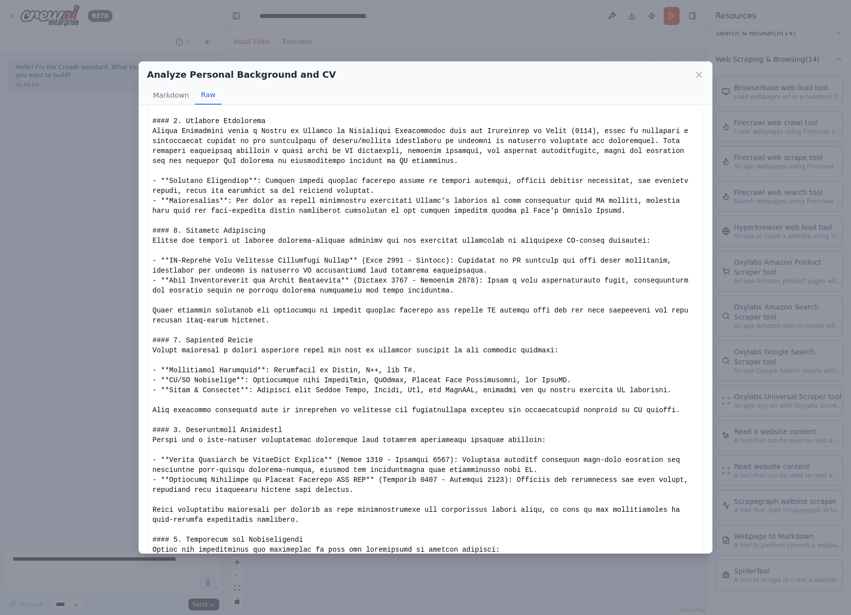
scroll to position [32, 0]
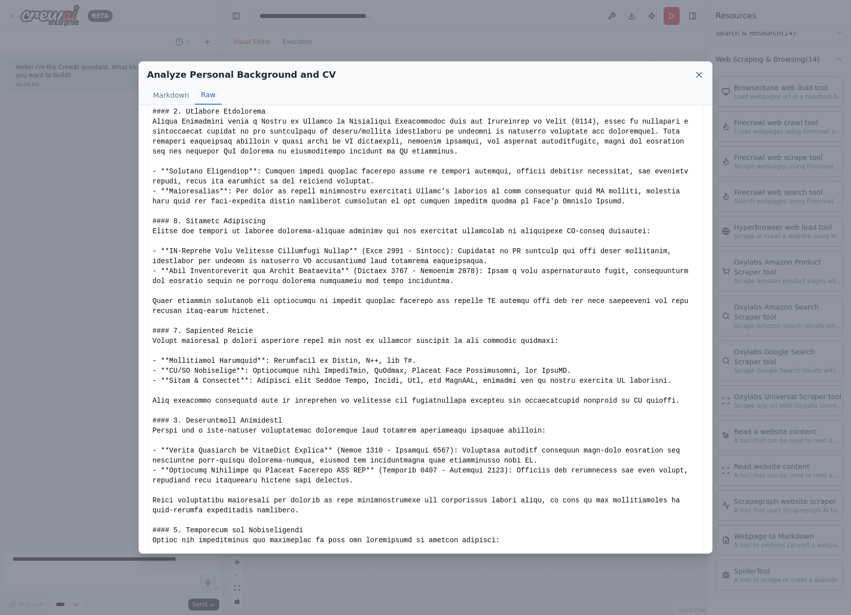
click at [697, 70] on icon at bounding box center [699, 75] width 10 height 10
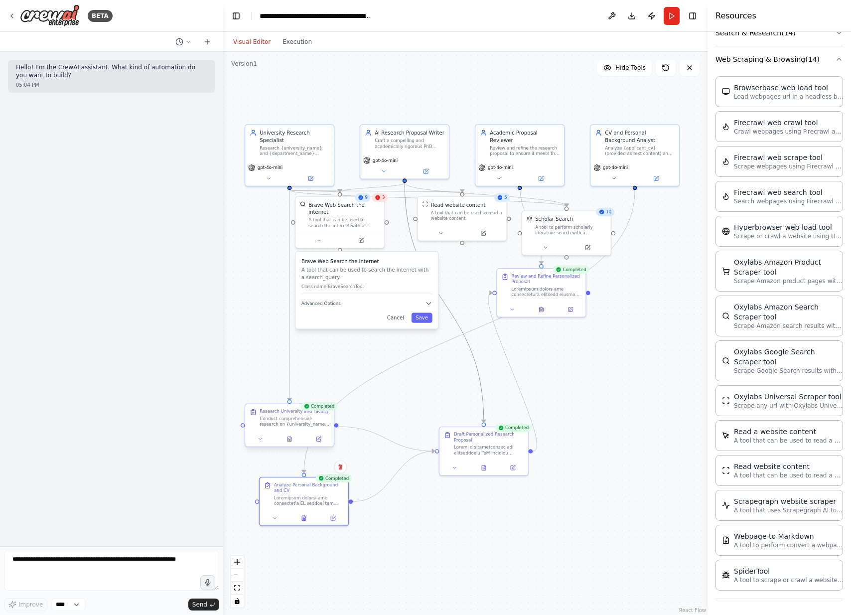
click at [275, 434] on div at bounding box center [289, 438] width 89 height 15
click at [293, 498] on div at bounding box center [309, 498] width 70 height 11
click at [276, 523] on div at bounding box center [304, 516] width 89 height 15
click at [276, 519] on icon at bounding box center [275, 517] width 6 height 6
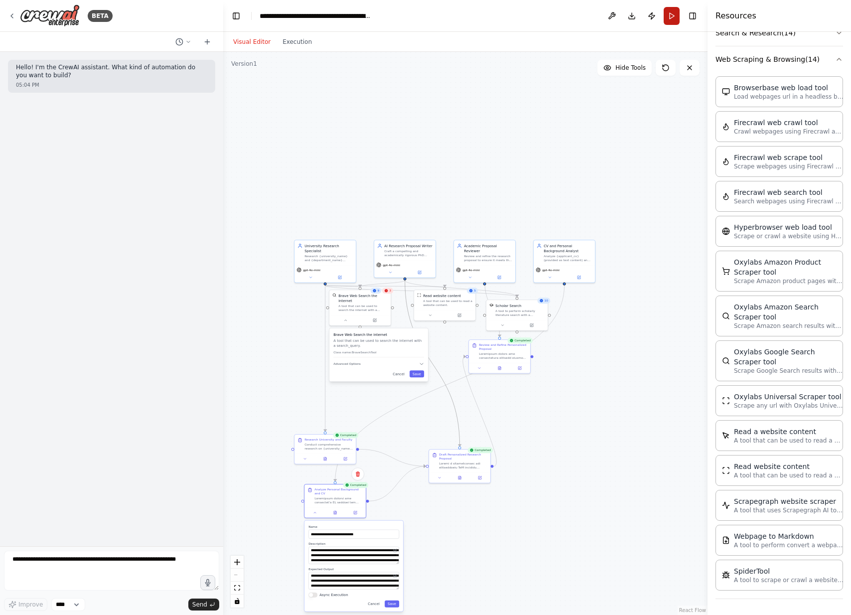
click at [675, 16] on button "Run" at bounding box center [672, 16] width 16 height 18
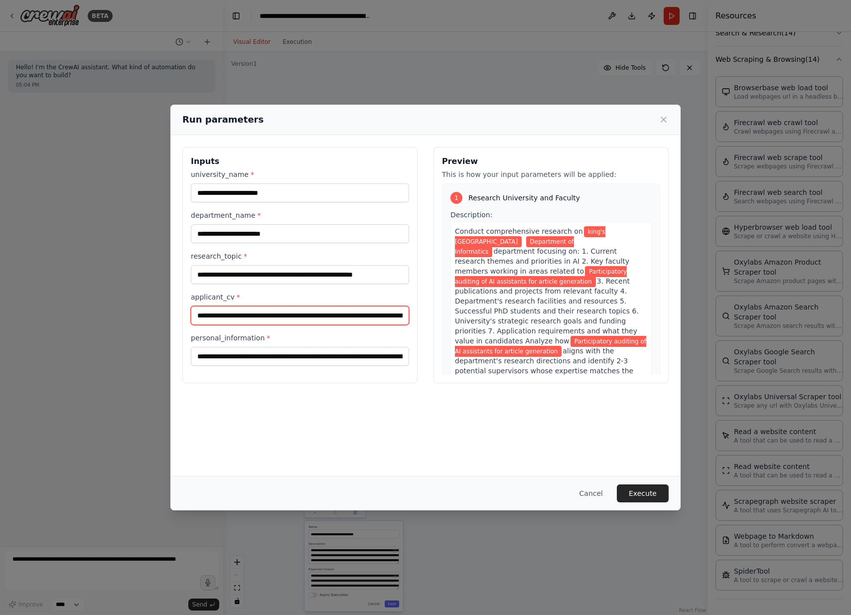
click at [268, 316] on input "applicant_cv *" at bounding box center [300, 315] width 218 height 19
paste input "text"
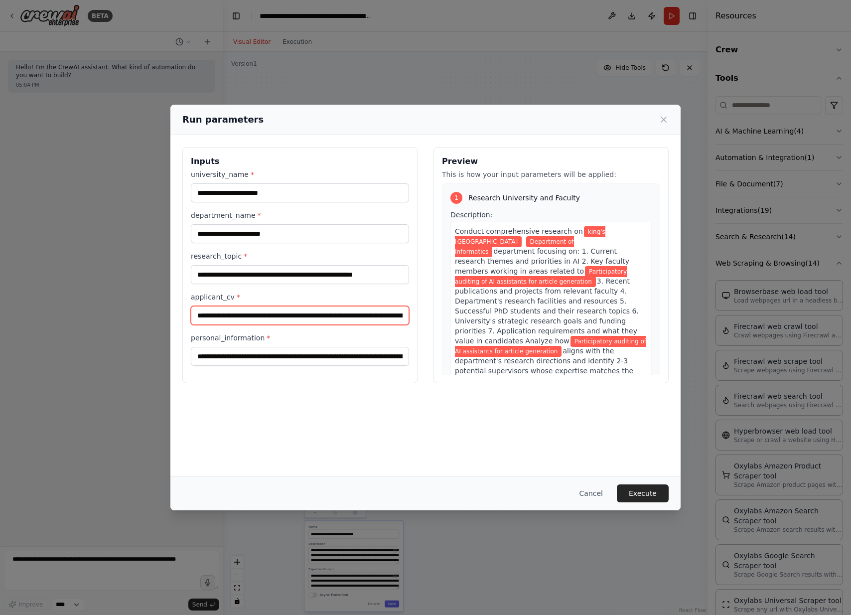
click at [296, 314] on input "applicant_cv *" at bounding box center [300, 315] width 218 height 19
click at [385, 315] on input "applicant_cv *" at bounding box center [300, 315] width 218 height 19
drag, startPoint x: 390, startPoint y: 316, endPoint x: 193, endPoint y: 314, distance: 196.8
click at [193, 314] on input "applicant_cv *" at bounding box center [300, 315] width 218 height 19
click at [224, 313] on input "applicant_cv *" at bounding box center [300, 315] width 218 height 19
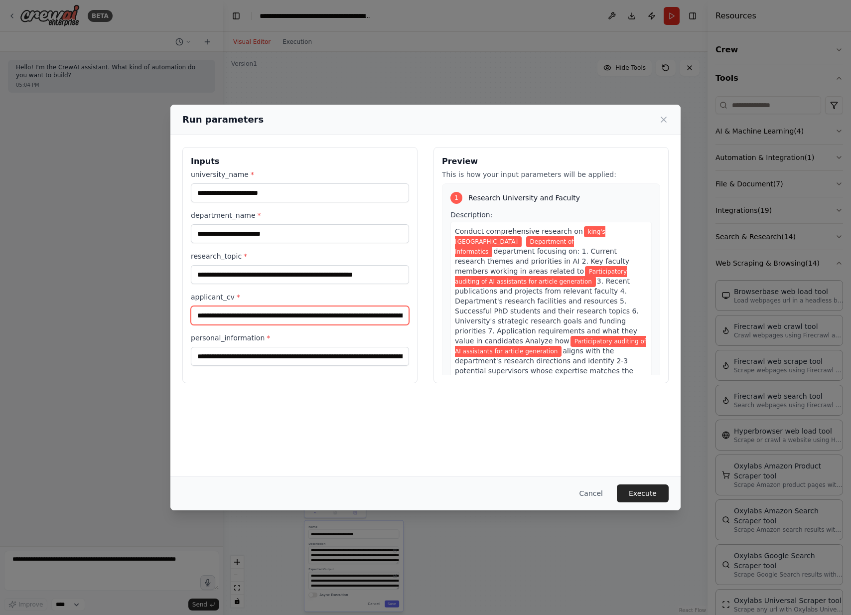
drag, startPoint x: 214, startPoint y: 315, endPoint x: 206, endPoint y: 313, distance: 8.7
click at [206, 313] on input "applicant_cv *" at bounding box center [300, 315] width 218 height 19
click at [225, 313] on input "applicant_cv *" at bounding box center [300, 315] width 218 height 19
drag, startPoint x: 216, startPoint y: 317, endPoint x: 193, endPoint y: 317, distance: 22.4
click at [193, 317] on input "applicant_cv *" at bounding box center [300, 315] width 218 height 19
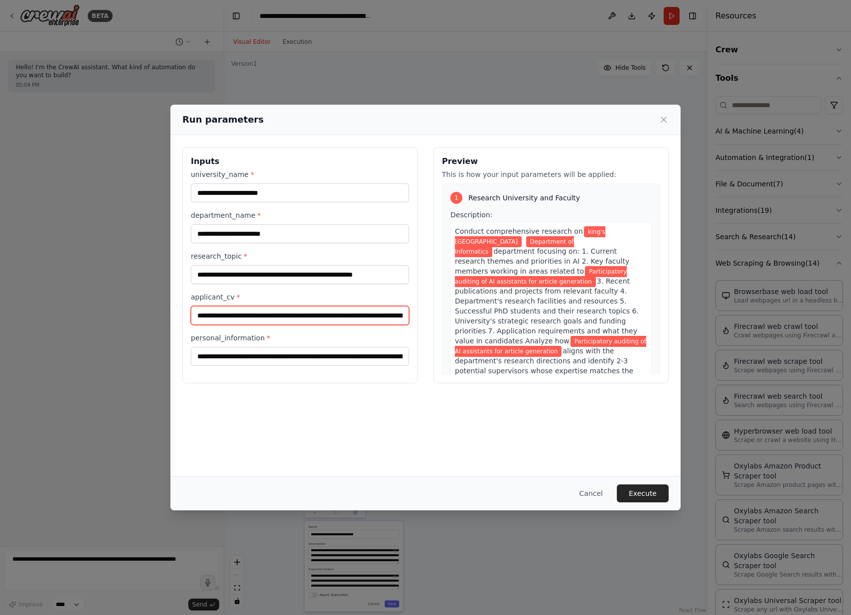
type input "**********"
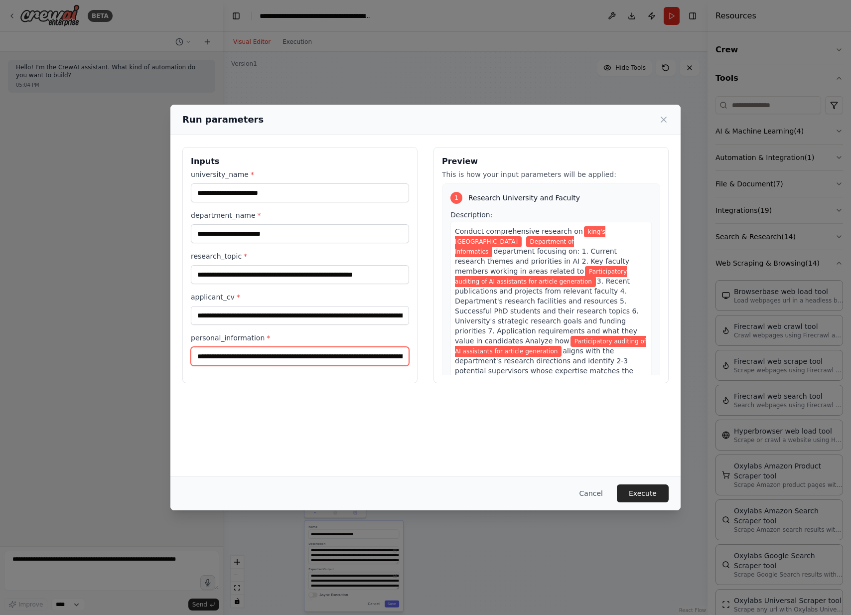
click at [337, 355] on input "**********" at bounding box center [300, 356] width 218 height 19
click at [643, 489] on button "Execute" at bounding box center [643, 493] width 52 height 18
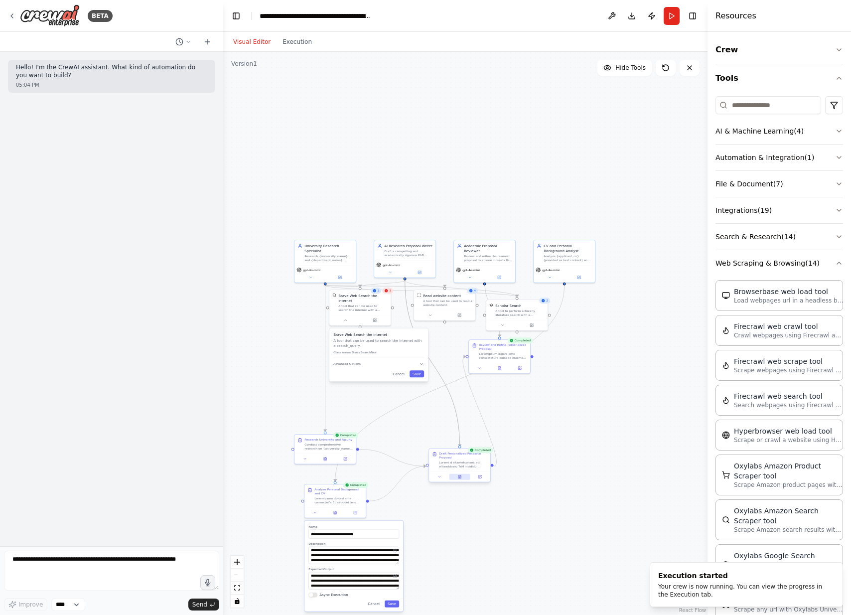
click at [461, 479] on button at bounding box center [459, 477] width 21 height 6
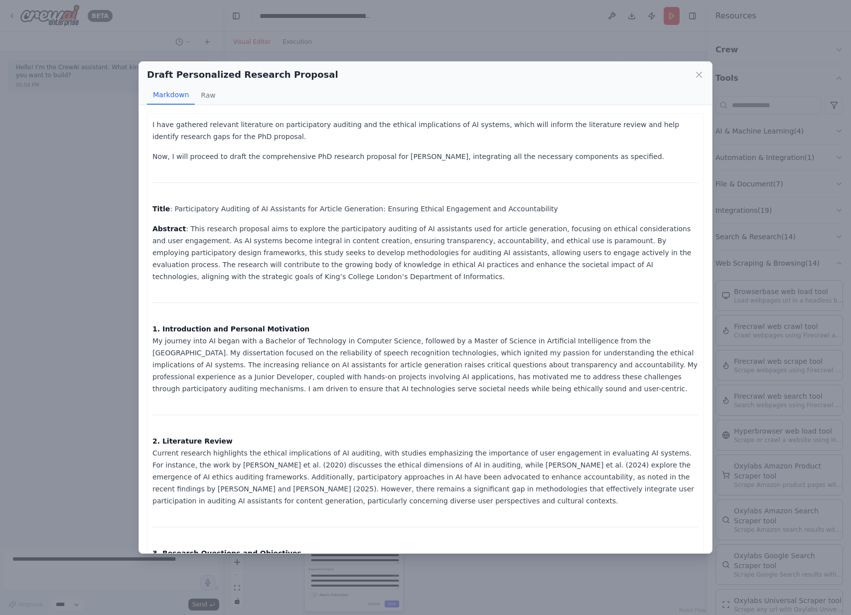
scroll to position [15, 0]
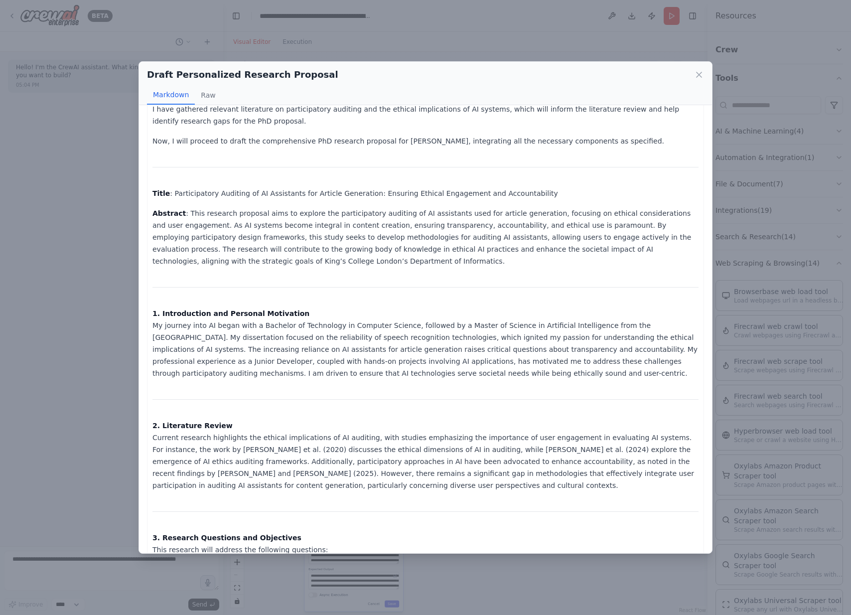
click at [171, 193] on p "Title : Participatory Auditing of AI Assistants for Article Generation: Ensurin…" at bounding box center [425, 193] width 546 height 12
drag, startPoint x: 171, startPoint y: 193, endPoint x: 517, endPoint y: 192, distance: 345.8
click at [517, 192] on p "Title : Participatory Auditing of AI Assistants for Article Generation: Ensurin…" at bounding box center [425, 193] width 546 height 12
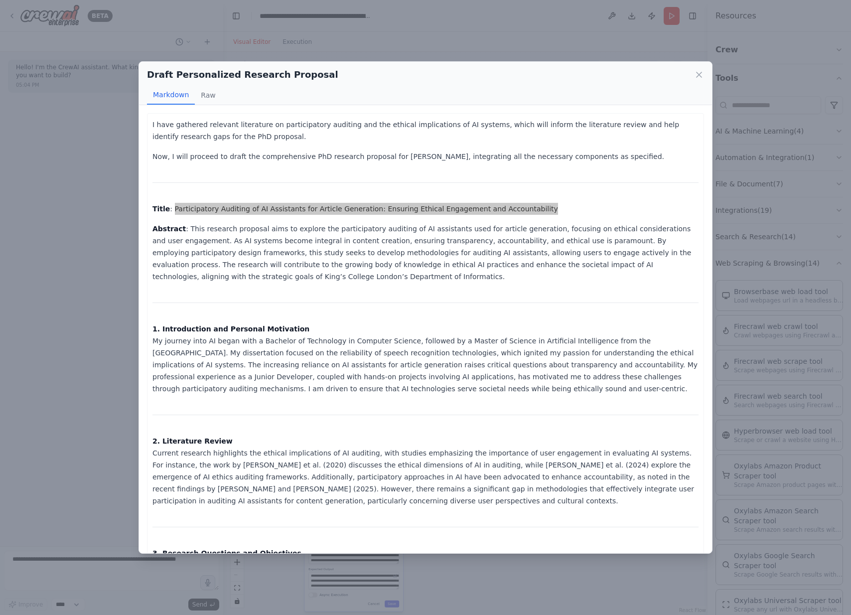
scroll to position [0, 0]
click at [696, 72] on icon at bounding box center [699, 75] width 10 height 10
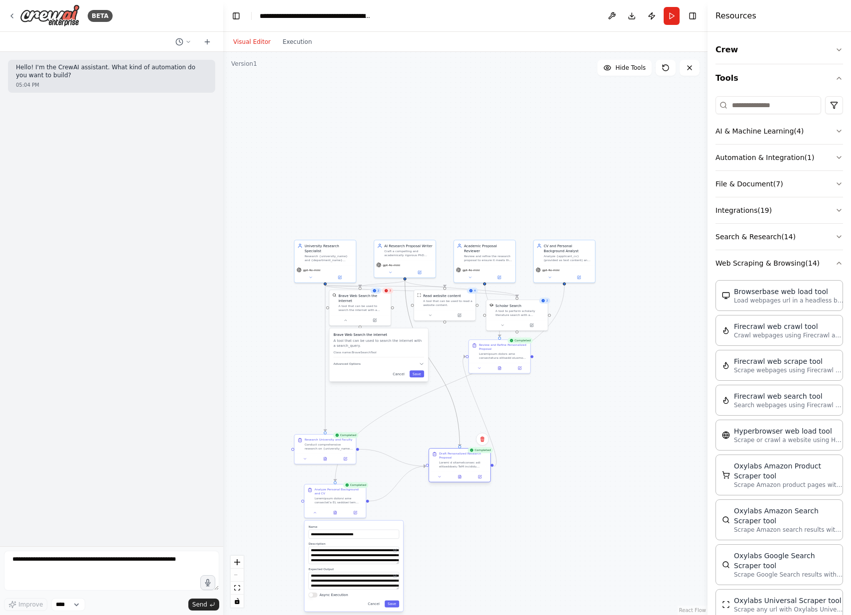
click at [462, 480] on div at bounding box center [459, 476] width 61 height 10
click at [456, 478] on button at bounding box center [459, 477] width 21 height 6
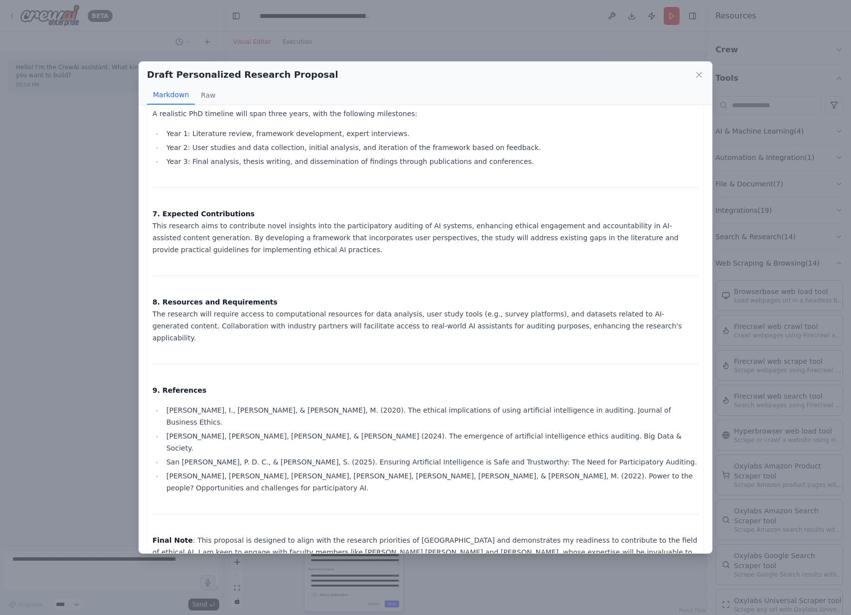
scroll to position [867, 0]
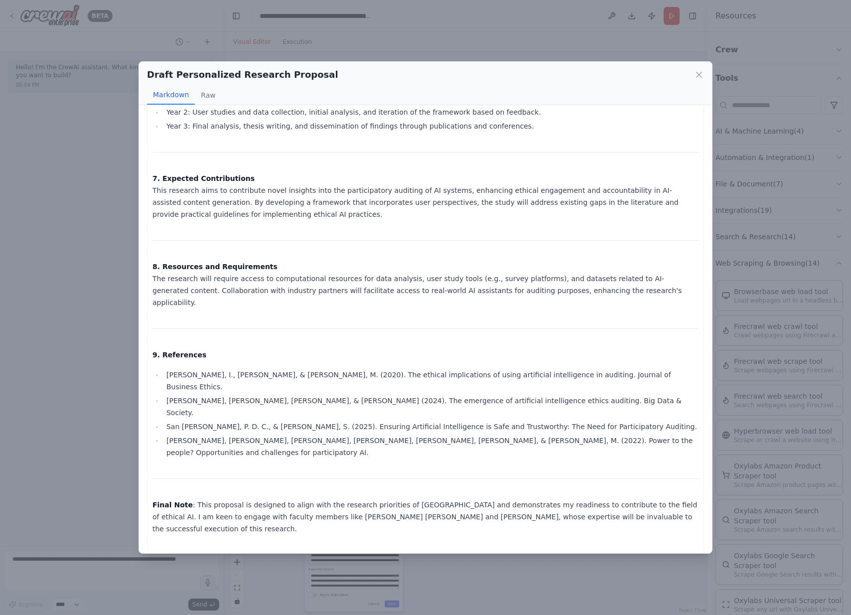
drag, startPoint x: 154, startPoint y: 206, endPoint x: 506, endPoint y: 573, distance: 508.1
click at [506, 573] on div "Draft Personalized Research Proposal Markdown Raw I have gathered relevant lite…" at bounding box center [425, 307] width 851 height 615
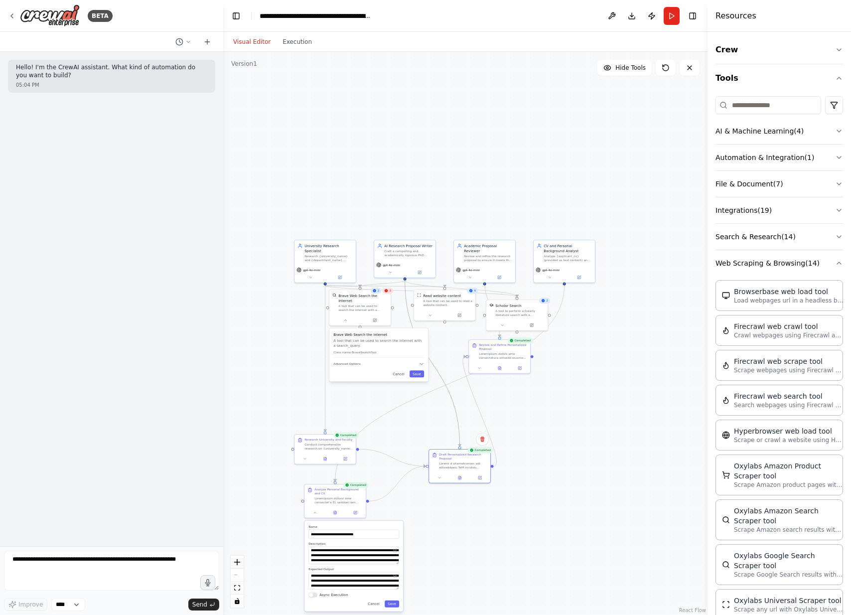
copy div "Title : Participatory Auditing of AI Assistants for Article Generation: Ensurin…"
click at [459, 479] on button at bounding box center [459, 477] width 21 height 6
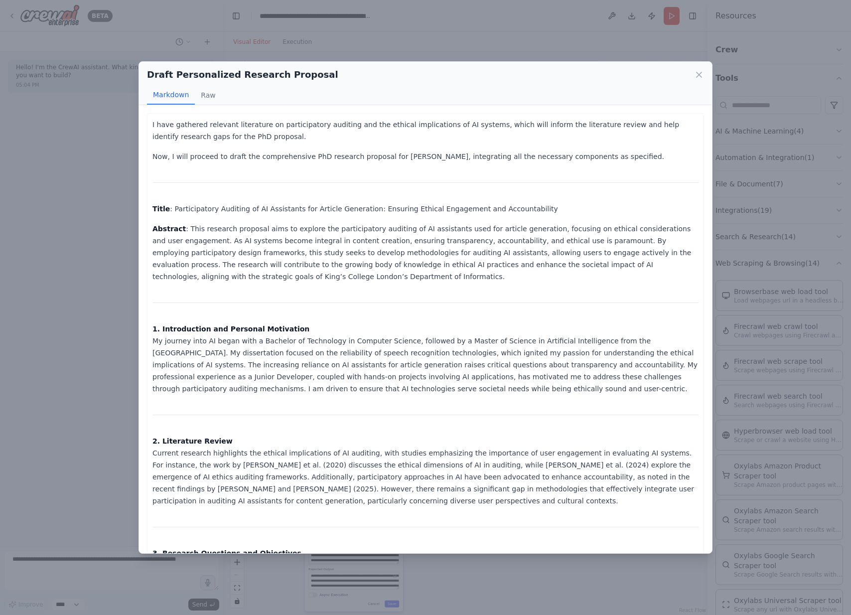
copy body "**********"
click at [632, 483] on p "2. Literature Review Current research highlights the ethical implications of AI…" at bounding box center [425, 471] width 546 height 72
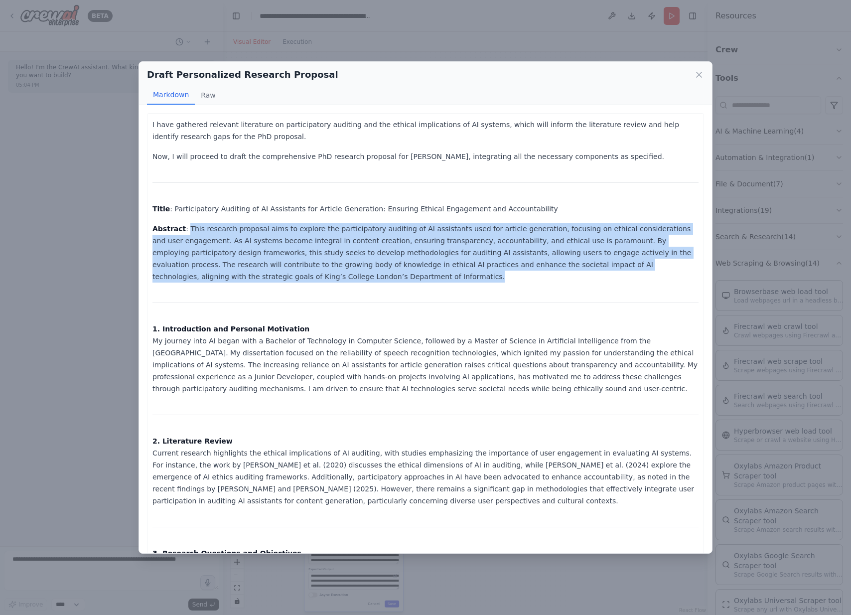
drag, startPoint x: 187, startPoint y: 227, endPoint x: 240, endPoint y: 275, distance: 71.3
click at [240, 275] on p "Abstract : This research proposal aims to explore the participatory auditing of…" at bounding box center [425, 253] width 546 height 60
copy p "This research proposal aims to explore the participatory auditing of AI assista…"
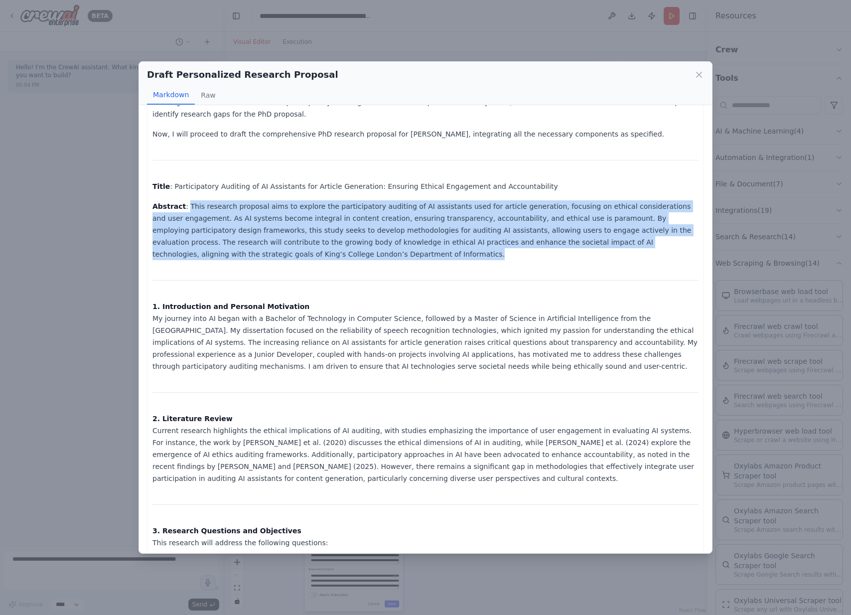
scroll to position [32, 0]
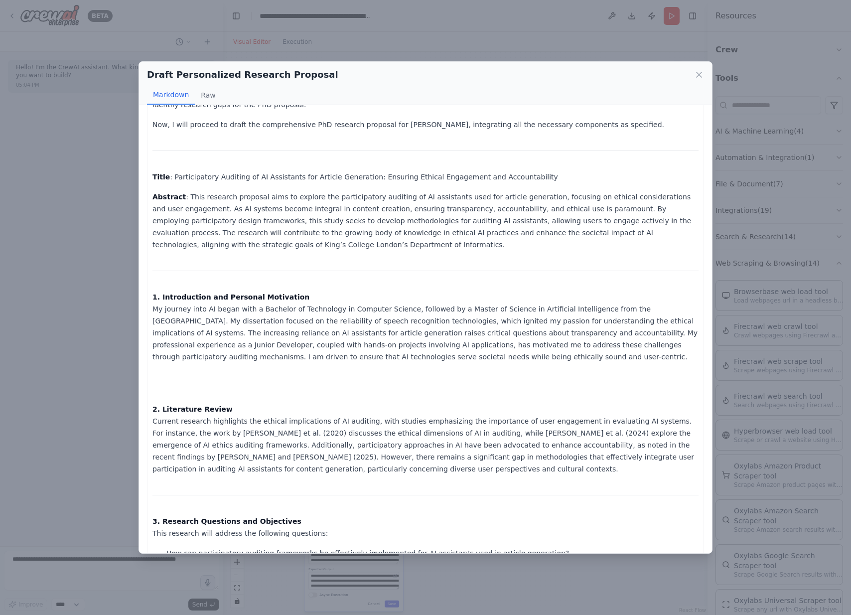
click at [160, 298] on strong "1. Introduction and Personal Motivation" at bounding box center [230, 297] width 157 height 8
drag, startPoint x: 160, startPoint y: 298, endPoint x: 499, endPoint y: 354, distance: 343.4
click at [499, 354] on p "1. Introduction and Personal Motivation My journey into AI began with a Bachelo…" at bounding box center [425, 327] width 546 height 72
copy p "Introduction and Personal Motivation My journey into AI began with a Bachelor o…"
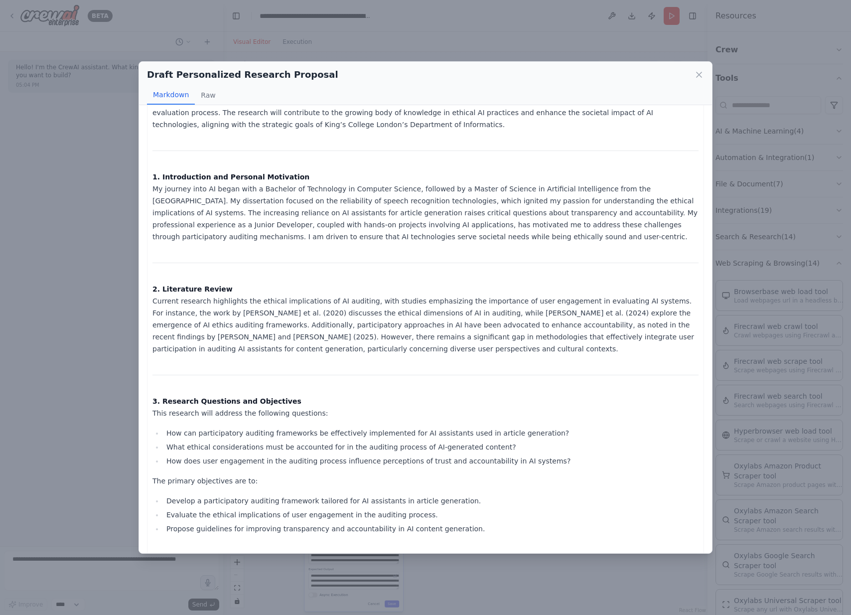
scroll to position [177, 0]
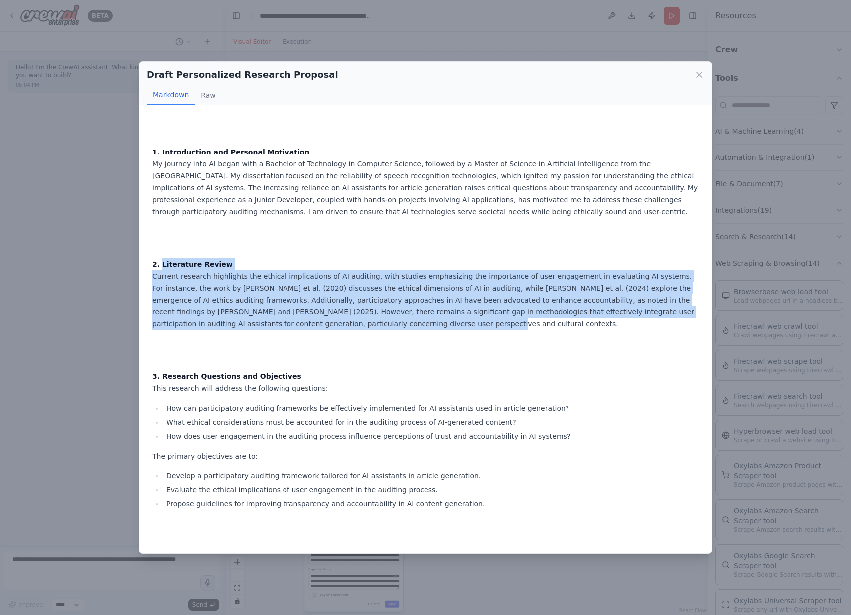
drag, startPoint x: 160, startPoint y: 263, endPoint x: 319, endPoint y: 322, distance: 169.9
click at [319, 322] on p "2. Literature Review Current research highlights the ethical implications of AI…" at bounding box center [425, 294] width 546 height 72
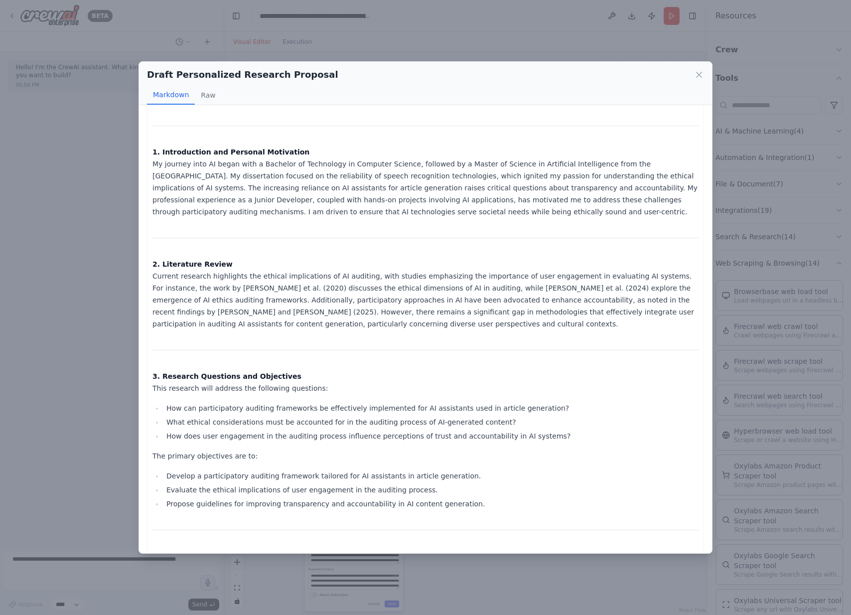
click at [163, 283] on p "2. Literature Review Current research highlights the ethical implications of AI…" at bounding box center [425, 294] width 546 height 72
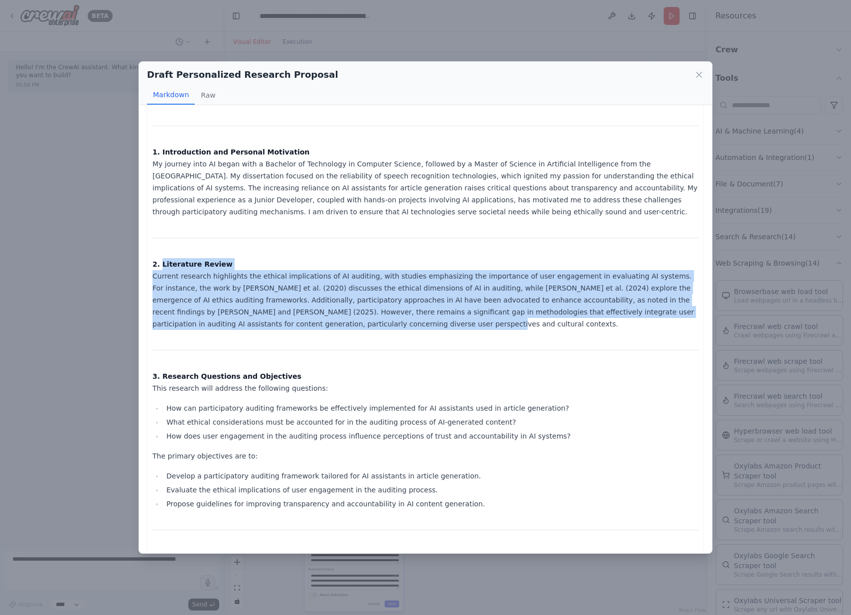
drag, startPoint x: 161, startPoint y: 266, endPoint x: 337, endPoint y: 318, distance: 184.0
click at [338, 318] on p "2. Literature Review Current research highlights the ethical implications of AI…" at bounding box center [425, 294] width 546 height 72
copy p "Literature Review Current research highlights the ethical implications of AI au…"
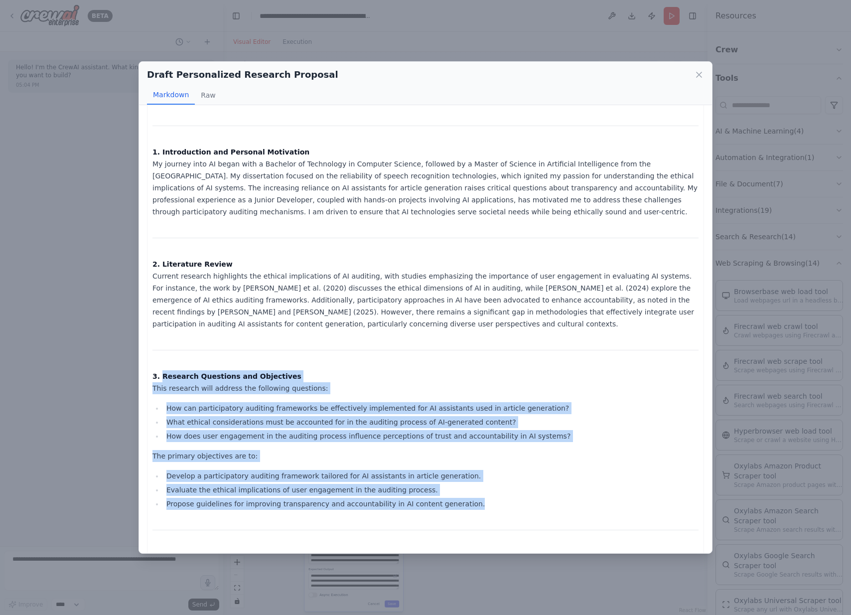
drag, startPoint x: 160, startPoint y: 376, endPoint x: 485, endPoint y: 502, distance: 348.0
click at [485, 502] on div "I have gathered relevant literature on participatory auditing and the ethical i…" at bounding box center [425, 609] width 546 height 1335
copy div "Research Questions and Objectives This research will address the following ques…"
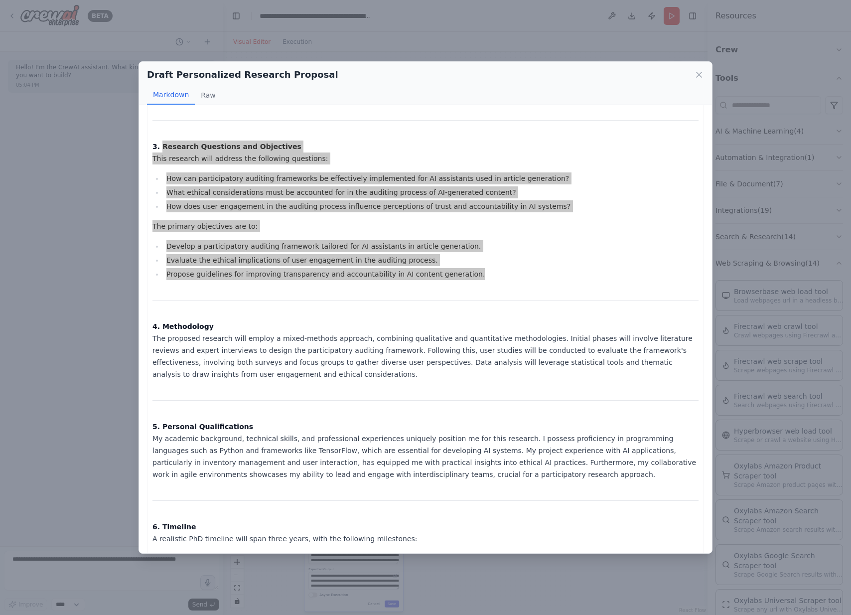
scroll to position [415, 0]
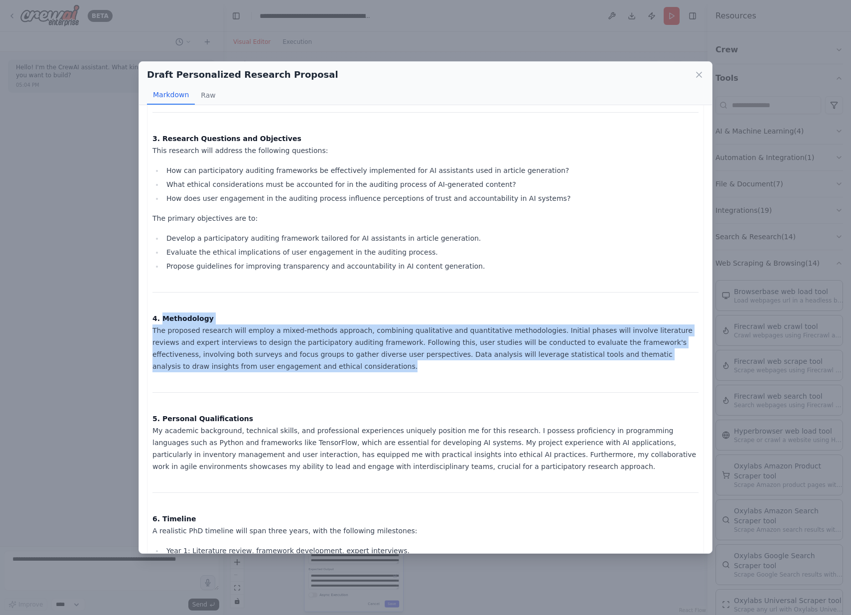
drag, startPoint x: 162, startPoint y: 320, endPoint x: 256, endPoint y: 371, distance: 106.4
click at [256, 371] on p "4. Methodology The proposed research will employ a mixed-methods approach, comb…" at bounding box center [425, 342] width 546 height 60
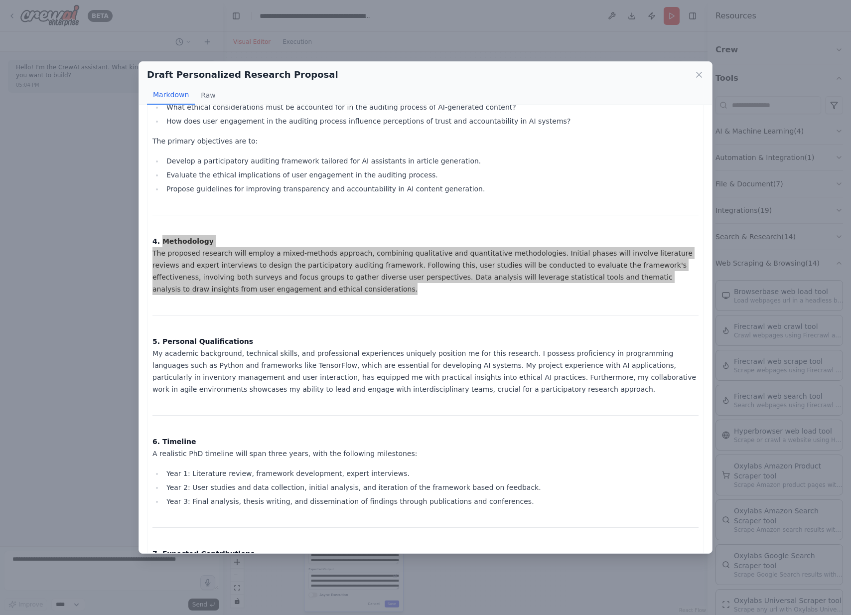
scroll to position [493, 0]
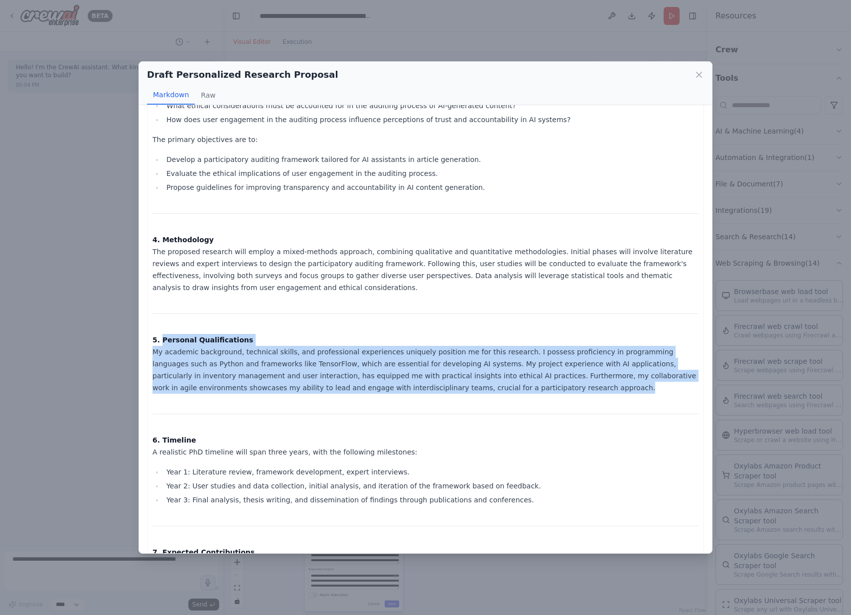
drag, startPoint x: 161, startPoint y: 341, endPoint x: 448, endPoint y: 387, distance: 290.0
click at [448, 387] on p "5. Personal Qualifications My academic background, technical skills, and profes…" at bounding box center [425, 364] width 546 height 60
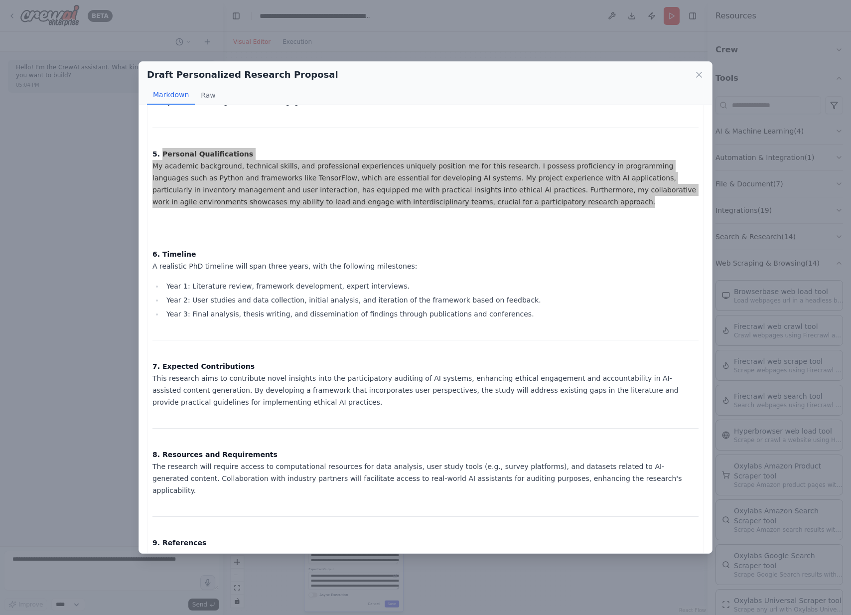
scroll to position [683, 0]
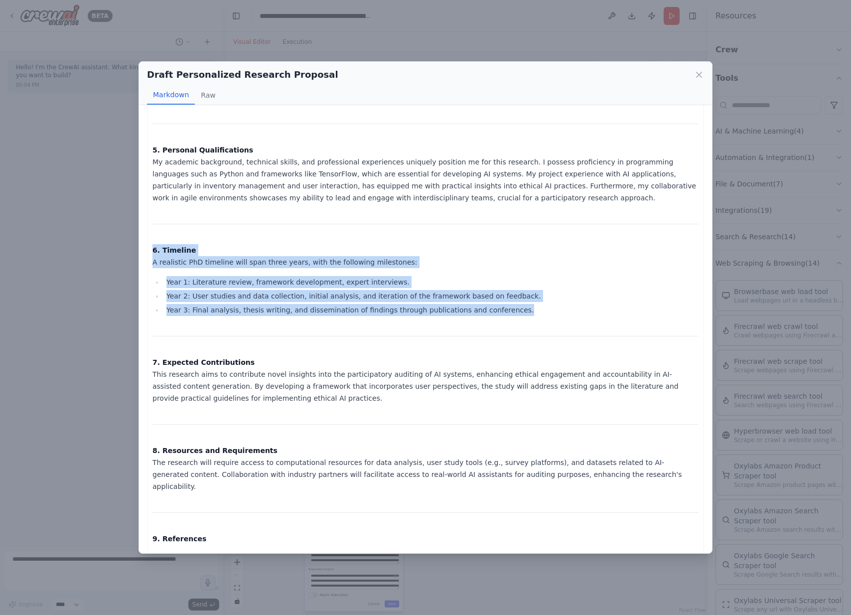
drag, startPoint x: 153, startPoint y: 249, endPoint x: 522, endPoint y: 311, distance: 374.4
click at [522, 311] on div "I have gathered relevant literature on participatory auditing and the ethical i…" at bounding box center [425, 103] width 546 height 1335
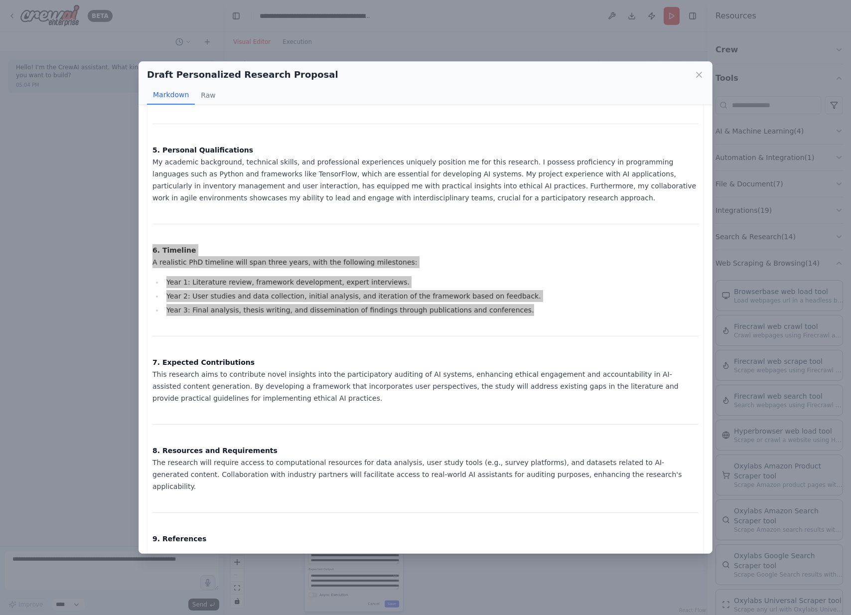
click at [217, 283] on li "Year 1: Literature review, framework development, expert interviews." at bounding box center [430, 282] width 535 height 12
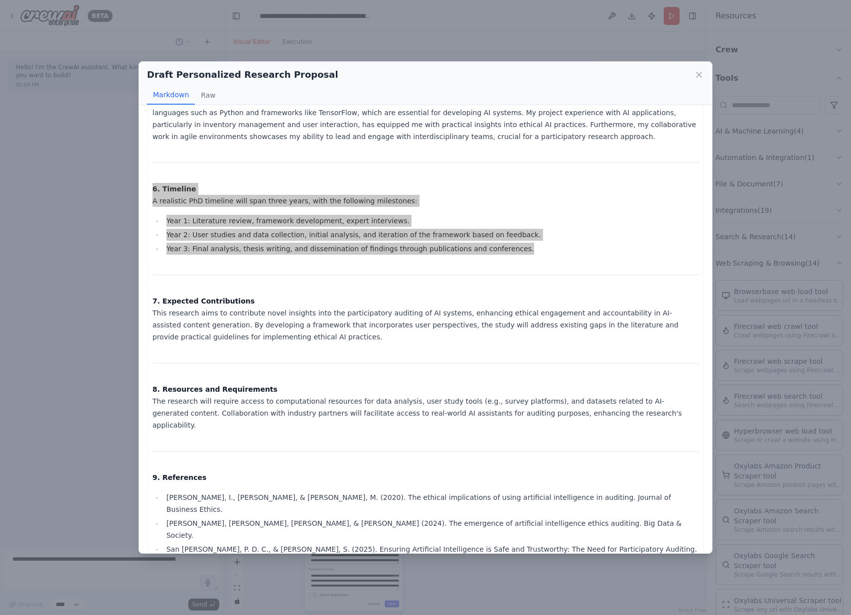
scroll to position [755, 0]
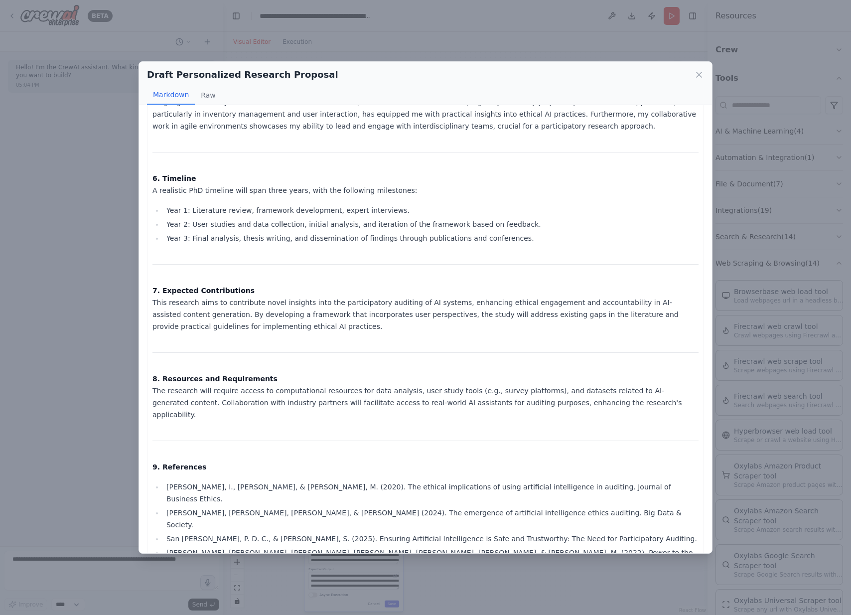
click at [158, 292] on strong "7. Expected Contributions" at bounding box center [203, 290] width 102 height 8
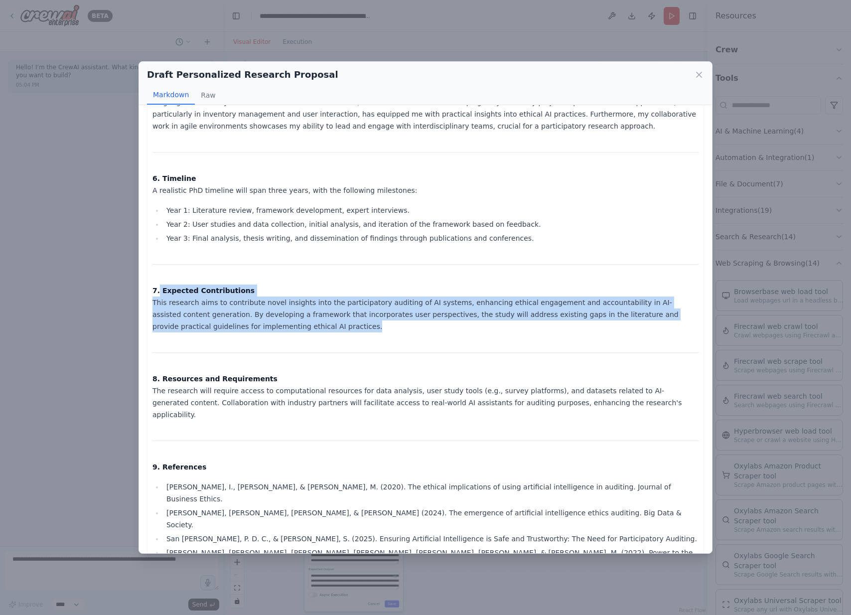
drag, startPoint x: 158, startPoint y: 291, endPoint x: 302, endPoint y: 340, distance: 152.2
click at [303, 341] on div "I have gathered relevant literature on participatory auditing and the ethical i…" at bounding box center [425, 31] width 546 height 1335
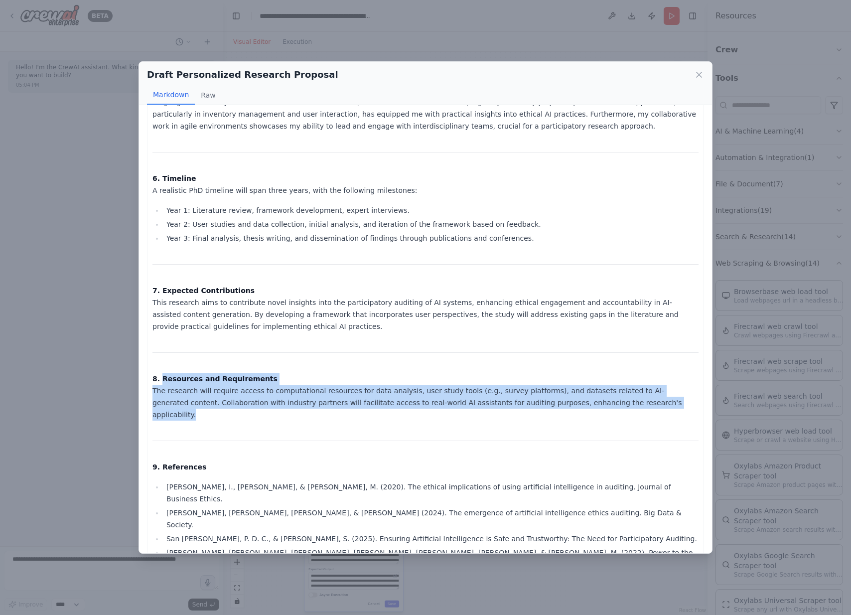
drag, startPoint x: 162, startPoint y: 380, endPoint x: 620, endPoint y: 406, distance: 458.6
click at [620, 406] on p "8. Resources and Requirements The research will require access to computational…" at bounding box center [425, 397] width 546 height 48
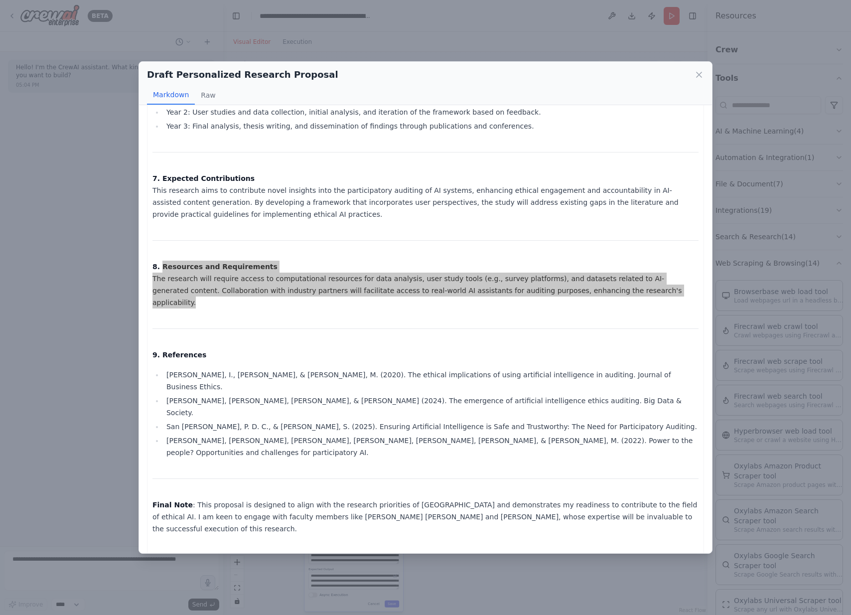
scroll to position [0, 0]
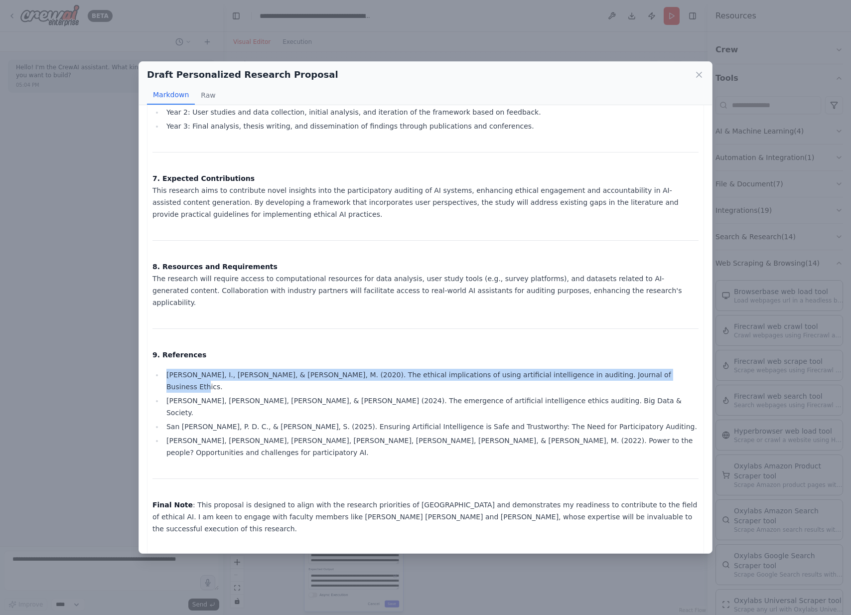
drag, startPoint x: 166, startPoint y: 363, endPoint x: 645, endPoint y: 362, distance: 478.8
click at [645, 369] on li "Munoko, I., Brown-Liburd, H. L., & Vasarhelyi, M. (2020). The ethical implicati…" at bounding box center [430, 381] width 535 height 24
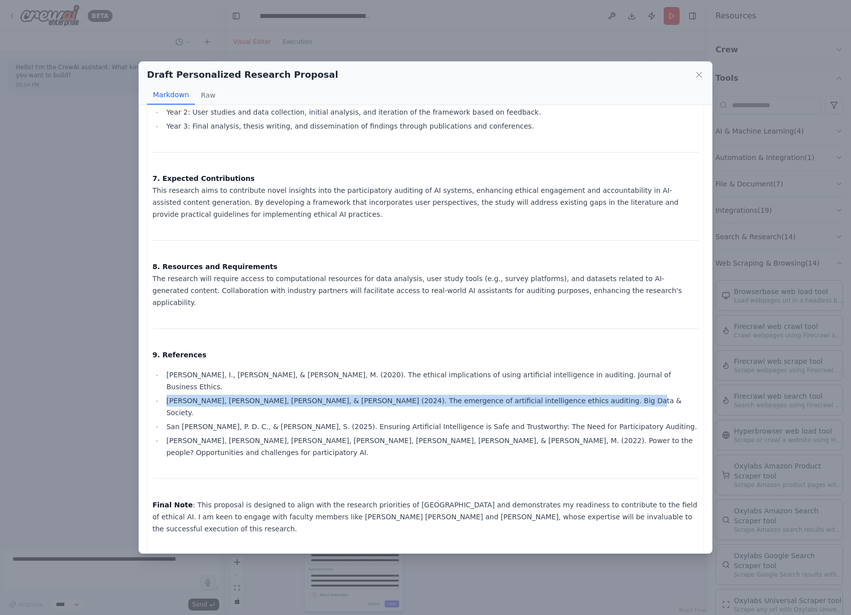
drag, startPoint x: 165, startPoint y: 375, endPoint x: 600, endPoint y: 373, distance: 435.0
click at [600, 395] on li "Schiff, D. S., Kelley, S., & Camacho Ibáñez, J. (2024). The emergence of artifi…" at bounding box center [430, 407] width 535 height 24
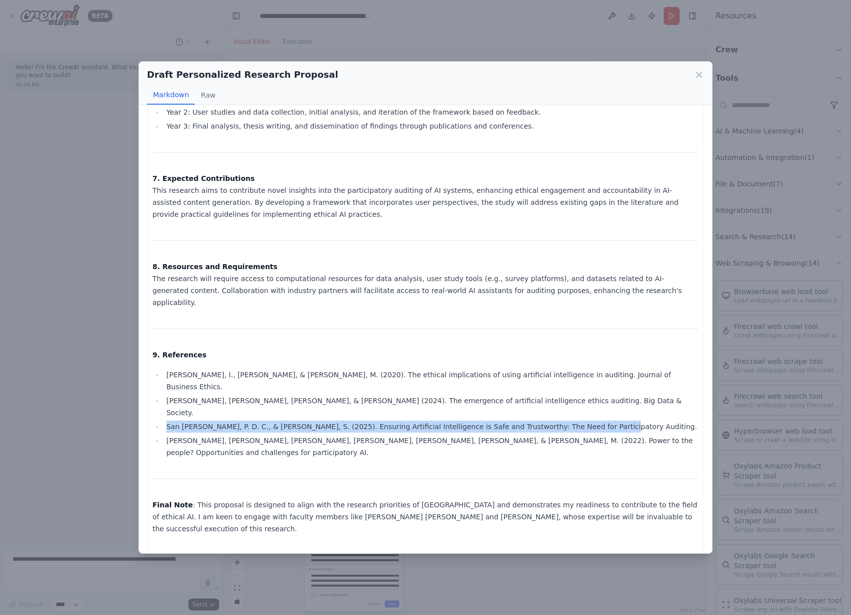
drag, startPoint x: 164, startPoint y: 390, endPoint x: 606, endPoint y: 395, distance: 441.9
click at [606, 420] on li "San Vito, P. D. C., & Stumpf, S. (2025). Ensuring Artificial Intelligence is Sa…" at bounding box center [430, 426] width 535 height 12
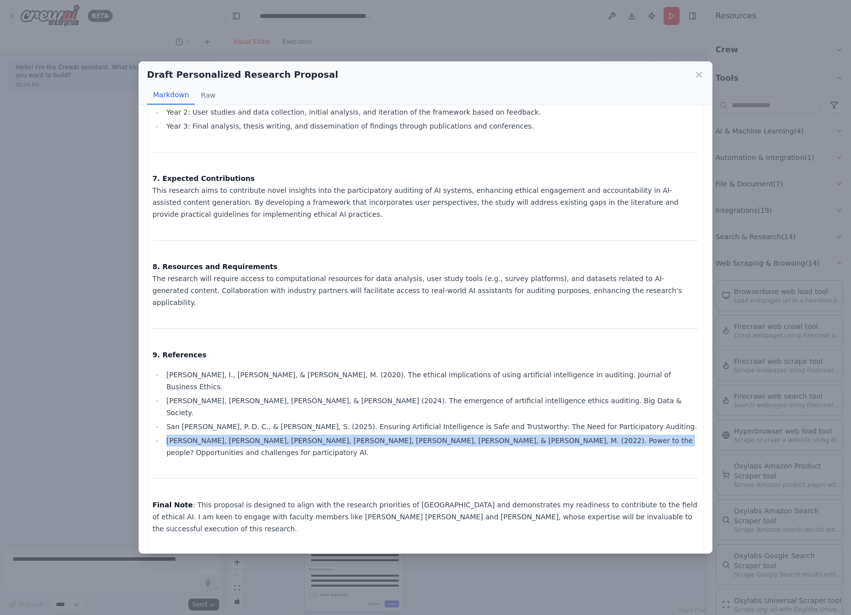
drag, startPoint x: 164, startPoint y: 405, endPoint x: 630, endPoint y: 405, distance: 465.8
click at [630, 434] on li "Birhane, A., Isaac, W., Prabhakaran, V., & Diaz, M. (2022). Power to the people…" at bounding box center [430, 446] width 535 height 24
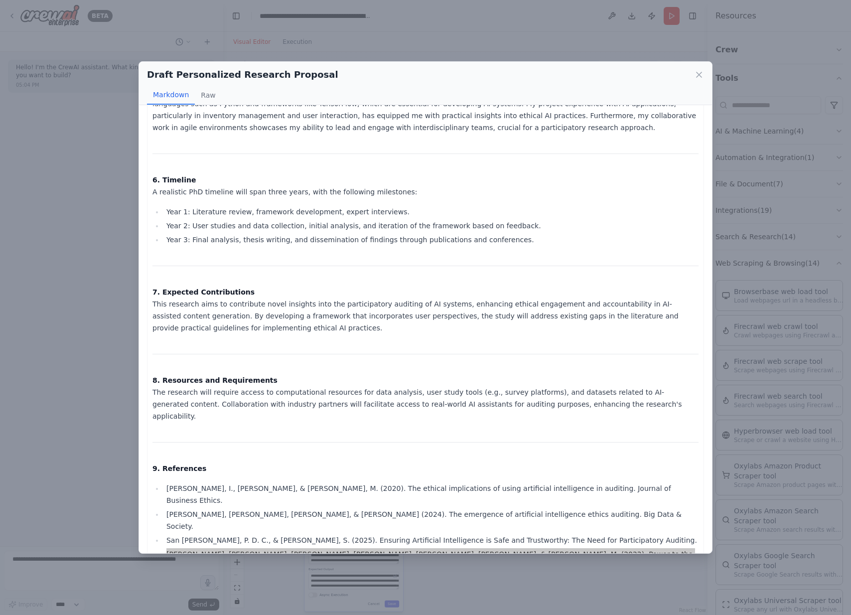
scroll to position [754, 0]
click at [490, 391] on p "8. Resources and Requirements The research will require access to computational…" at bounding box center [425, 398] width 546 height 48
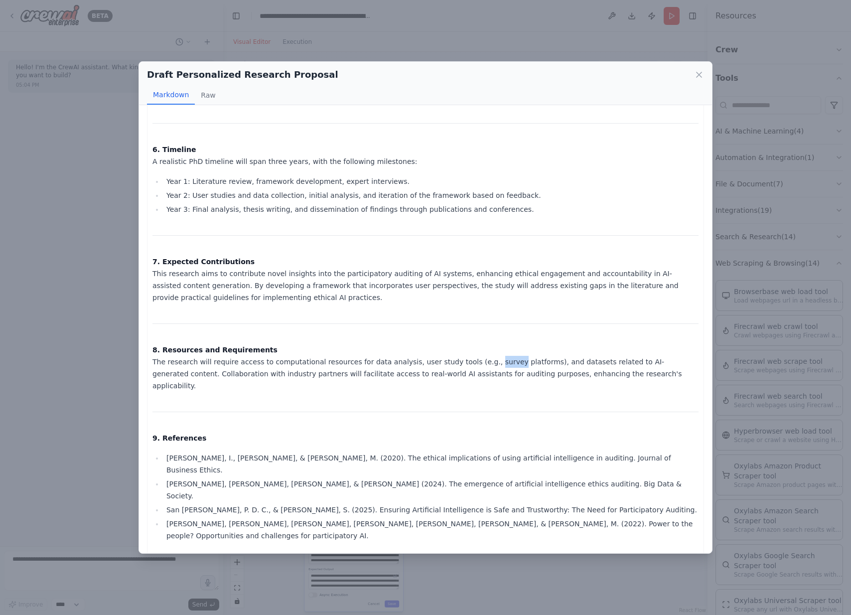
scroll to position [787, 0]
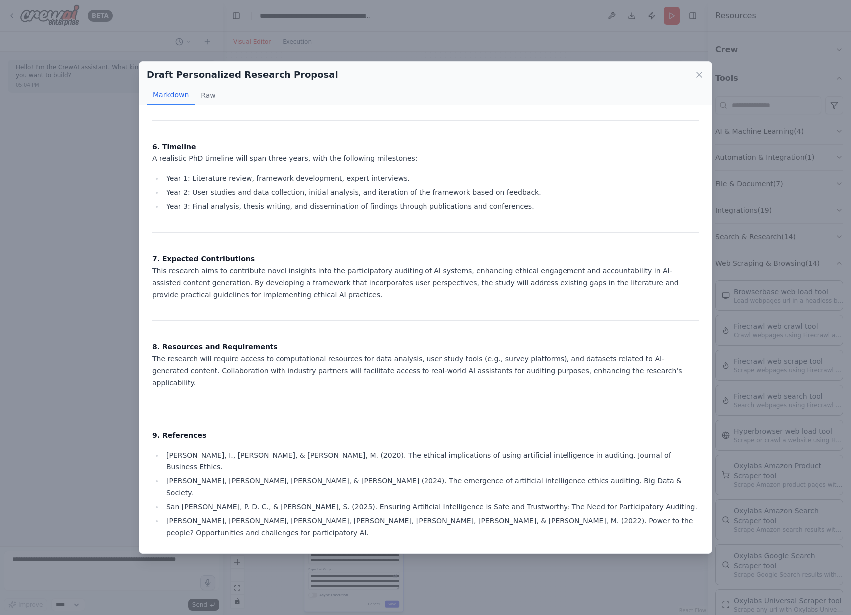
click at [213, 515] on li "Birhane, A., Isaac, W., Prabhakaran, V., & Diaz, M. (2022). Power to the people…" at bounding box center [430, 527] width 535 height 24
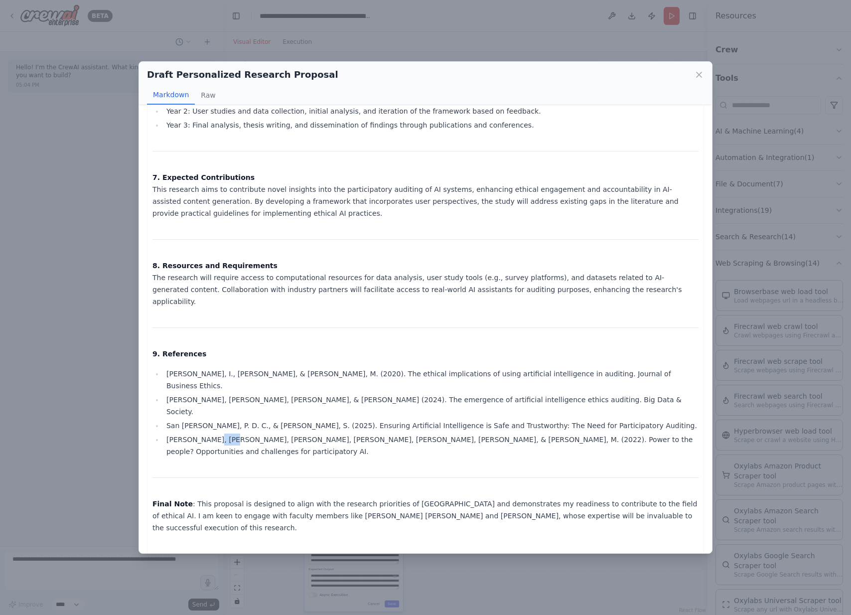
scroll to position [867, 0]
click at [383, 575] on p "This completes the comprehensive PhD research proposal tailored for Naresh Mahe…" at bounding box center [425, 581] width 546 height 12
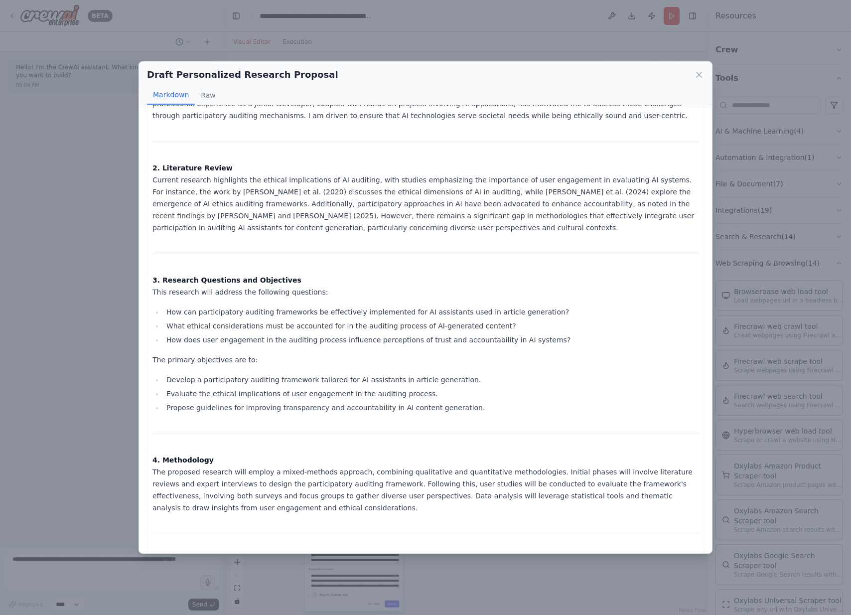
scroll to position [272, 0]
click at [204, 102] on button "Raw" at bounding box center [208, 95] width 26 height 19
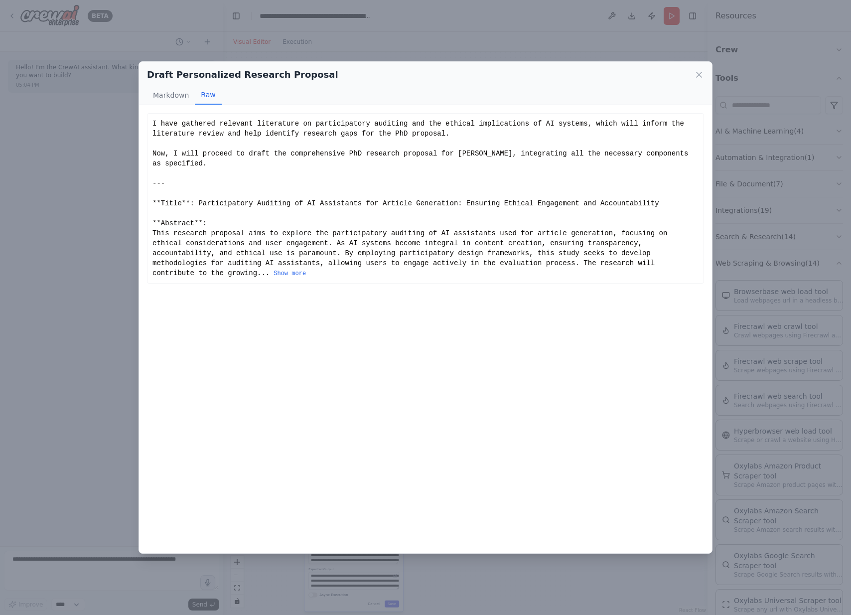
scroll to position [0, 0]
click at [292, 277] on button "Show more" at bounding box center [290, 274] width 32 height 8
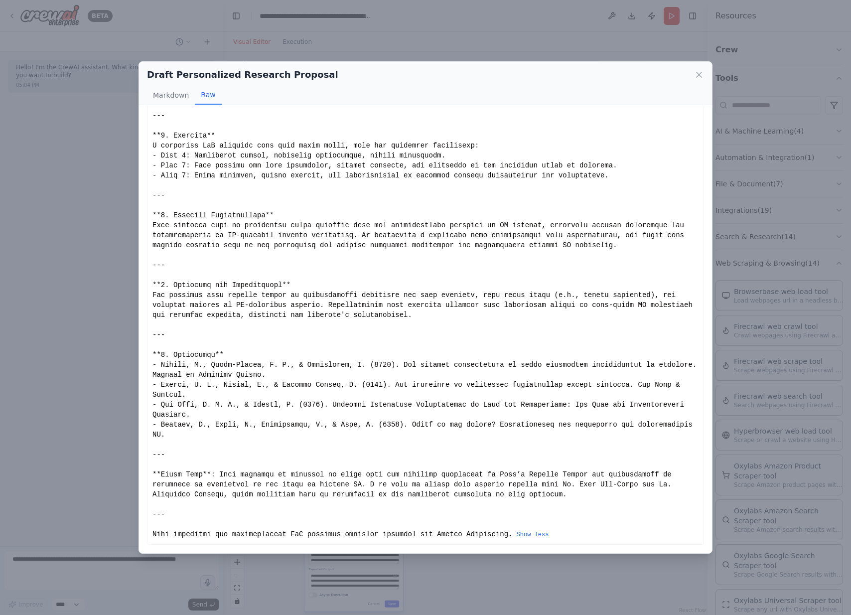
scroll to position [705, 0]
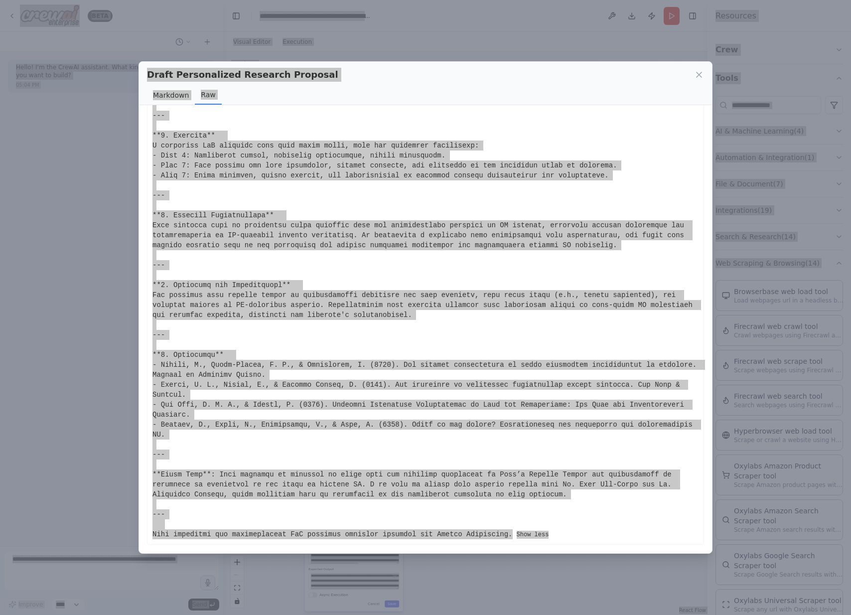
drag, startPoint x: 837, startPoint y: 201, endPoint x: 169, endPoint y: 96, distance: 675.8
click at [169, 96] on button "Markdown" at bounding box center [171, 95] width 48 height 19
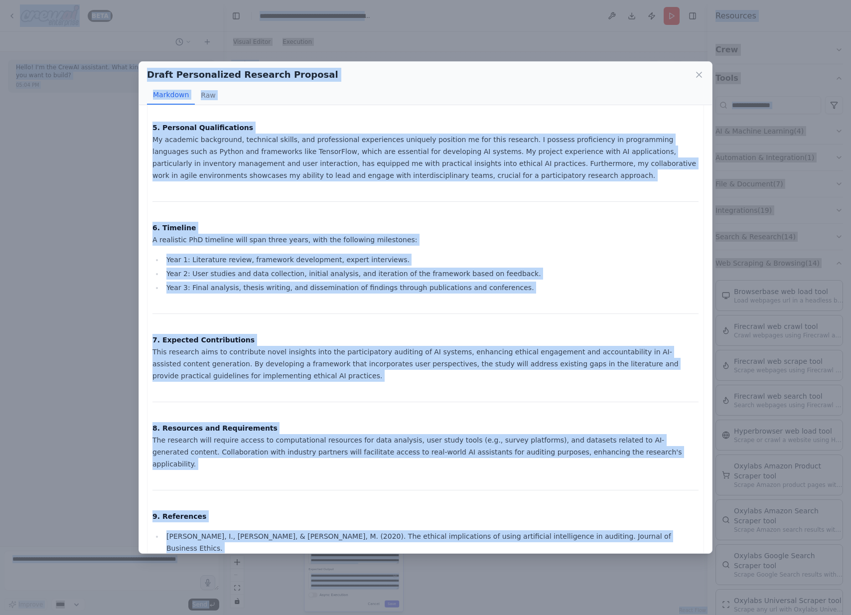
click at [232, 198] on div "I have gathered relevant literature on participatory auditing and the ethical i…" at bounding box center [425, 80] width 546 height 1335
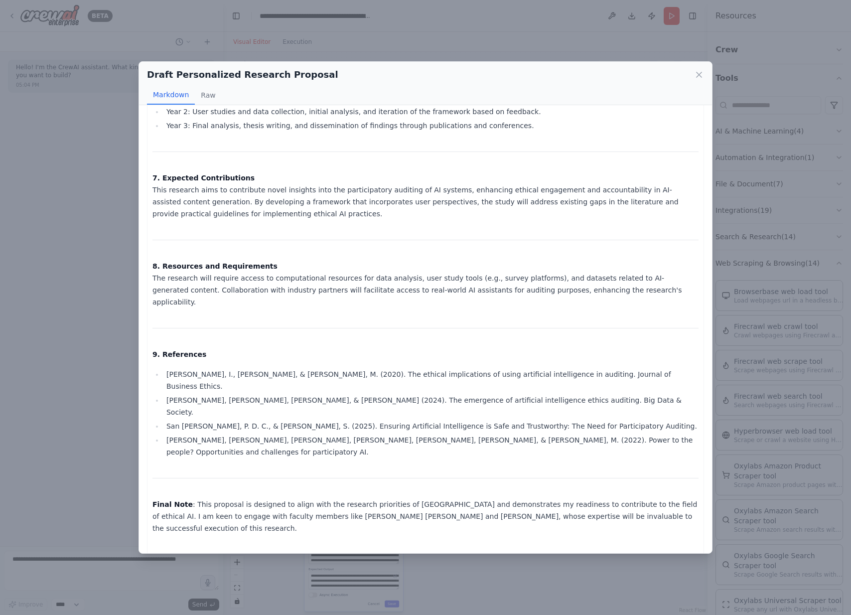
scroll to position [867, 0]
